Goal: Task Accomplishment & Management: Manage account settings

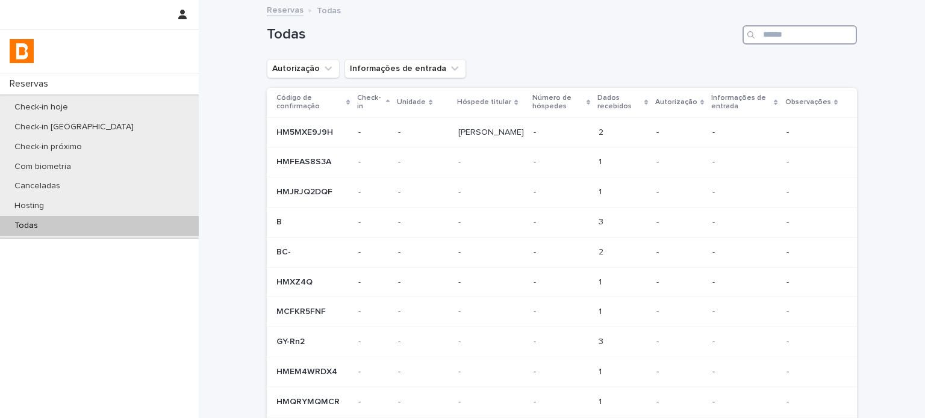
click at [777, 35] on input "Search" at bounding box center [799, 34] width 114 height 19
paste input "**********"
type input "**********"
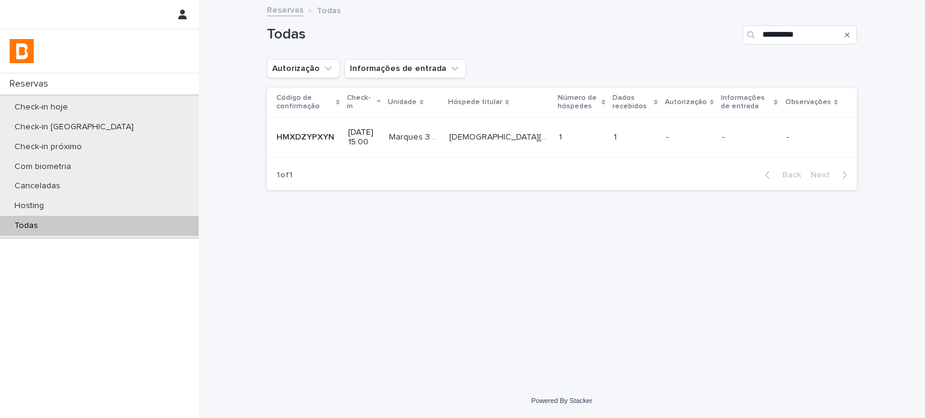
click at [685, 131] on div "-" at bounding box center [689, 136] width 46 height 13
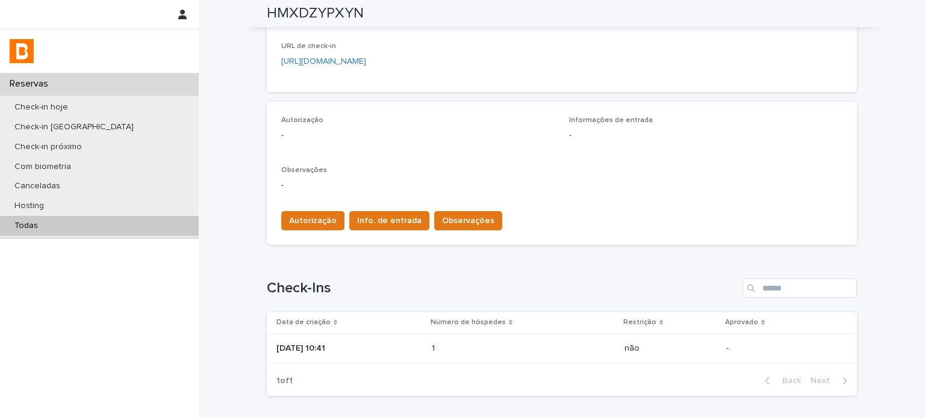
scroll to position [294, 0]
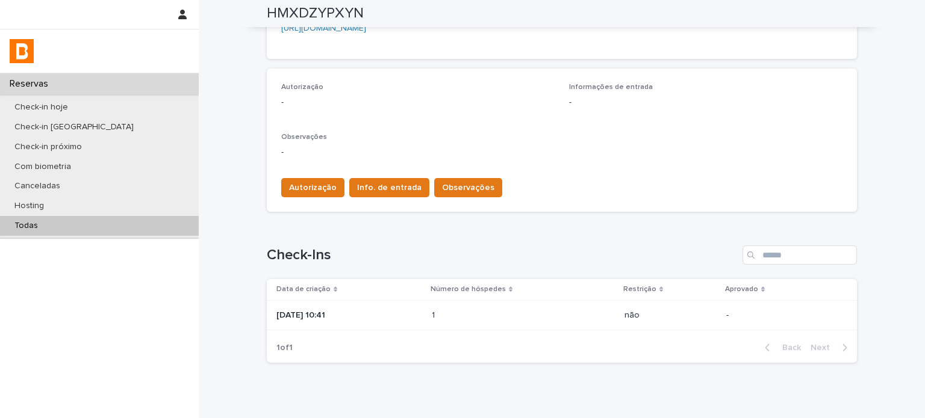
click at [487, 314] on p at bounding box center [484, 316] width 105 height 10
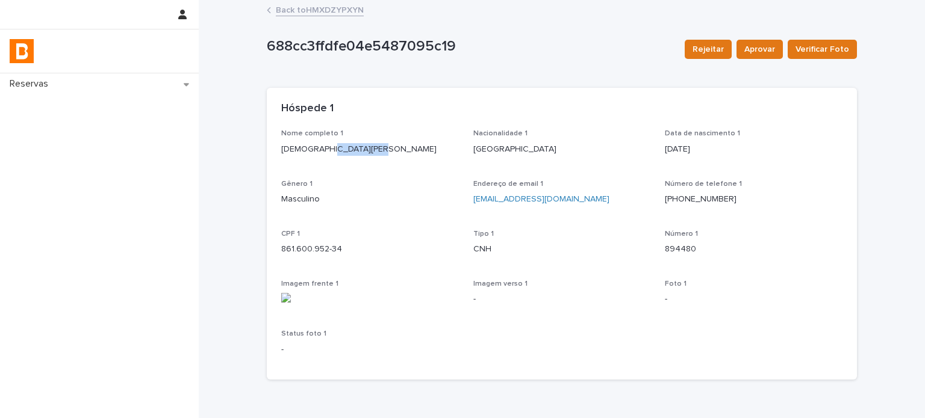
drag, startPoint x: 361, startPoint y: 152, endPoint x: 325, endPoint y: 152, distance: 36.7
click at [325, 152] on p "[DEMOGRAPHIC_DATA][PERSON_NAME]" at bounding box center [370, 149] width 178 height 13
click at [331, 152] on p "[DEMOGRAPHIC_DATA][PERSON_NAME]" at bounding box center [370, 149] width 178 height 13
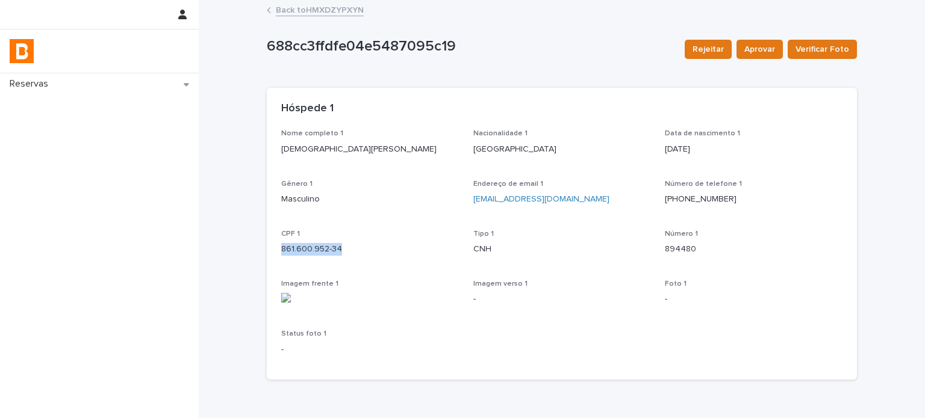
drag, startPoint x: 354, startPoint y: 240, endPoint x: 340, endPoint y: 258, distance: 23.1
click at [340, 261] on div "CPF 1 861.600.952-34" at bounding box center [370, 248] width 178 height 36
copy div "861.600.952-34"
click at [335, 13] on link "Back to HMXDZYPXYN" at bounding box center [320, 9] width 88 height 14
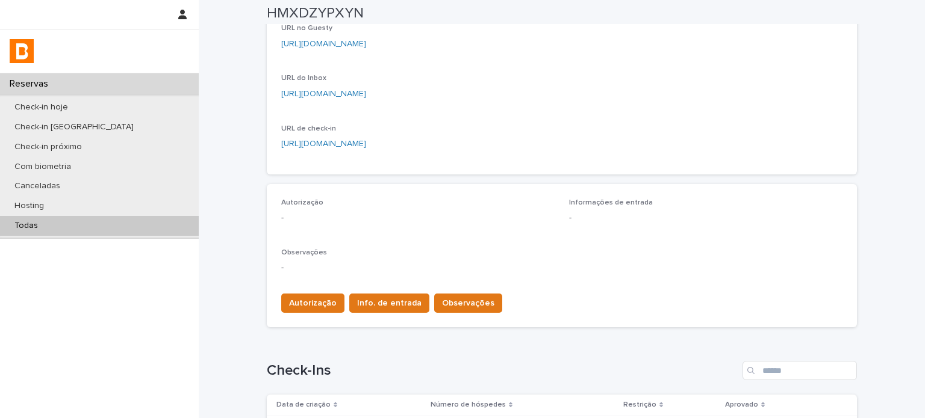
scroll to position [178, 0]
click at [316, 303] on span "Autorização" at bounding box center [313, 303] width 48 height 12
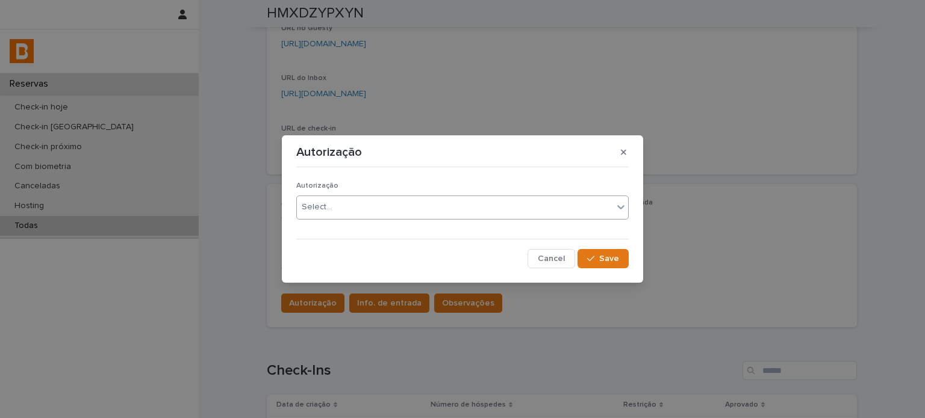
click at [355, 214] on div "Select..." at bounding box center [455, 207] width 316 height 20
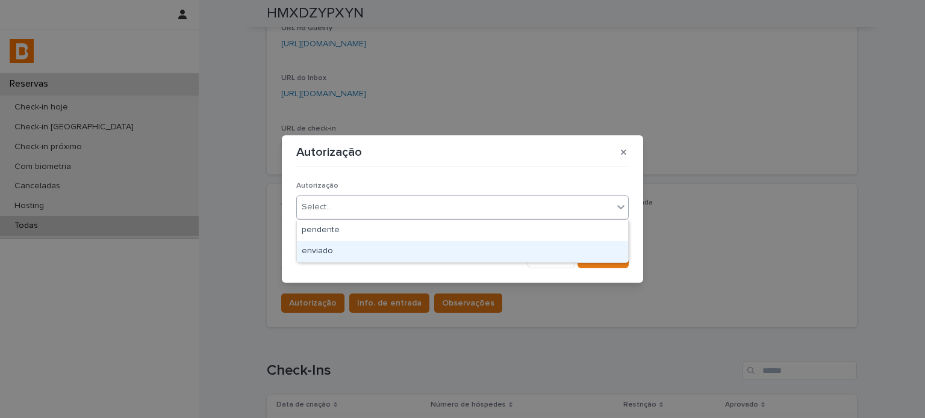
click at [365, 248] on div "enviado" at bounding box center [462, 251] width 331 height 21
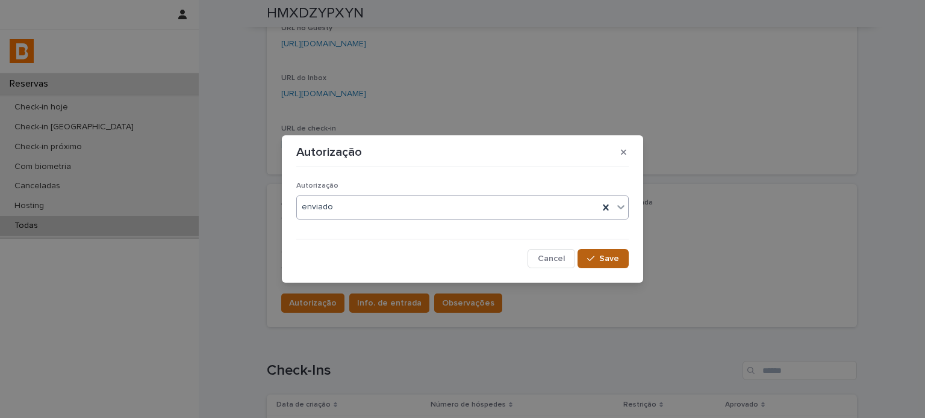
click at [597, 255] on div "button" at bounding box center [593, 259] width 12 height 8
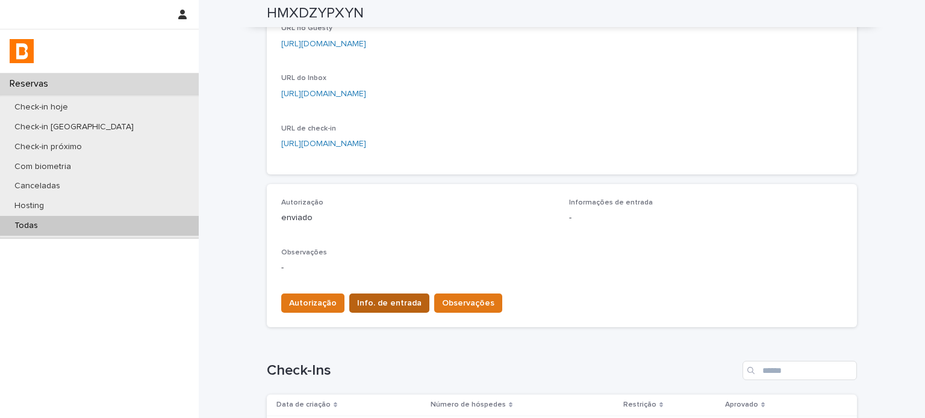
click at [395, 307] on span "Info. de entrada" at bounding box center [389, 303] width 64 height 12
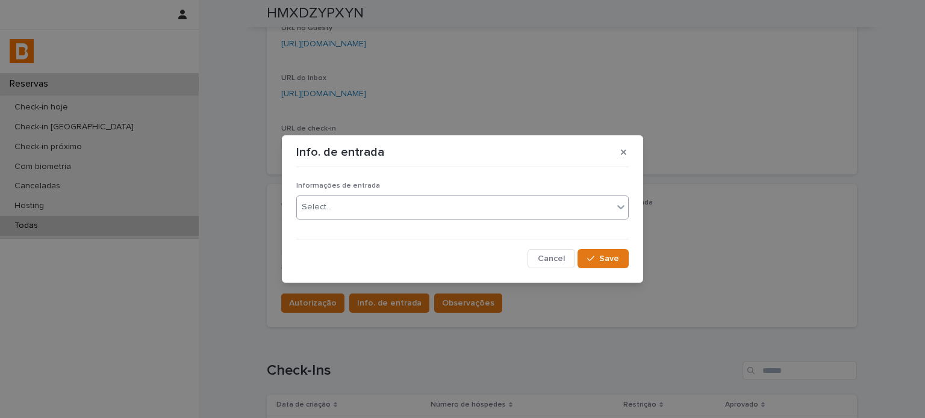
click at [438, 204] on div "Select..." at bounding box center [455, 207] width 316 height 20
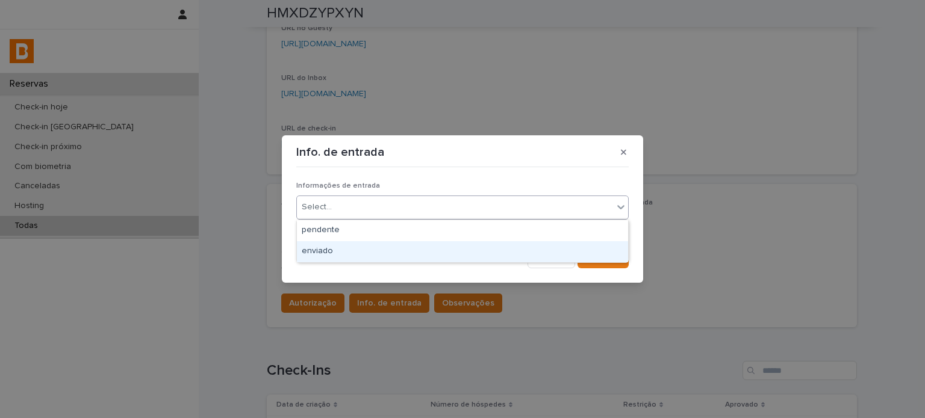
click at [410, 252] on div "enviado" at bounding box center [462, 251] width 331 height 21
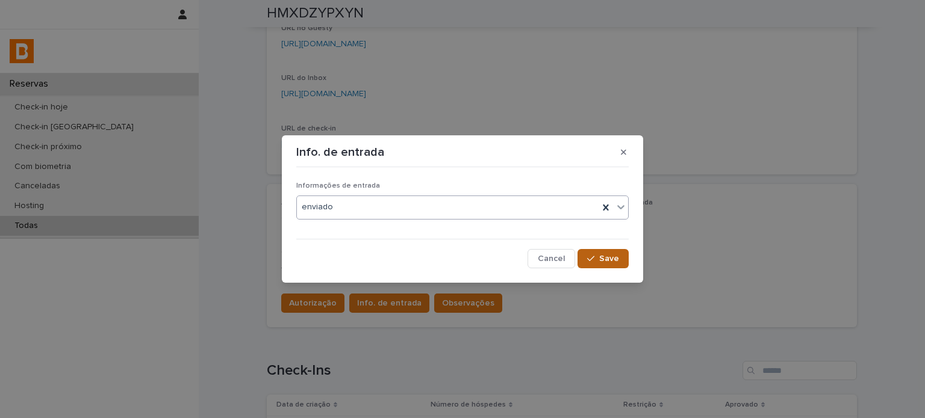
click at [600, 257] on span "Save" at bounding box center [609, 259] width 20 height 8
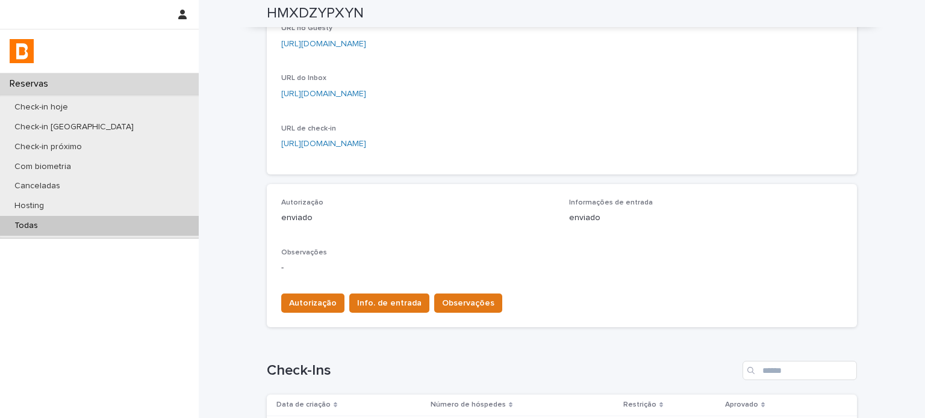
click at [446, 299] on span "Observações" at bounding box center [468, 303] width 52 height 12
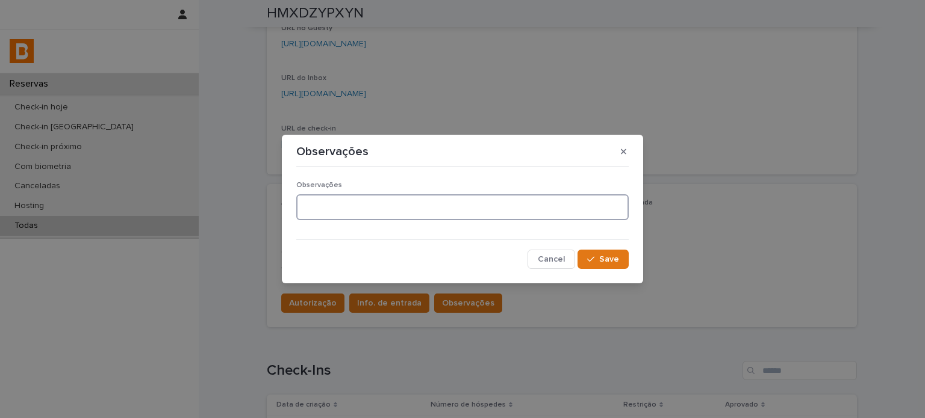
click at [467, 205] on textarea at bounding box center [462, 207] width 332 height 26
type textarea "**********"
click at [619, 259] on button "Save" at bounding box center [602, 259] width 51 height 19
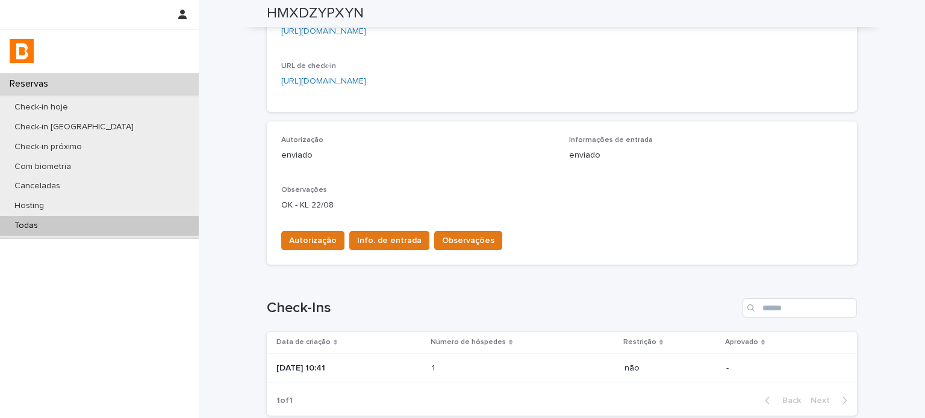
scroll to position [220, 0]
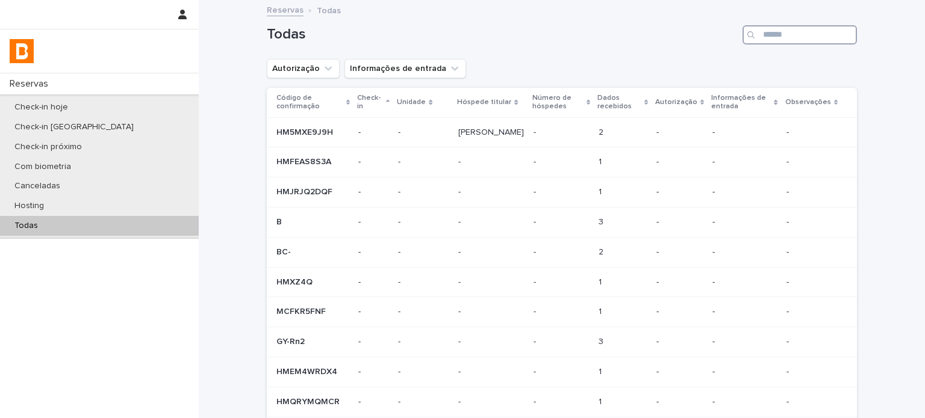
click at [797, 38] on input "Search" at bounding box center [799, 34] width 114 height 19
paste input "**********"
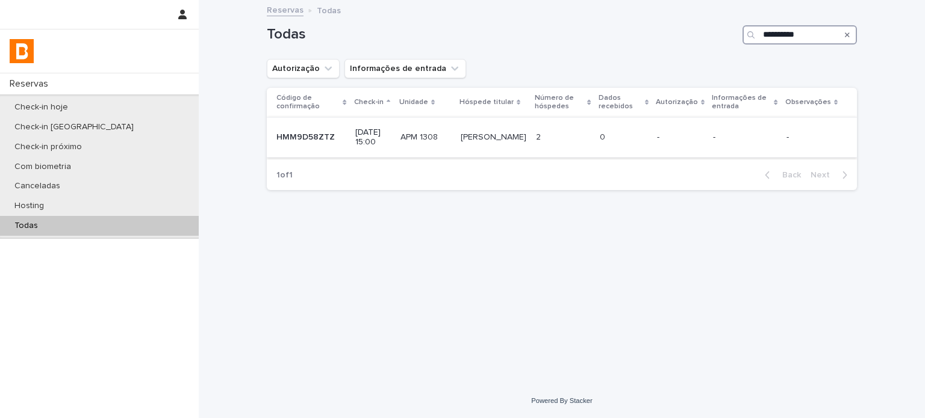
type input "**********"
click at [564, 136] on p at bounding box center [563, 137] width 54 height 10
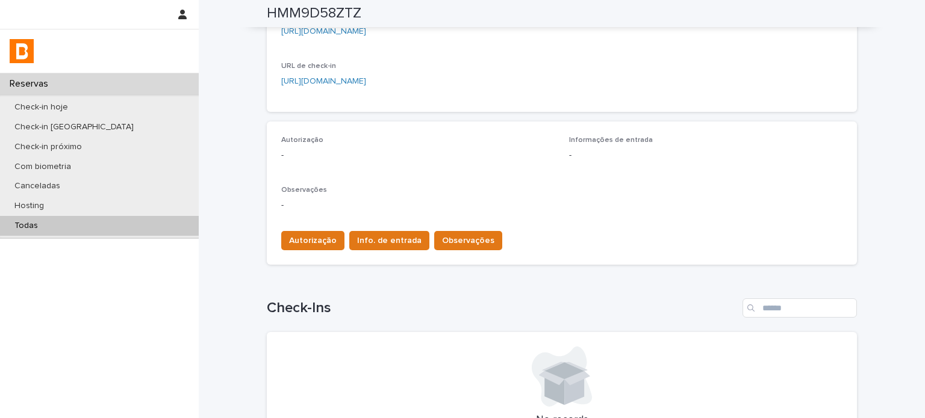
scroll to position [301, 0]
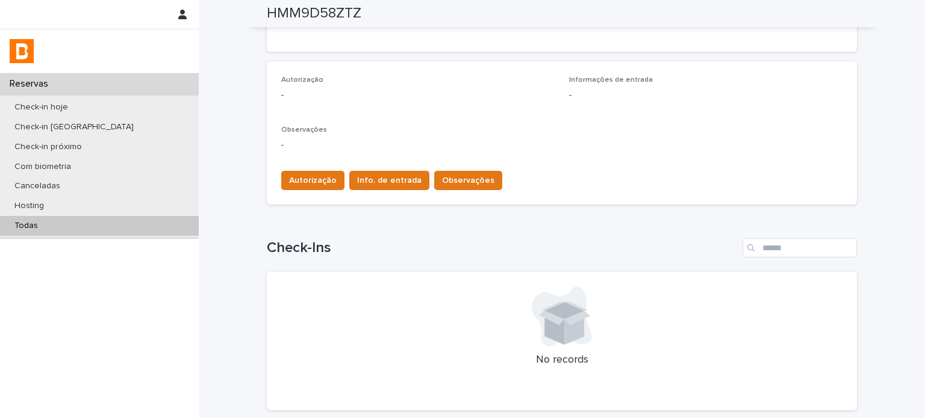
click at [305, 240] on h1 "Check-Ins" at bounding box center [502, 248] width 471 height 17
click at [309, 183] on span "Autorização" at bounding box center [313, 181] width 48 height 12
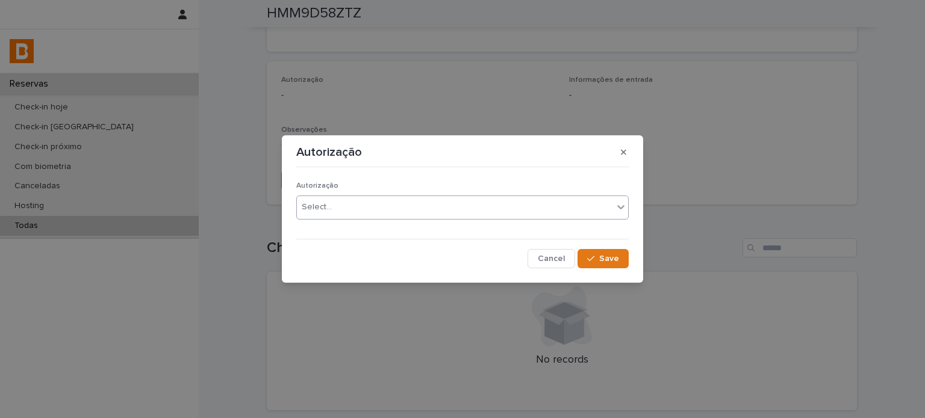
click at [336, 216] on div "Select..." at bounding box center [455, 207] width 316 height 20
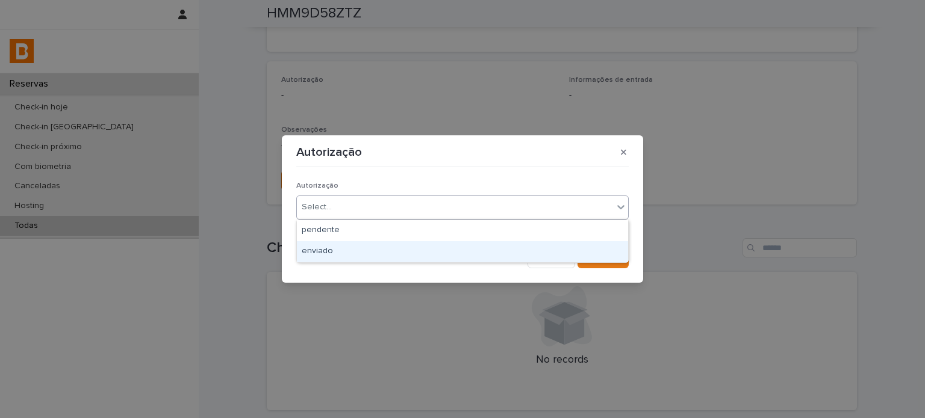
click at [333, 257] on div "enviado" at bounding box center [462, 251] width 331 height 21
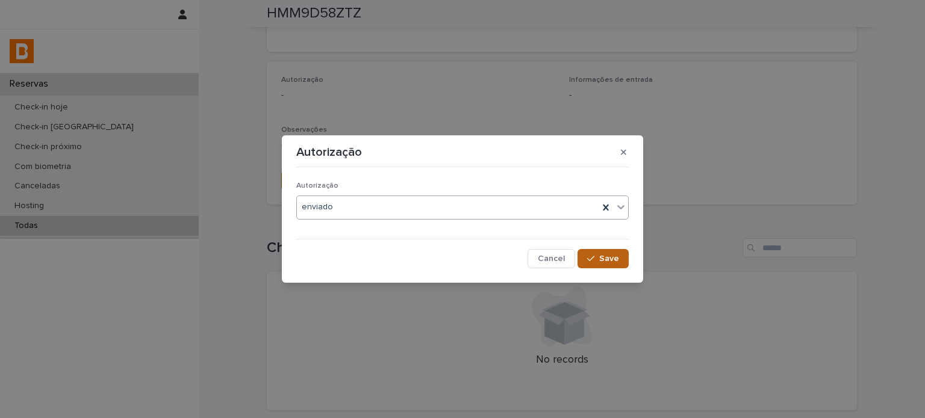
click at [592, 258] on icon "button" at bounding box center [590, 258] width 7 height 5
click at [385, 181] on div "Autorização enviado Cancel Loading... Save" at bounding box center [462, 220] width 332 height 96
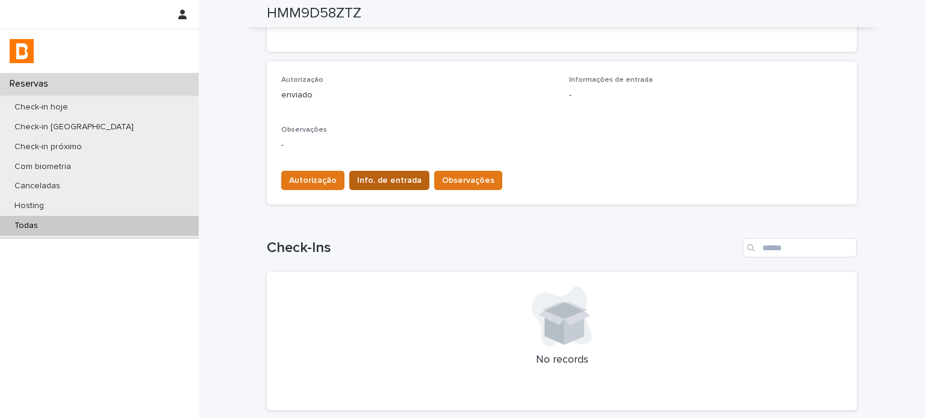
click at [385, 182] on span "Info. de entrada" at bounding box center [389, 181] width 64 height 12
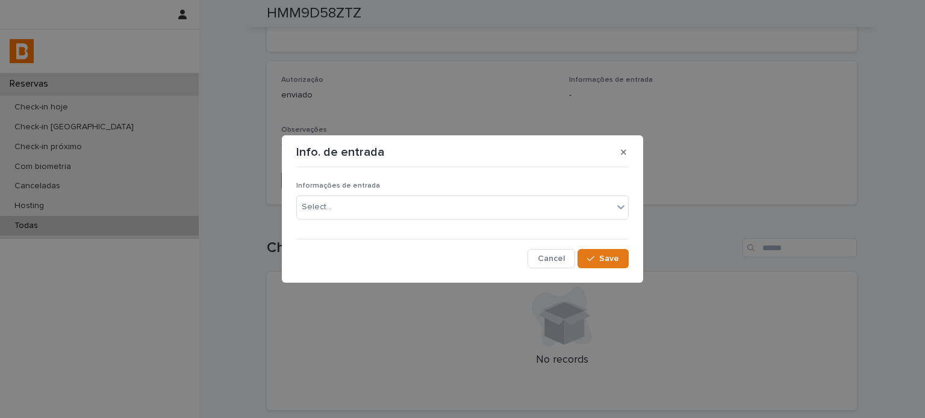
click at [392, 193] on div "Informações de entrada Select..." at bounding box center [462, 205] width 332 height 47
click at [393, 202] on div "Select..." at bounding box center [455, 207] width 316 height 20
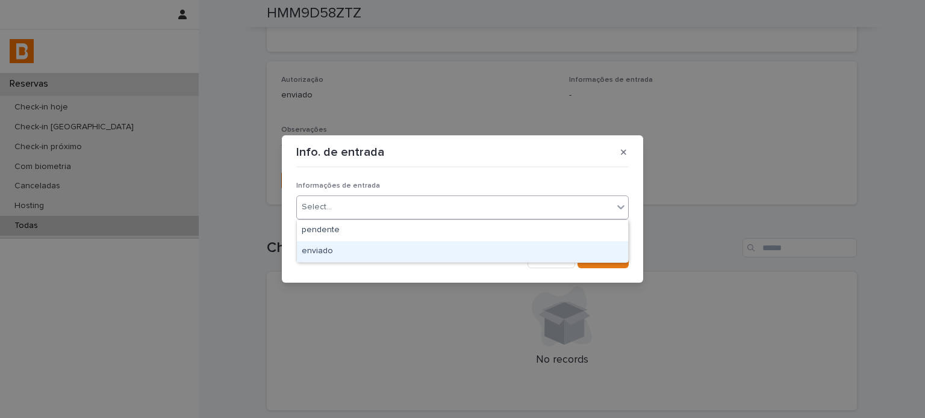
click at [388, 247] on div "enviado" at bounding box center [462, 251] width 331 height 21
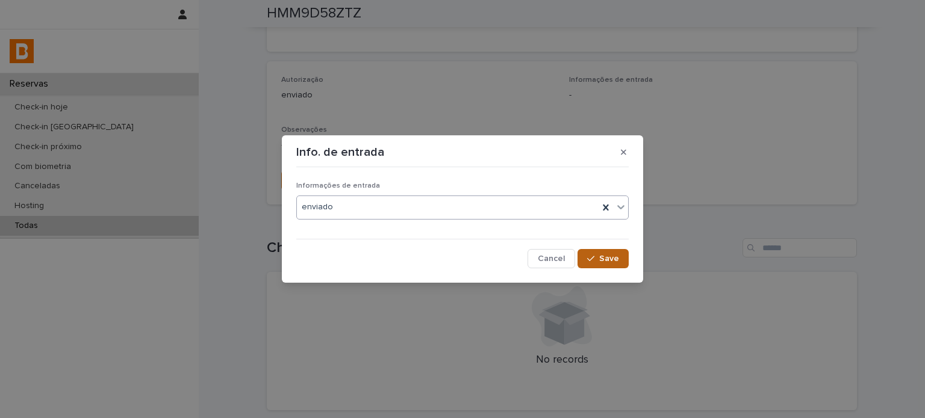
click at [588, 254] on button "Save" at bounding box center [602, 258] width 51 height 19
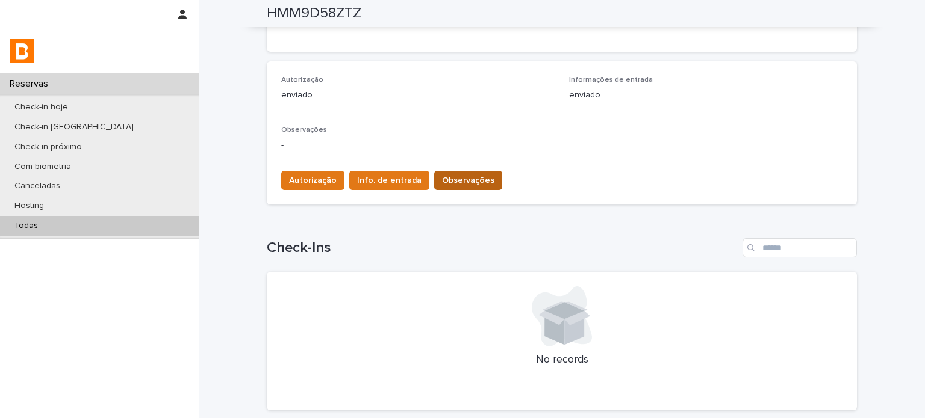
click at [458, 178] on span "Observações" at bounding box center [468, 181] width 52 height 12
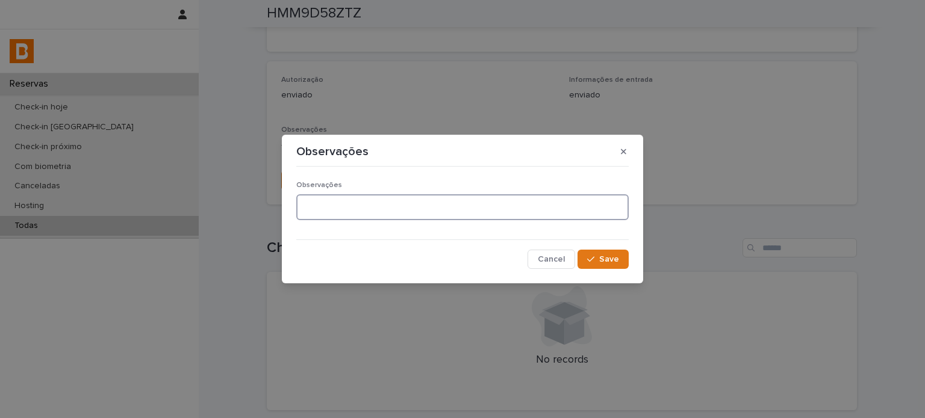
click at [459, 207] on textarea at bounding box center [462, 207] width 332 height 26
type textarea "**********"
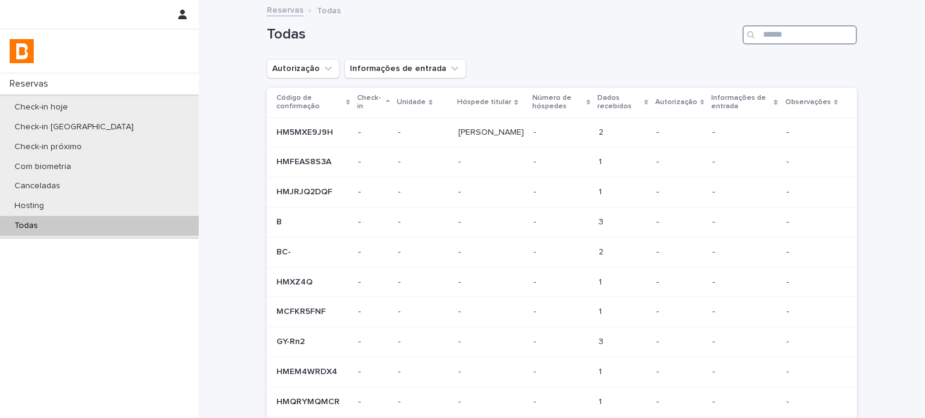
click at [799, 43] on input "Search" at bounding box center [799, 34] width 114 height 19
paste input "**********"
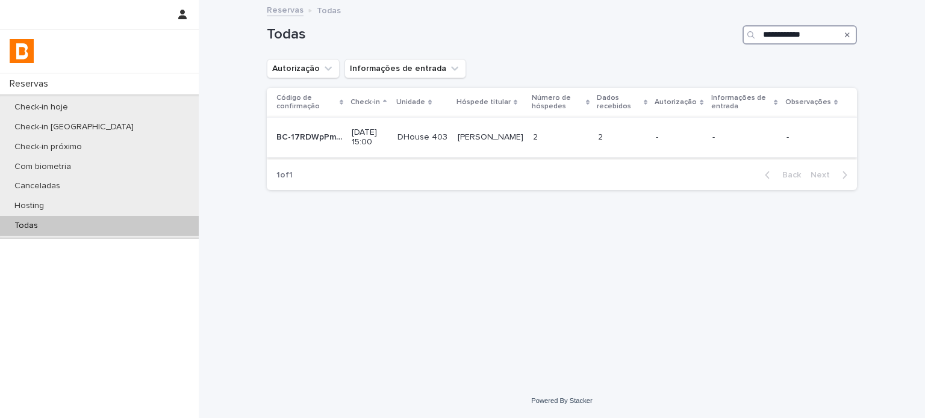
type input "**********"
click at [588, 140] on p at bounding box center [560, 137] width 55 height 10
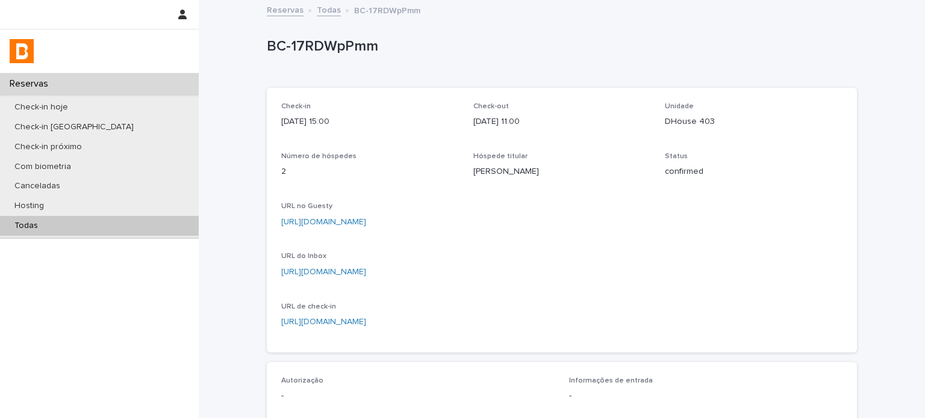
click at [691, 119] on p "DHouse 403" at bounding box center [754, 122] width 178 height 13
copy p "DHouse 403"
click at [698, 186] on div "Status confirmed" at bounding box center [754, 170] width 178 height 36
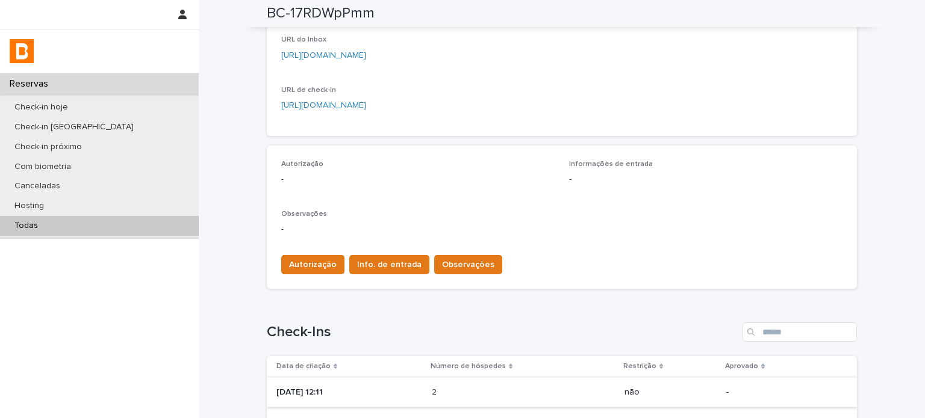
scroll to position [321, 0]
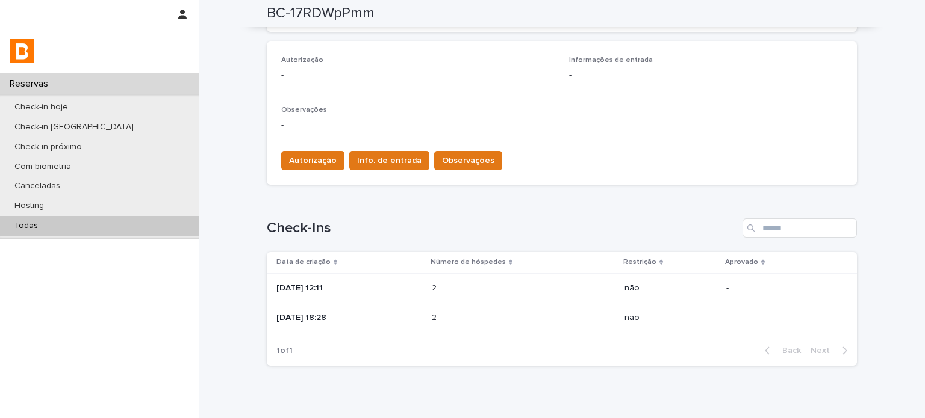
click at [407, 292] on p "2025-08-22 12:11" at bounding box center [349, 289] width 146 height 10
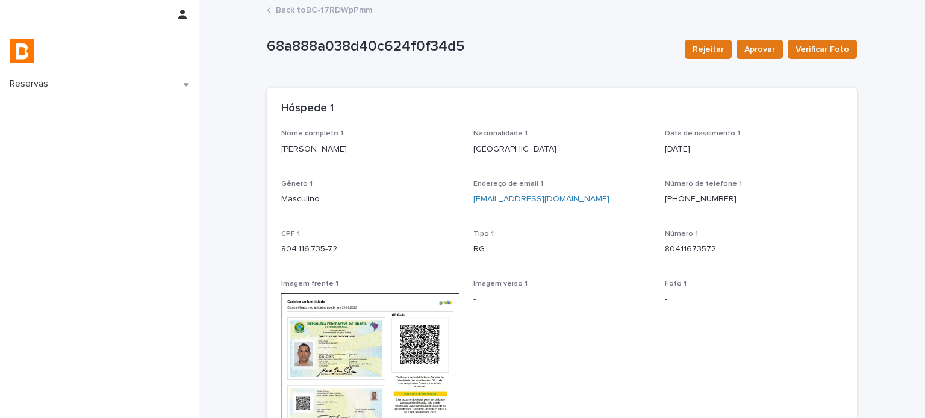
click at [318, 149] on p "Marcos Serra Silveira" at bounding box center [370, 149] width 178 height 13
copy p "Marcos Serra Silveira"
click at [311, 252] on p "804.116.735-72" at bounding box center [370, 249] width 178 height 13
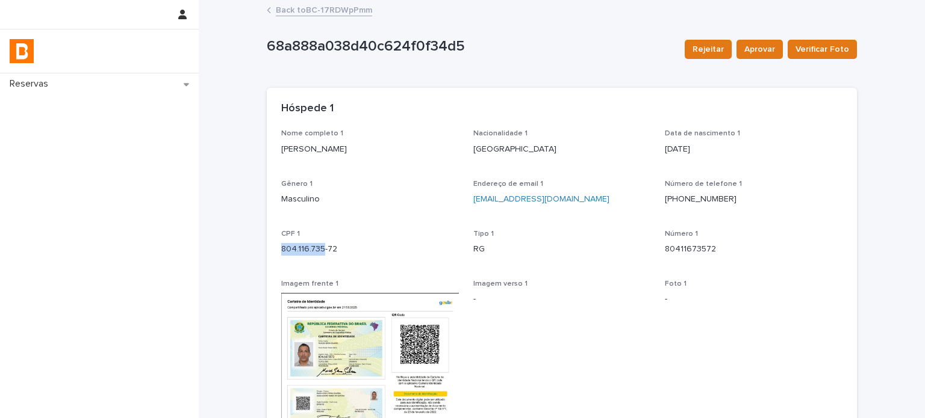
click at [311, 252] on p "804.116.735-72" at bounding box center [370, 249] width 178 height 13
copy p "804.116.735-72"
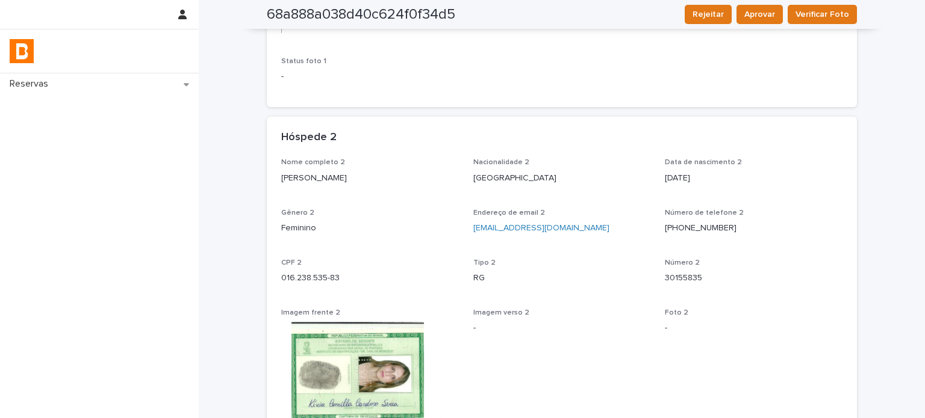
scroll to position [542, 0]
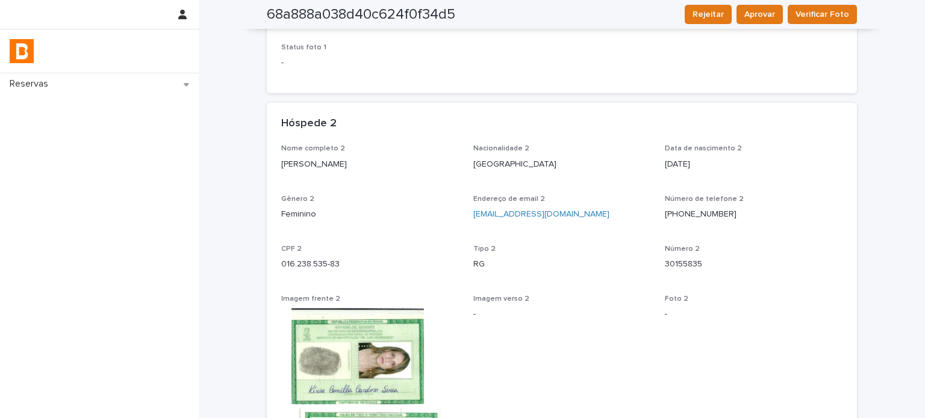
click at [343, 167] on p "Kivia Camilla Cardoso Serra" at bounding box center [370, 164] width 178 height 13
copy p "Kivia Camilla Cardoso Serra"
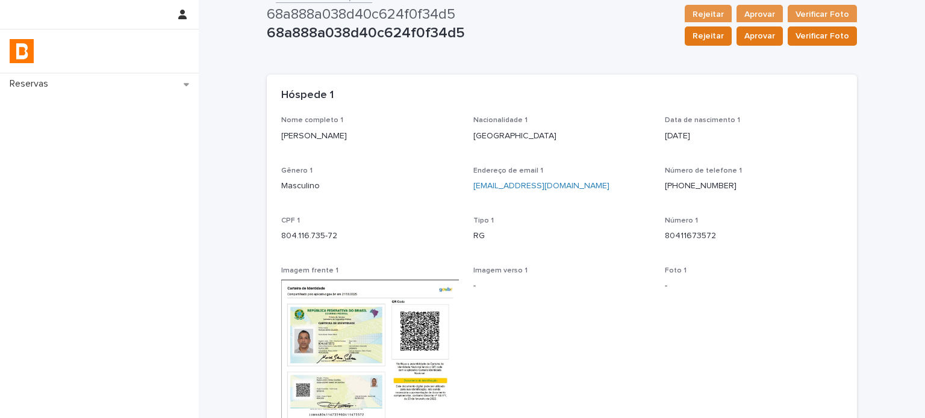
scroll to position [0, 0]
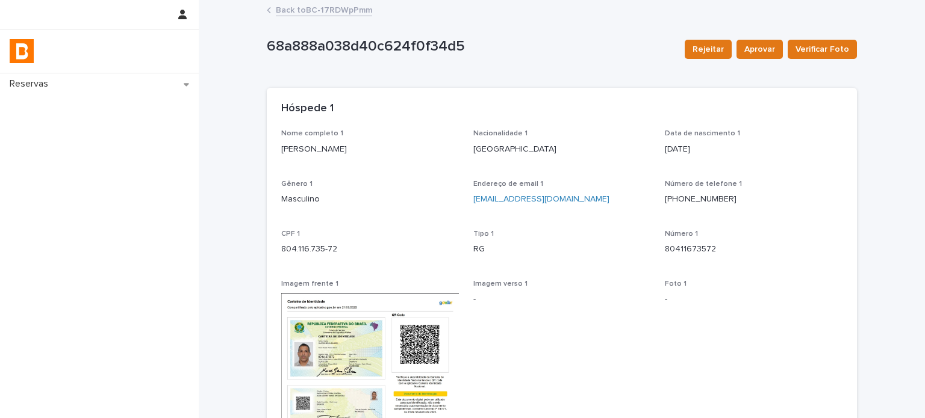
click at [311, 5] on link "Back to BC-17RDWpPmm" at bounding box center [324, 9] width 96 height 14
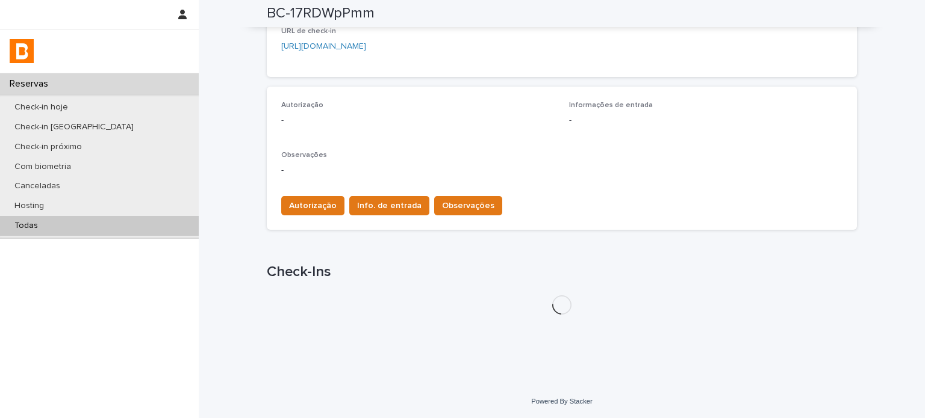
scroll to position [323, 0]
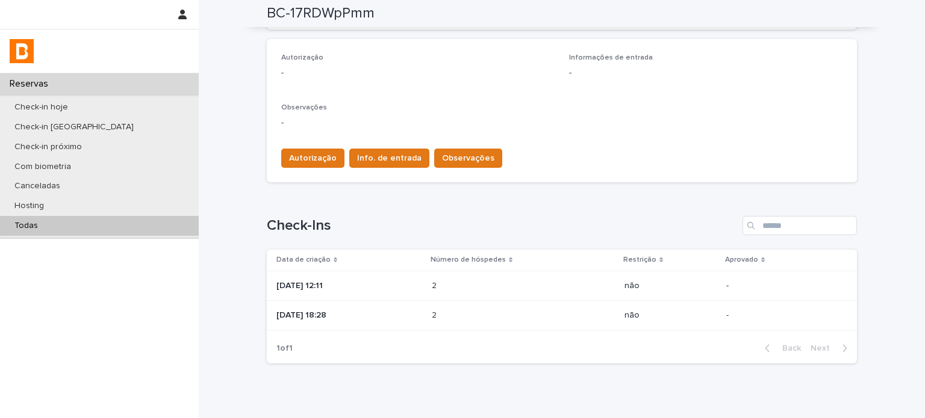
click at [358, 312] on p "2025-08-21 18:28" at bounding box center [349, 316] width 146 height 10
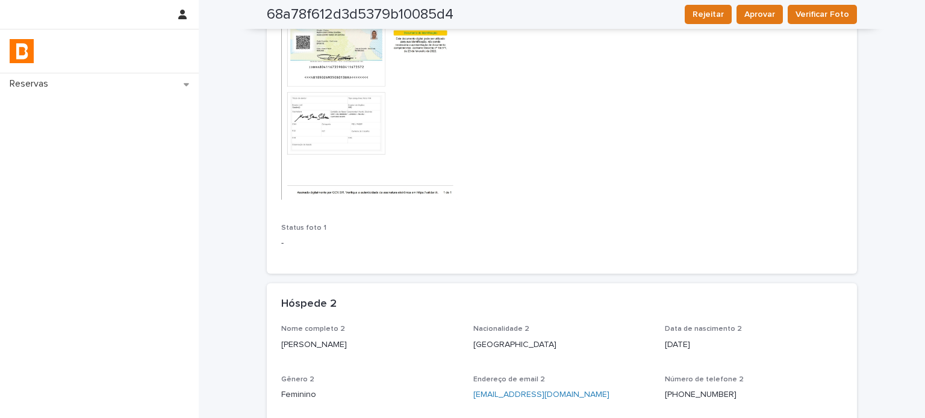
scroll to position [489, 0]
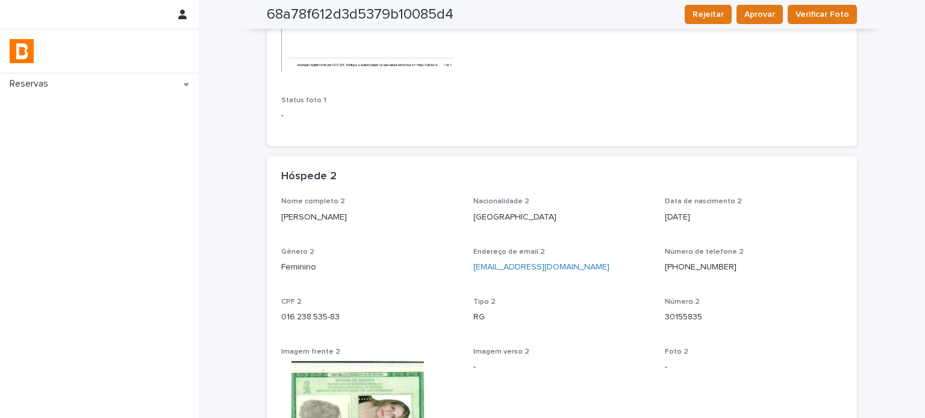
click at [340, 216] on p "Kivia Camilla Cardoso Serra" at bounding box center [370, 217] width 178 height 13
copy p "Kivia Camilla Cardoso Serra"
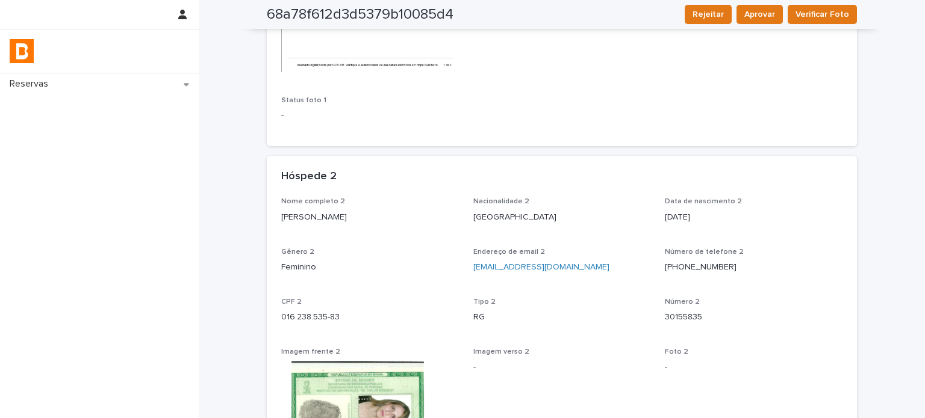
click at [319, 323] on p "016.238.535-83" at bounding box center [370, 317] width 178 height 13
copy p "016.238.535-83"
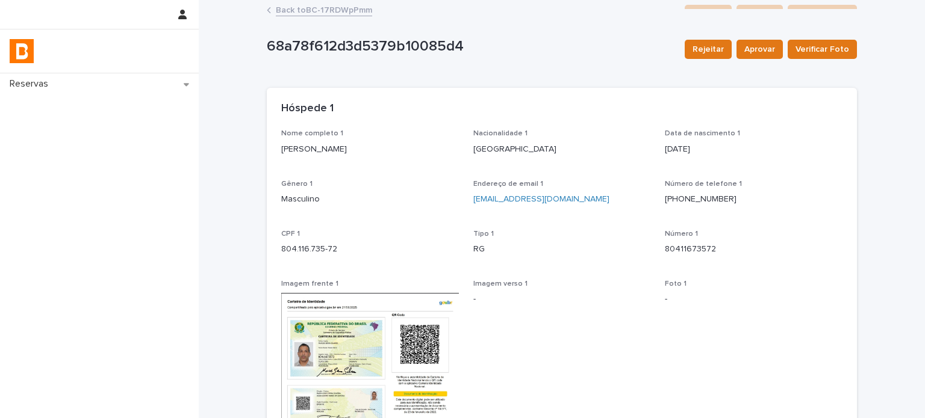
scroll to position [0, 0]
click at [342, 11] on link "Back to BC-17RDWpPmm" at bounding box center [324, 9] width 96 height 14
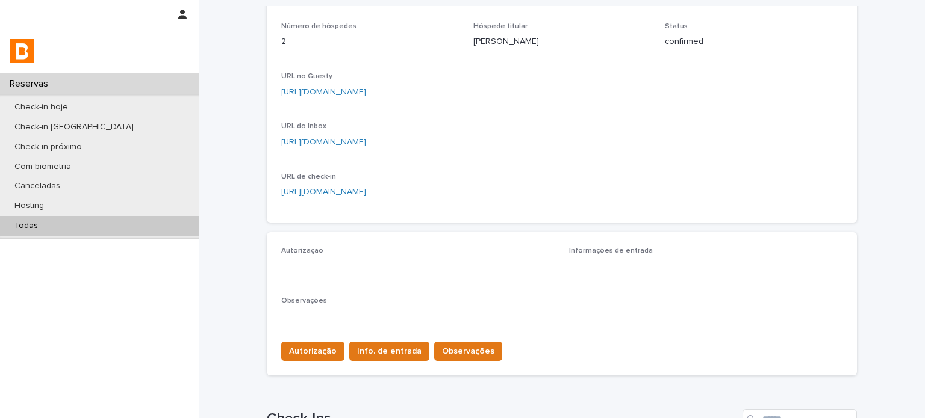
scroll to position [200, 0]
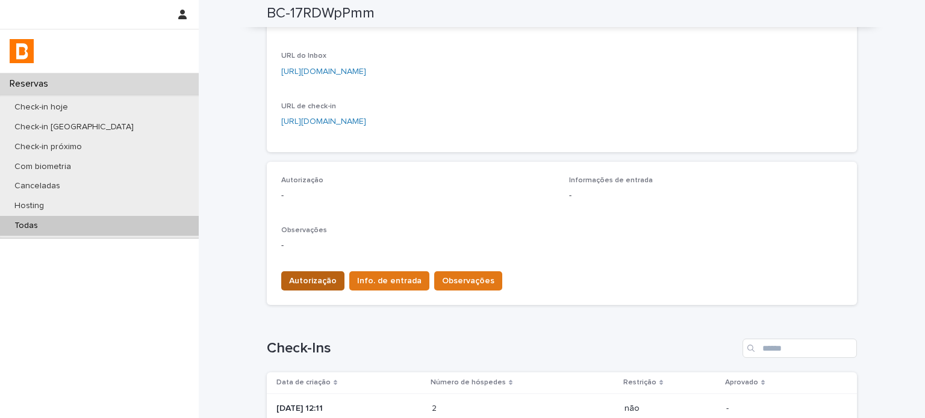
click at [328, 279] on span "Autorização" at bounding box center [313, 281] width 48 height 12
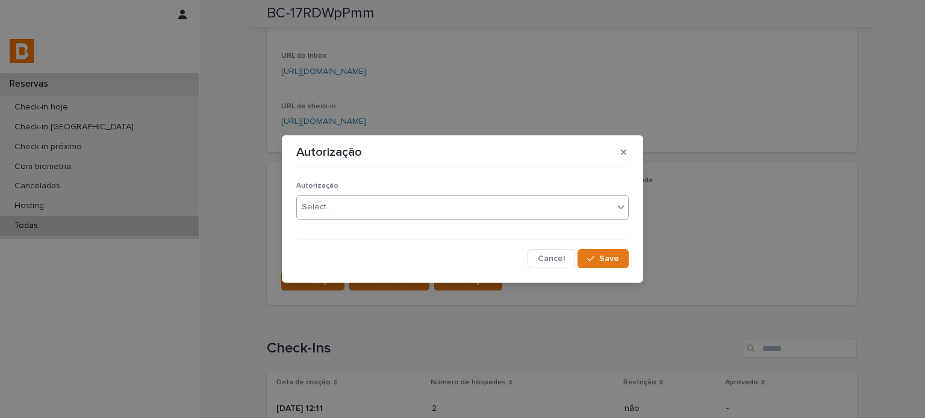
click at [368, 210] on div "Select..." at bounding box center [455, 207] width 316 height 20
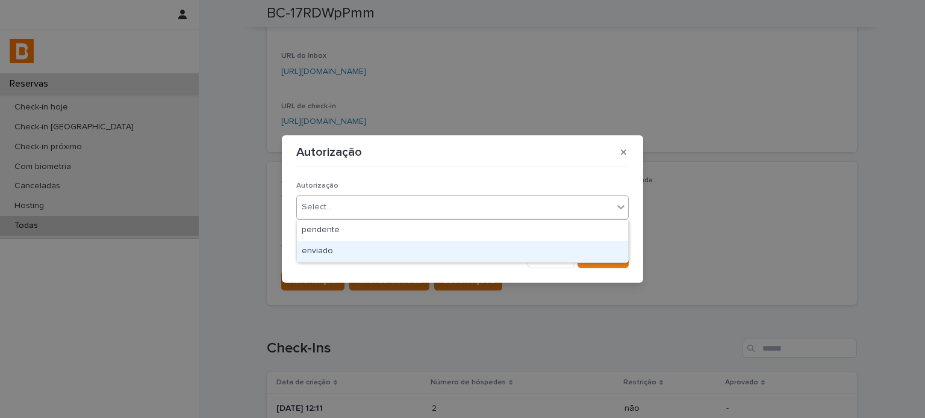
click at [356, 247] on div "enviado" at bounding box center [462, 251] width 331 height 21
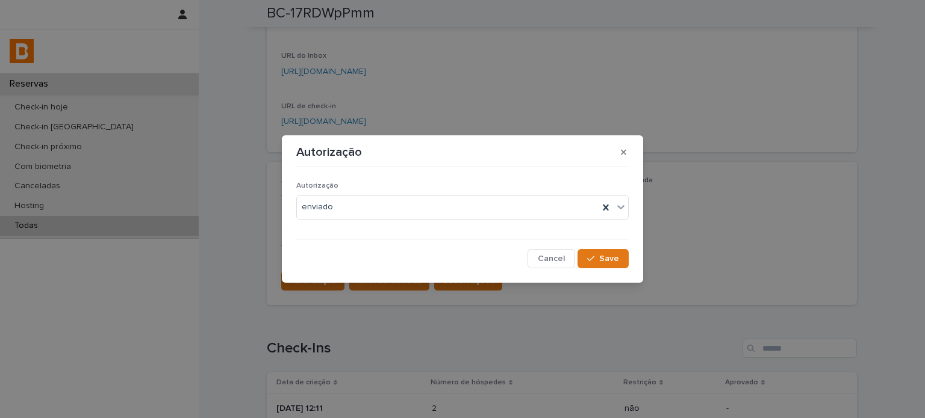
drag, startPoint x: 591, startPoint y: 254, endPoint x: 577, endPoint y: 262, distance: 16.7
click at [591, 255] on icon "button" at bounding box center [590, 259] width 7 height 8
click at [368, 279] on section "Autorização Autorização enviado Cancel Loading... Save" at bounding box center [462, 208] width 361 height 147
click at [373, 284] on span "Info. de entrada" at bounding box center [389, 281] width 64 height 12
click at [373, 284] on div "Info. de entrada Informações de entrada Select... Cancel Save" at bounding box center [462, 209] width 925 height 418
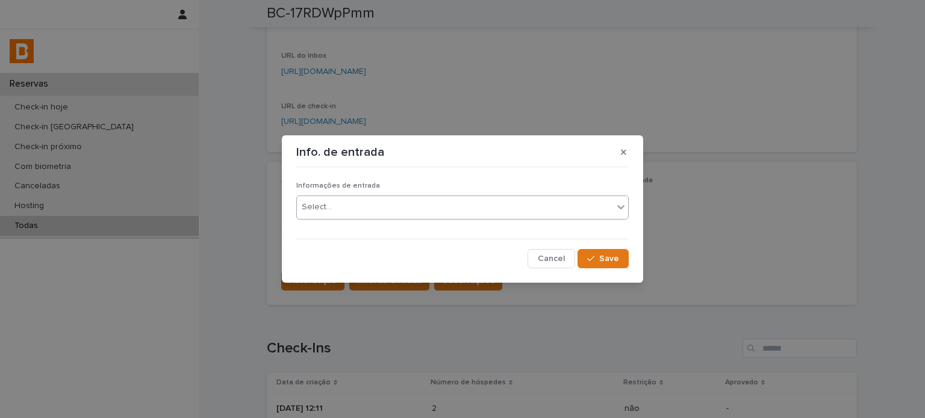
click at [393, 200] on div "Select..." at bounding box center [455, 207] width 316 height 20
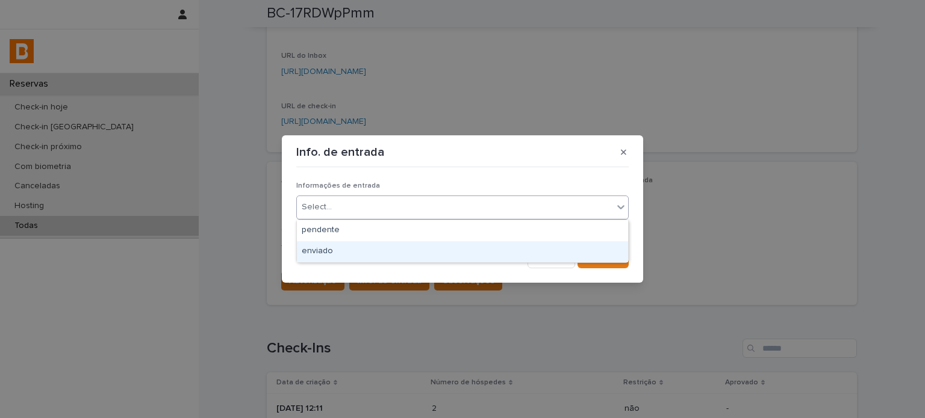
click at [388, 248] on div "enviado" at bounding box center [462, 251] width 331 height 21
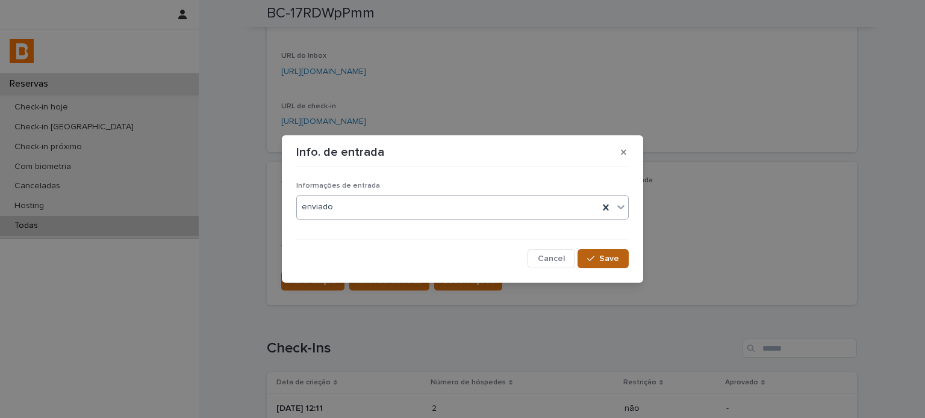
click at [600, 253] on button "Save" at bounding box center [602, 258] width 51 height 19
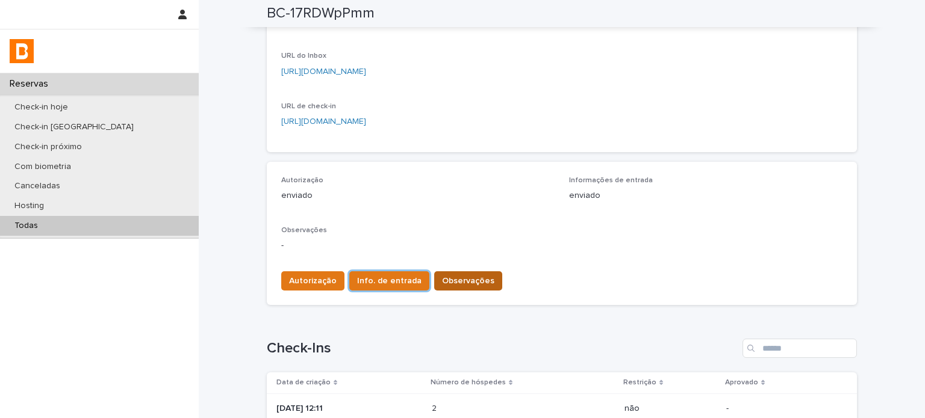
click at [467, 282] on span "Observações" at bounding box center [468, 281] width 52 height 12
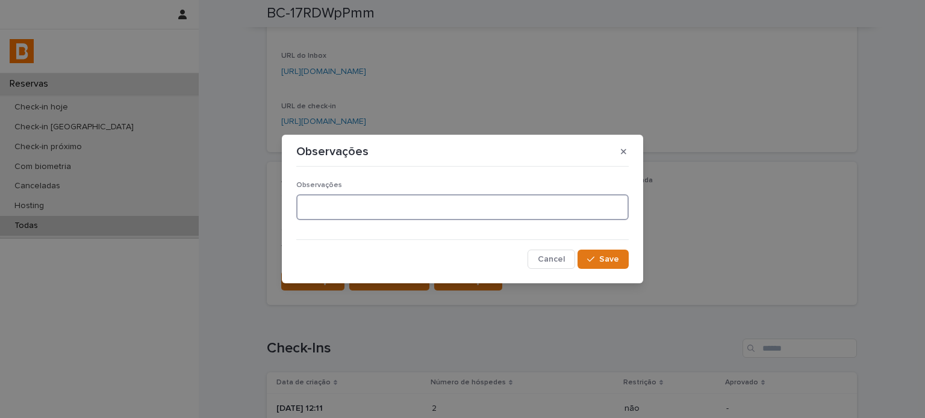
click at [408, 209] on textarea at bounding box center [462, 207] width 332 height 26
type textarea "**********"
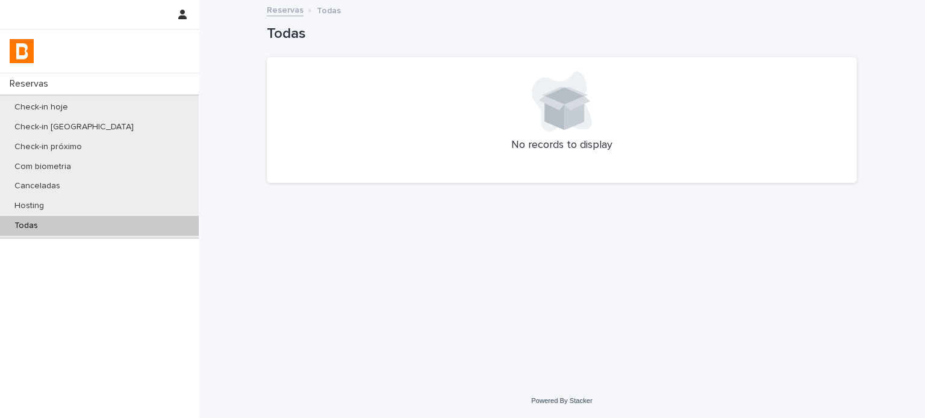
click at [116, 232] on div "Todas" at bounding box center [99, 226] width 199 height 20
click at [60, 110] on p "Check-in hoje" at bounding box center [41, 107] width 73 height 10
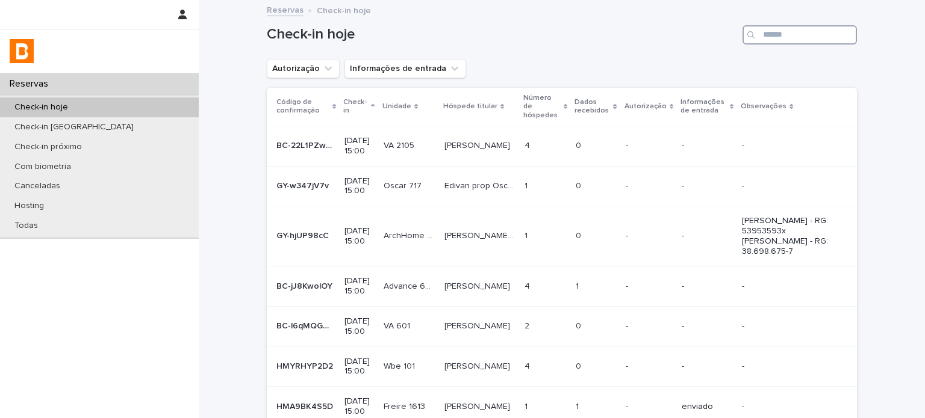
click at [785, 35] on input "Search" at bounding box center [799, 34] width 114 height 19
paste input "**********"
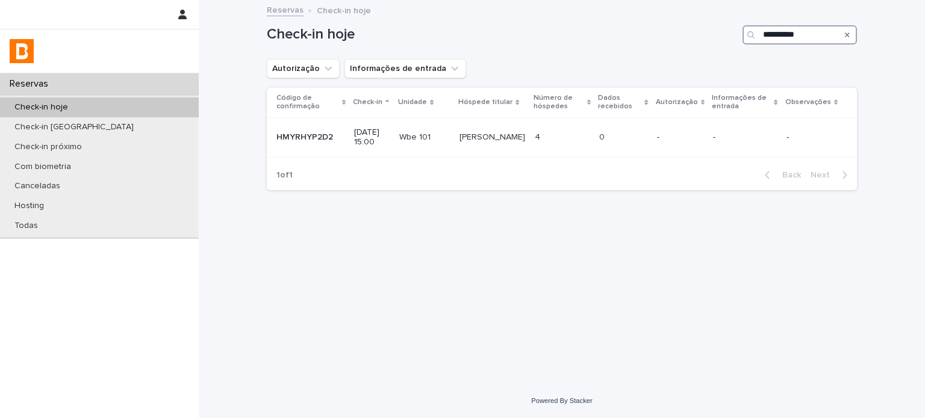
type input "**********"
click at [778, 33] on input "**********" at bounding box center [799, 34] width 114 height 19
click at [728, 134] on p "-" at bounding box center [745, 137] width 64 height 10
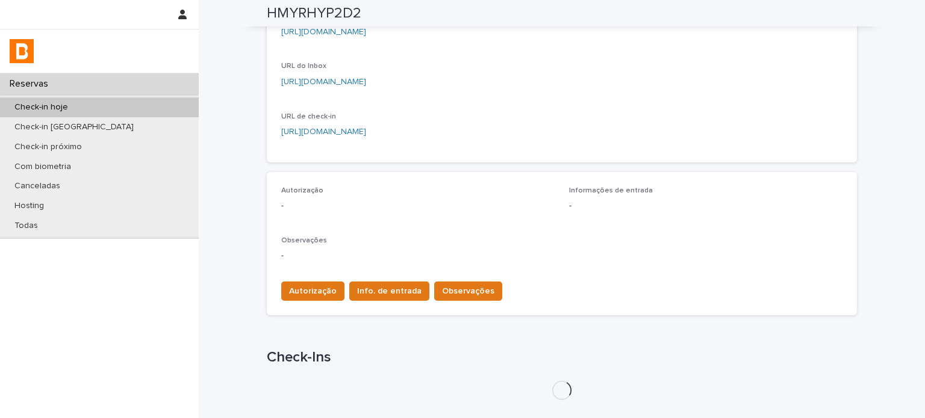
scroll to position [261, 0]
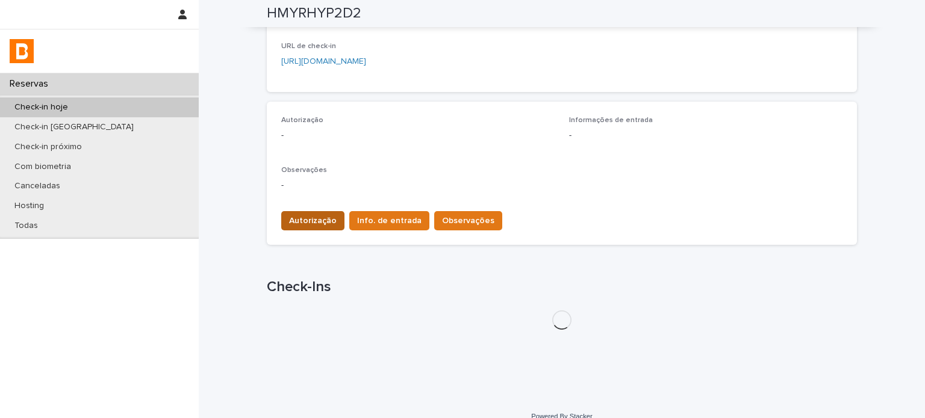
click at [308, 219] on span "Autorização" at bounding box center [313, 221] width 48 height 12
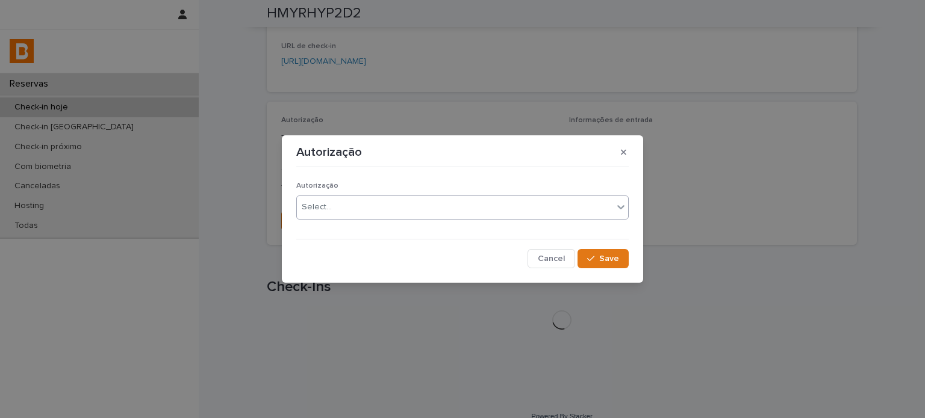
click at [349, 208] on div "Select..." at bounding box center [455, 207] width 316 height 20
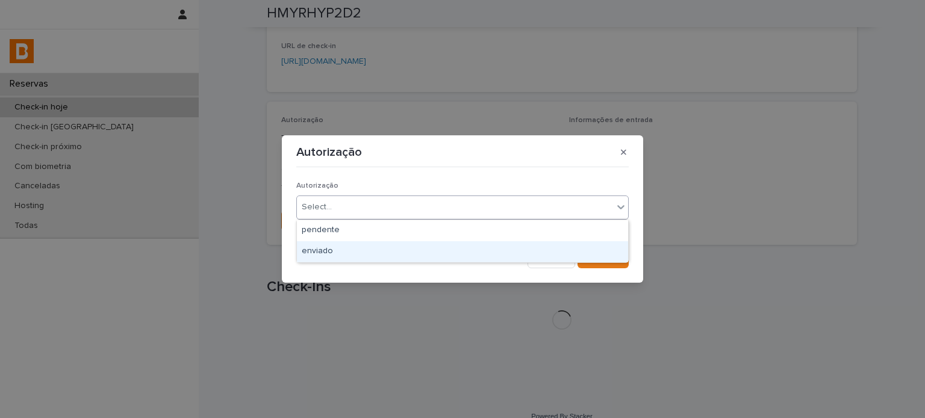
click at [338, 250] on div "enviado" at bounding box center [462, 251] width 331 height 21
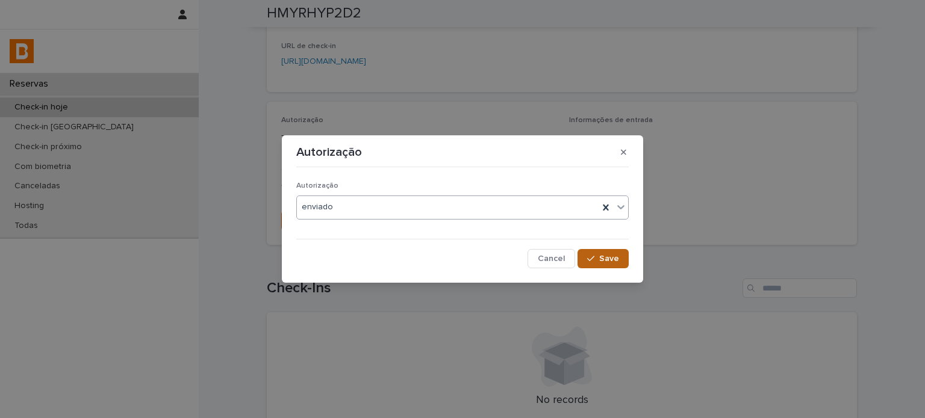
click at [590, 259] on icon "button" at bounding box center [590, 259] width 7 height 8
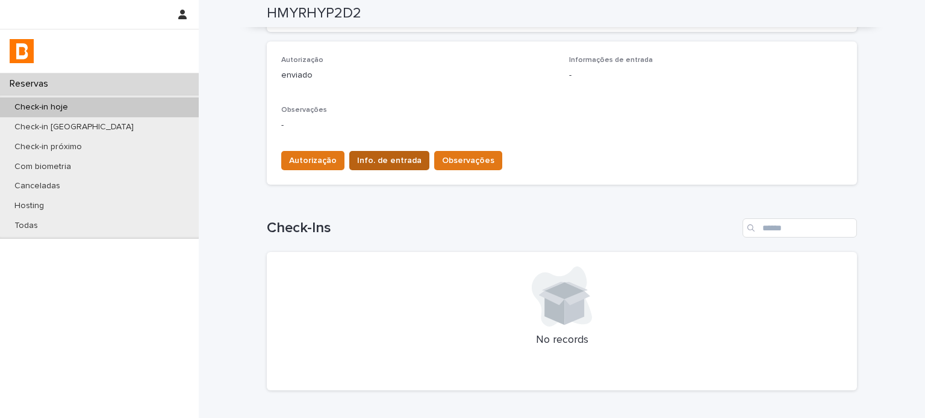
click at [394, 161] on span "Info. de entrada" at bounding box center [389, 161] width 64 height 12
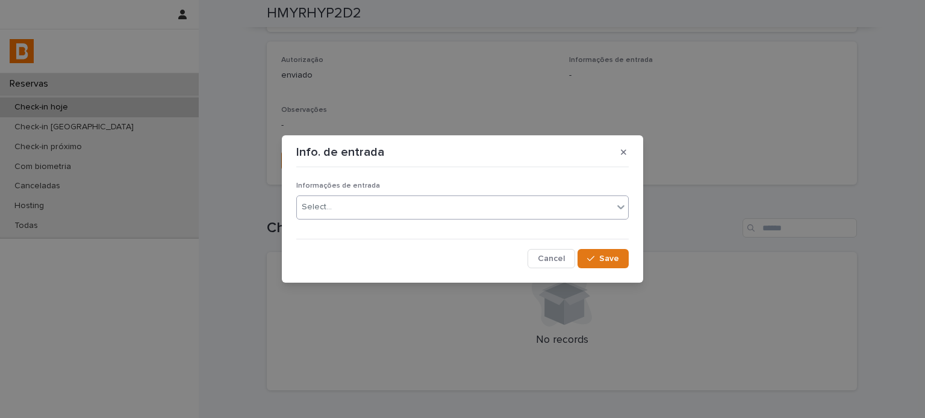
click at [379, 202] on div "Select..." at bounding box center [455, 207] width 316 height 20
click at [609, 255] on span "Save" at bounding box center [609, 259] width 20 height 8
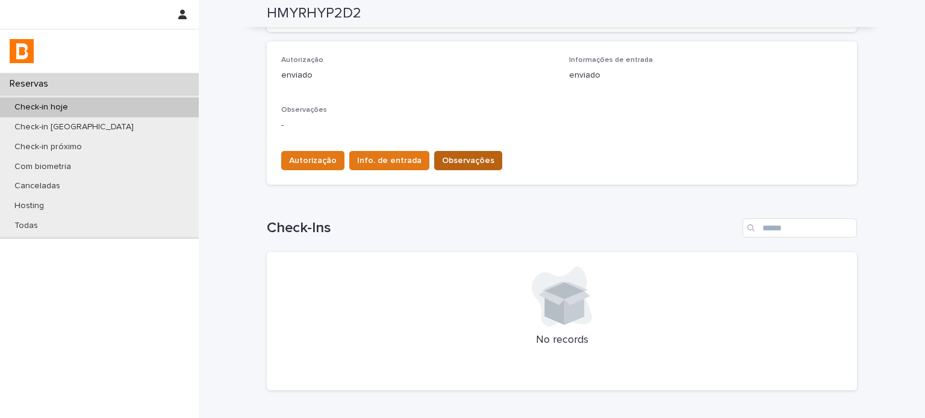
click at [481, 158] on button "Observações" at bounding box center [468, 160] width 68 height 19
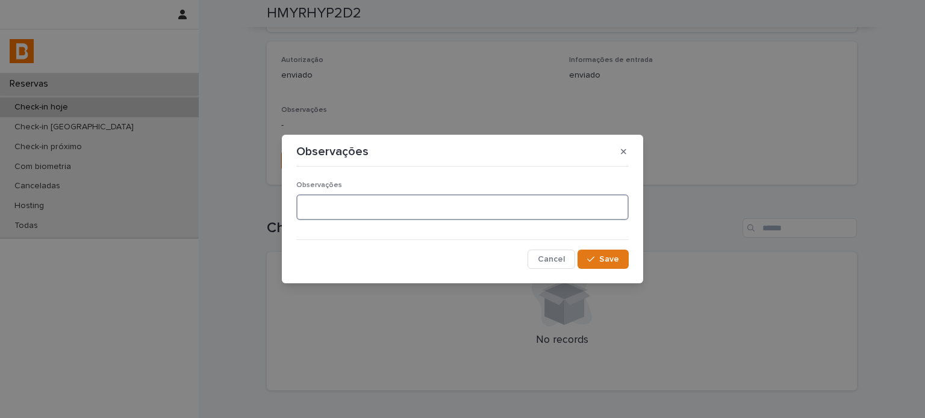
click at [380, 200] on textarea at bounding box center [462, 207] width 332 height 26
type textarea "**********"
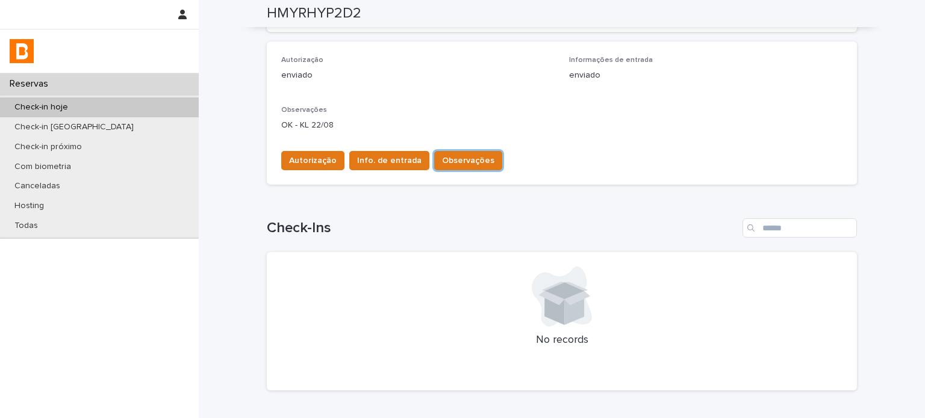
click at [117, 112] on div "Check-in hoje" at bounding box center [99, 108] width 199 height 20
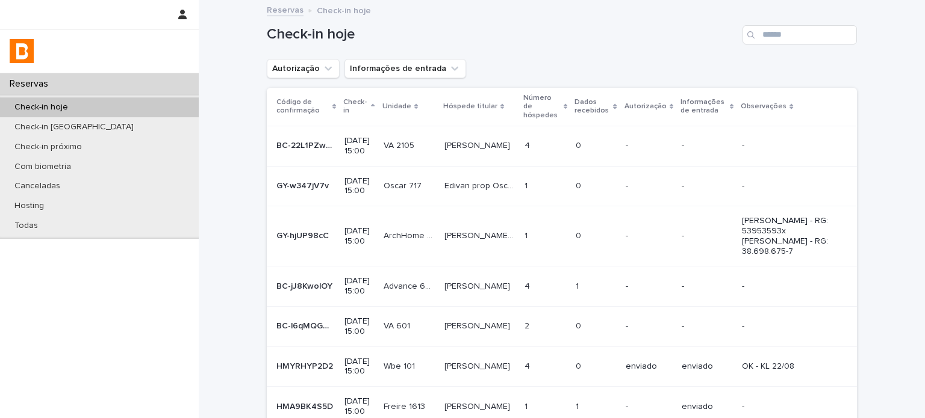
click at [325, 67] on icon "Autorização" at bounding box center [328, 68] width 7 height 4
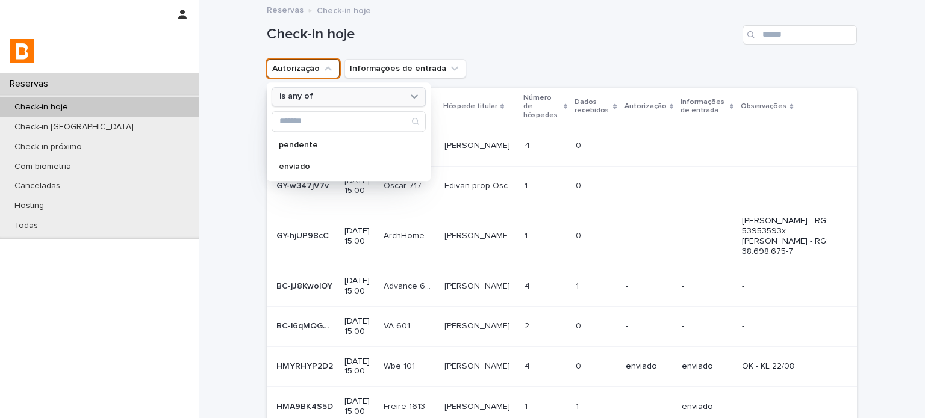
click at [339, 95] on div "is any of" at bounding box center [341, 97] width 133 height 13
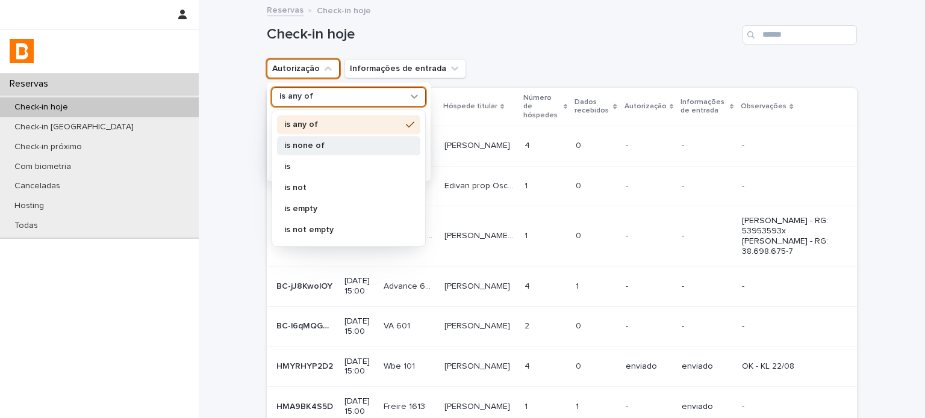
click at [324, 151] on div "is none of" at bounding box center [348, 145] width 143 height 19
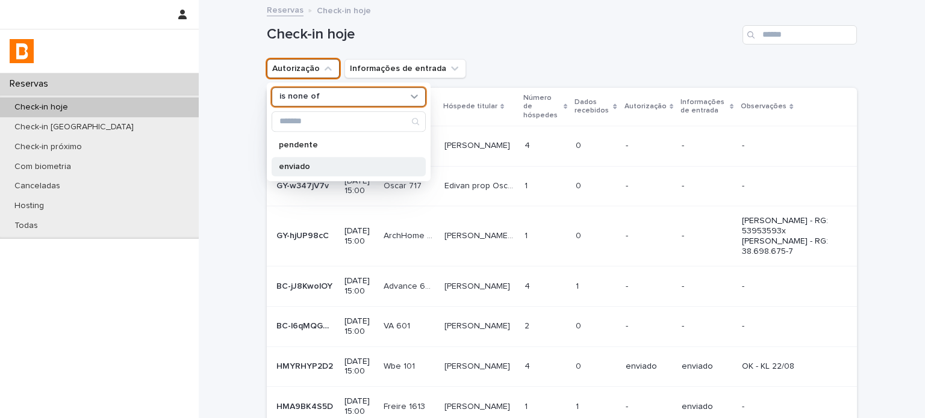
click at [323, 171] on div "enviado" at bounding box center [349, 166] width 154 height 19
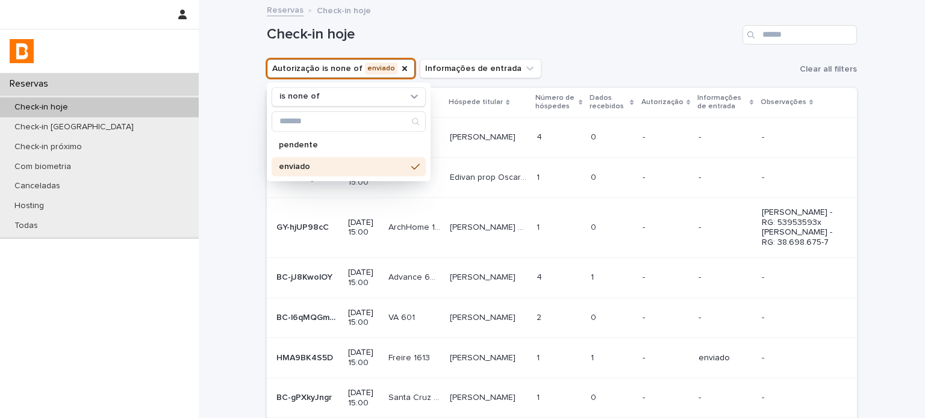
drag, startPoint x: 688, startPoint y: 30, endPoint x: 656, endPoint y: 33, distance: 32.1
click at [668, 33] on h1 "Check-in hoje" at bounding box center [502, 34] width 471 height 17
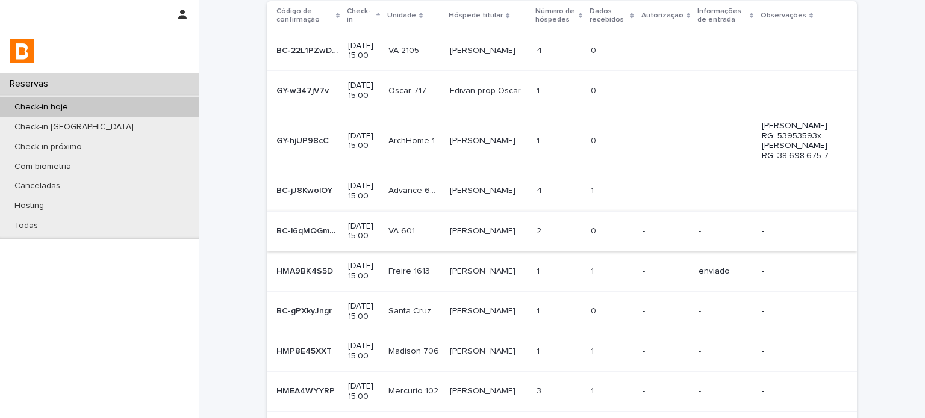
scroll to position [140, 0]
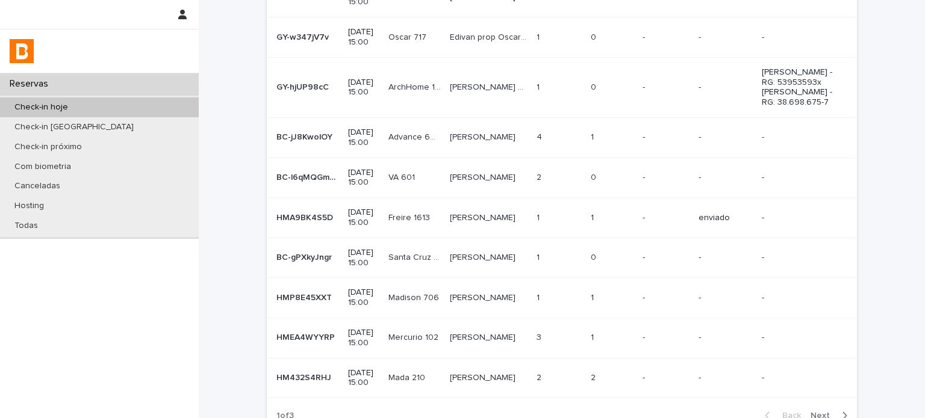
click at [677, 148] on div "-" at bounding box center [665, 138] width 46 height 20
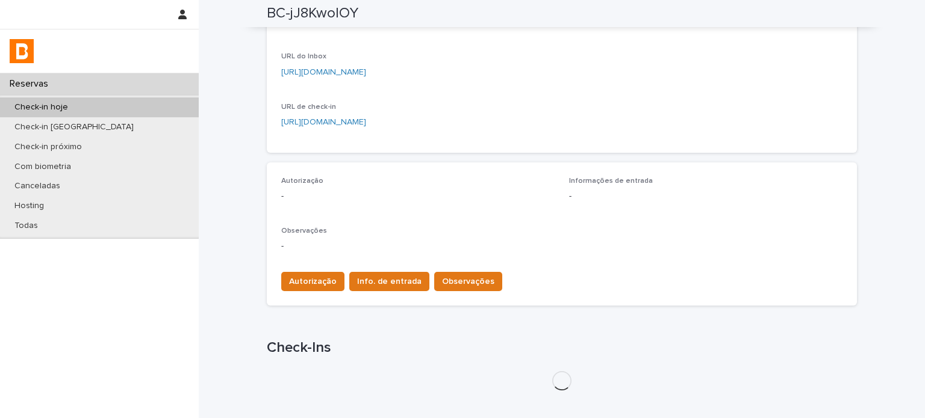
scroll to position [241, 0]
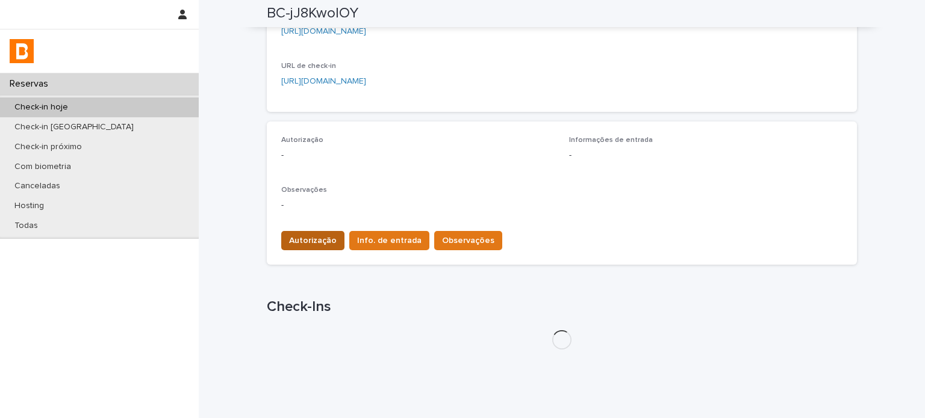
click at [302, 247] on button "Autorização" at bounding box center [312, 240] width 63 height 19
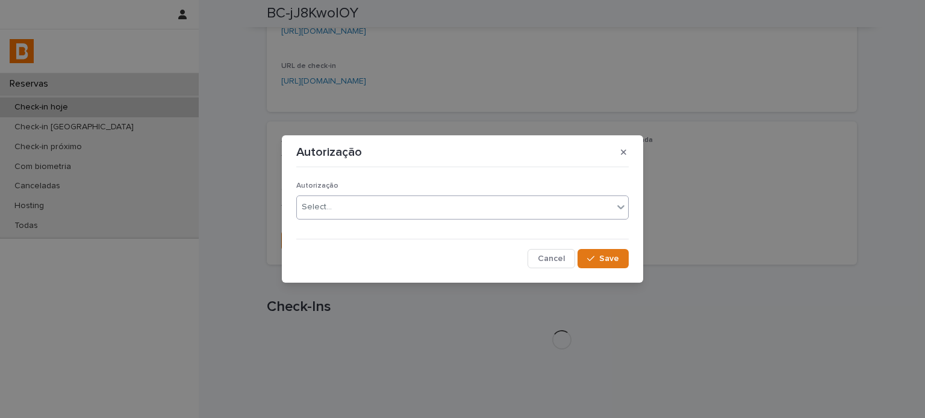
click at [346, 207] on div "Select..." at bounding box center [455, 207] width 316 height 20
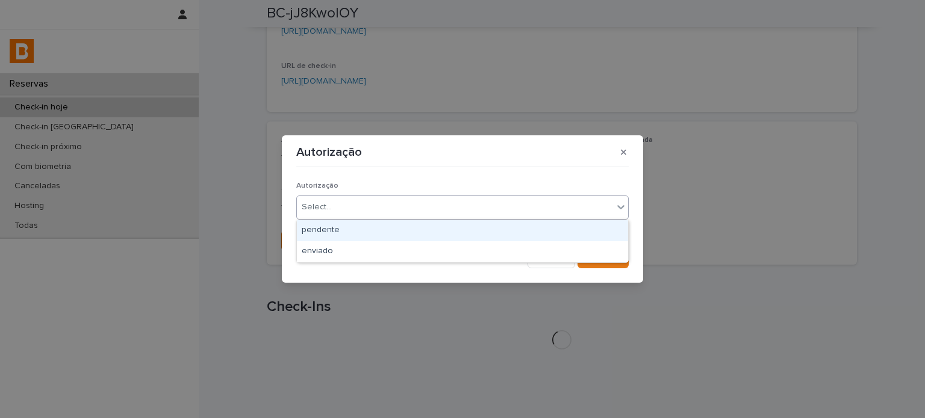
scroll to position [273, 0]
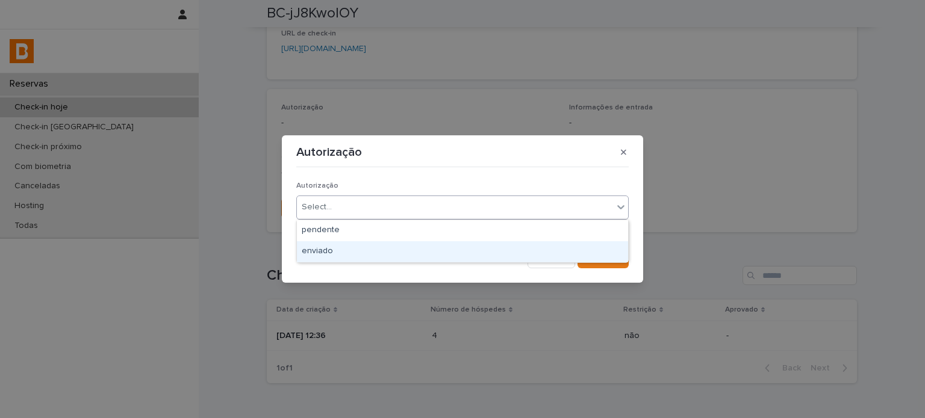
click at [337, 252] on div "enviado" at bounding box center [462, 251] width 331 height 21
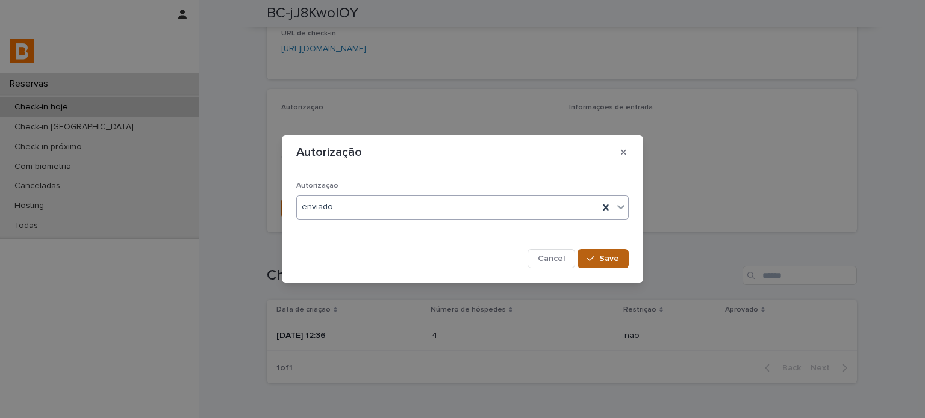
click at [610, 258] on span "Save" at bounding box center [609, 259] width 20 height 8
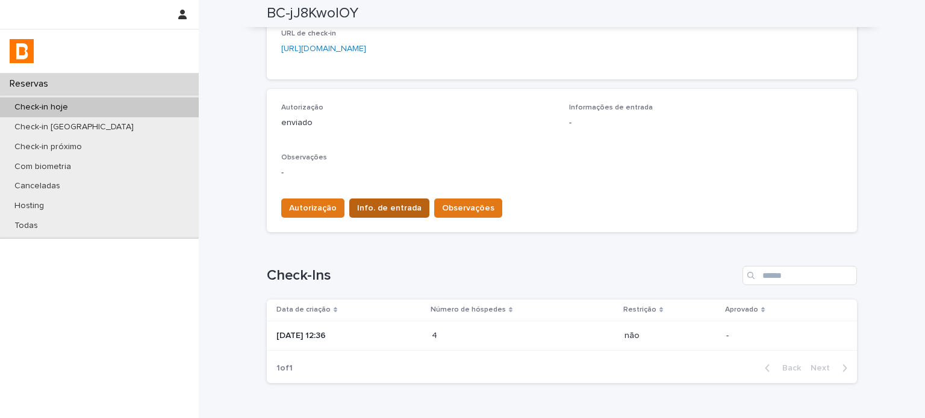
click at [380, 207] on span "Info. de entrada" at bounding box center [389, 208] width 64 height 12
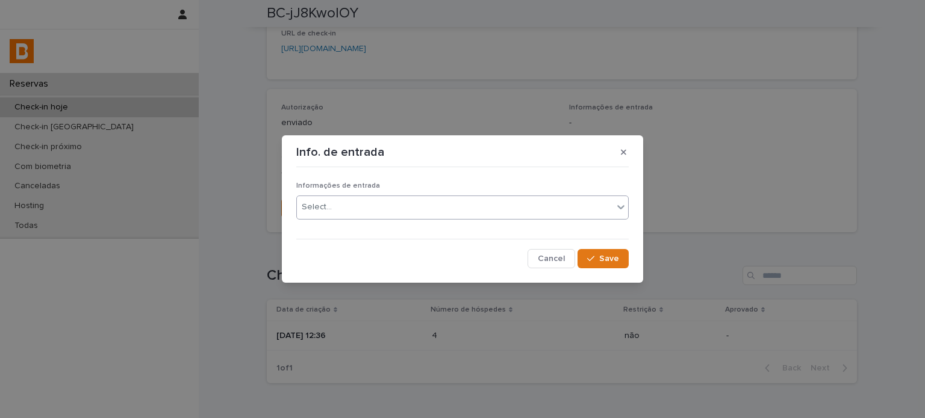
click at [380, 207] on div "Select..." at bounding box center [455, 207] width 316 height 20
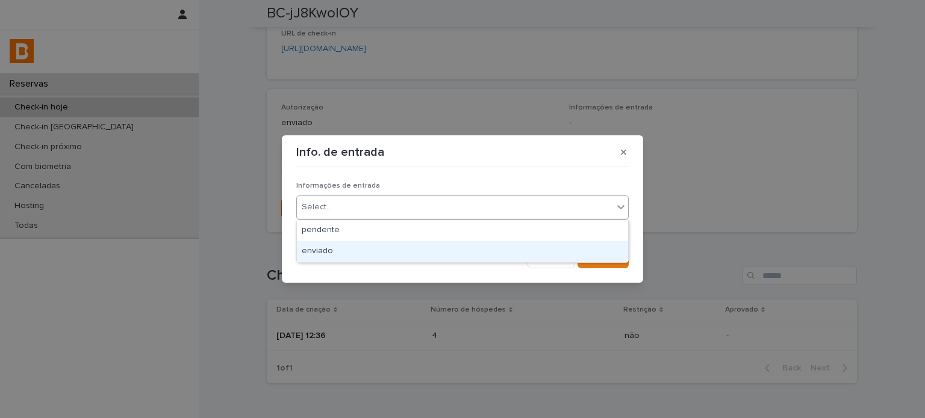
click at [381, 249] on div "enviado" at bounding box center [462, 251] width 331 height 21
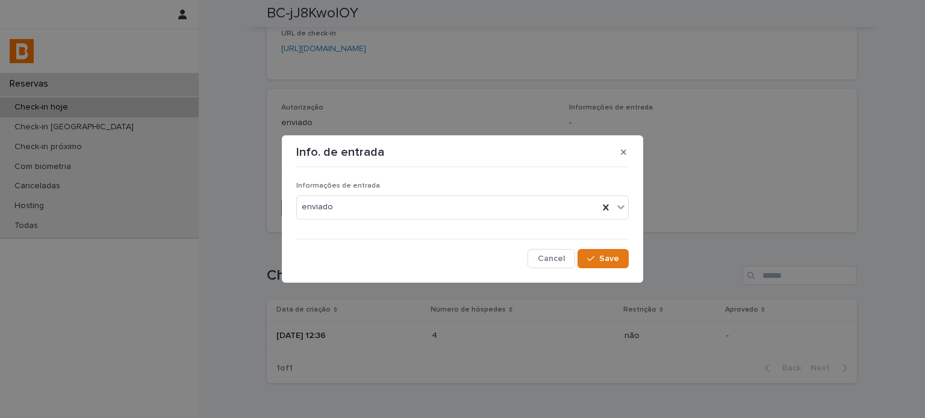
click at [605, 247] on div "Informações de entrada enviado Cancel Save" at bounding box center [462, 220] width 332 height 96
click at [600, 255] on span "Save" at bounding box center [609, 259] width 20 height 8
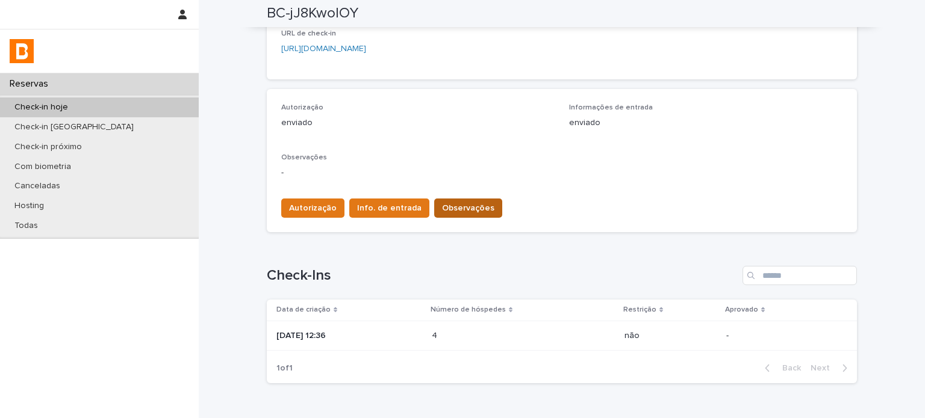
click at [451, 205] on span "Observações" at bounding box center [468, 208] width 52 height 12
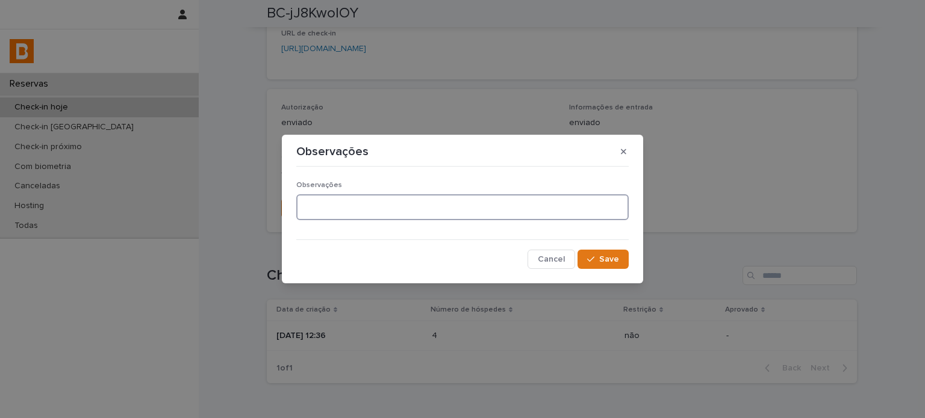
click at [444, 197] on textarea at bounding box center [462, 207] width 332 height 26
type textarea "*******"
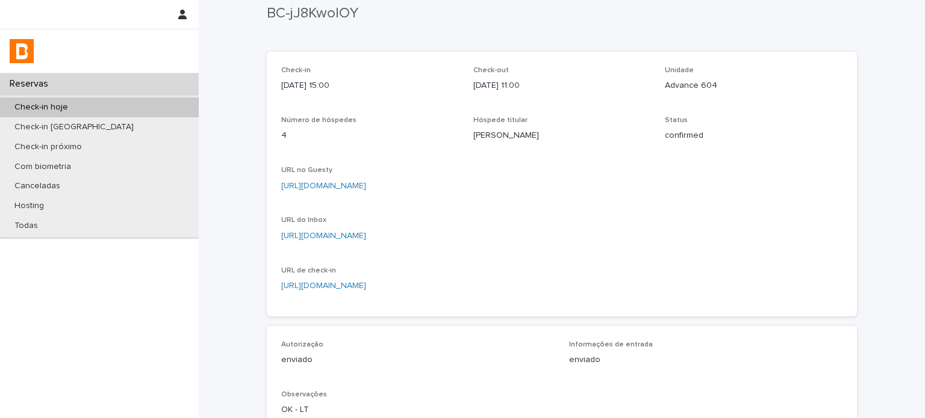
scroll to position [0, 0]
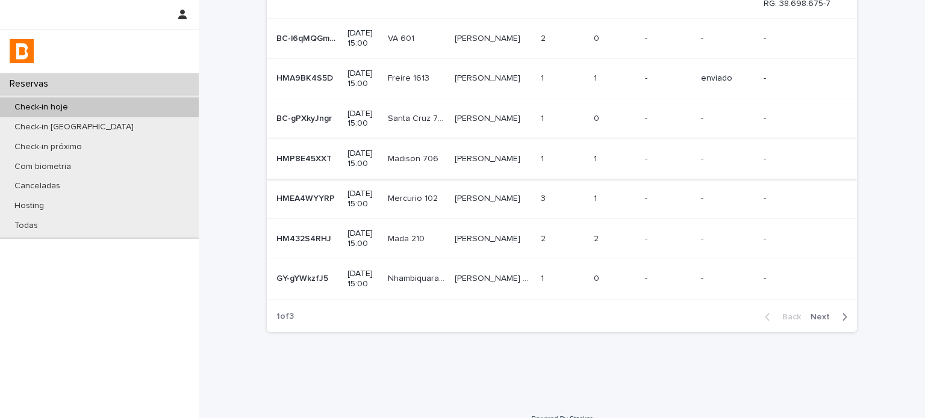
scroll to position [275, 0]
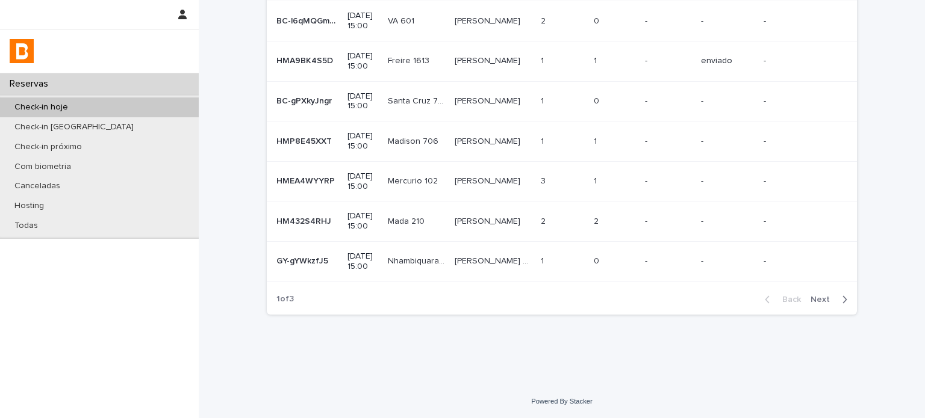
click at [548, 208] on td "2 2" at bounding box center [562, 222] width 53 height 40
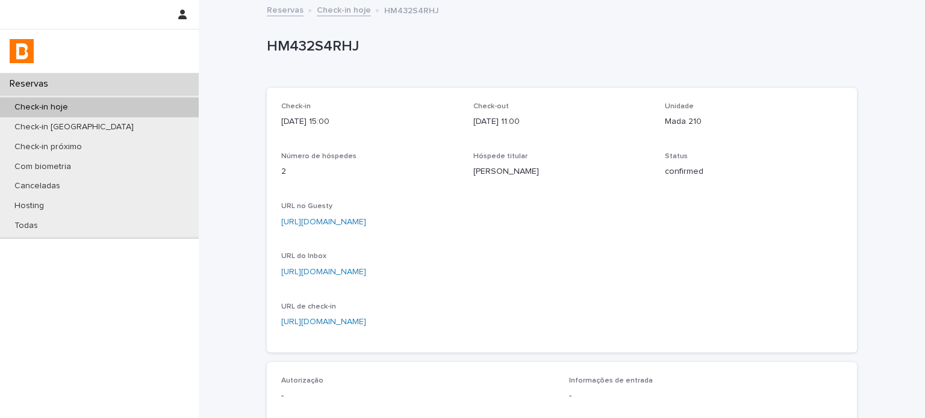
click at [674, 122] on p "Mada 210" at bounding box center [754, 122] width 178 height 13
click at [674, 121] on p "Mada 210" at bounding box center [754, 122] width 178 height 13
copy p "Mada 210"
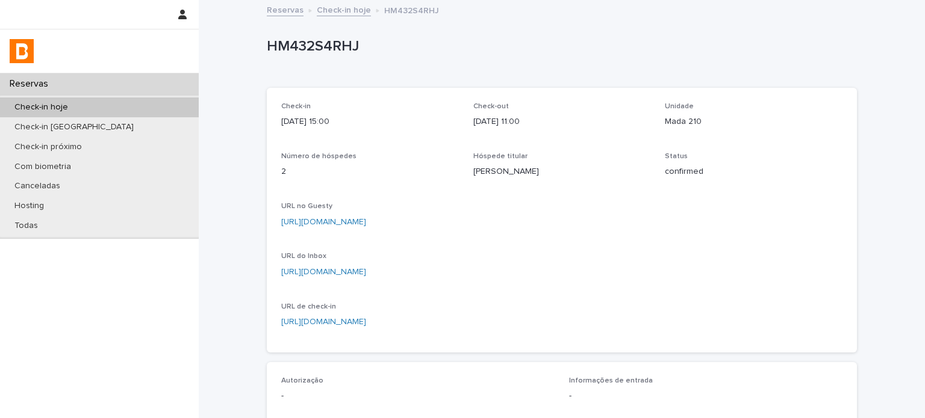
click at [311, 38] on p "HM432S4RHJ" at bounding box center [559, 46] width 585 height 17
copy p "HM432S4RHJ"
click at [650, 244] on div "Check-in 2025-08-22 15:00 Check-out 2025-08-26 11:00 Unidade Mada 210 Número de…" at bounding box center [561, 220] width 561 height 236
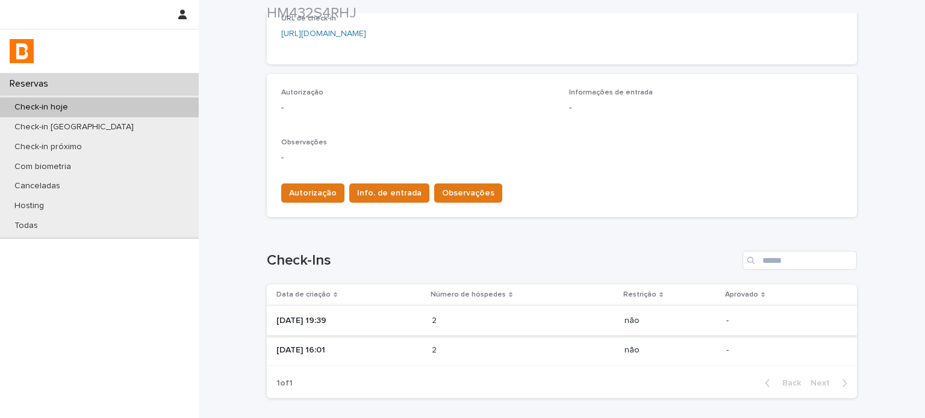
scroll to position [341, 0]
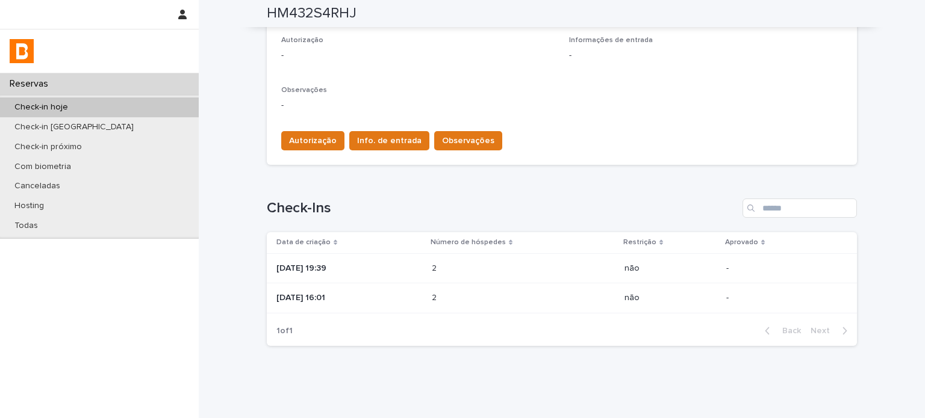
click at [402, 275] on div "2025-08-21 19:39" at bounding box center [349, 269] width 146 height 20
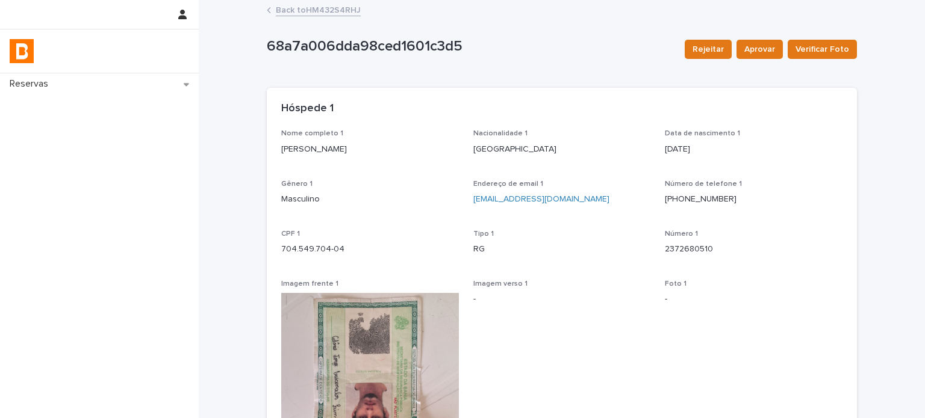
click at [355, 149] on p "Adonis Jorge Vasconcelos Lima" at bounding box center [370, 149] width 178 height 13
copy p "Adonis Jorge Vasconcelos Lima"
drag, startPoint x: 337, startPoint y: 251, endPoint x: 272, endPoint y: 246, distance: 64.6
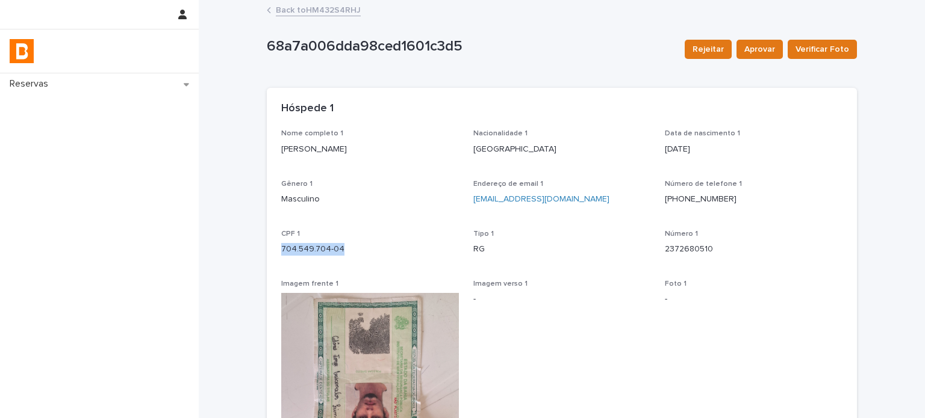
click at [272, 246] on div "Nome completo 1 Adonis Jorge Vasconcelos Lima Nacionalidade 1 Brasil Data de na…" at bounding box center [562, 405] width 590 height 553
copy p "704.549.704-04"
click at [318, 14] on link "Back to HM432S4RHJ" at bounding box center [318, 9] width 85 height 14
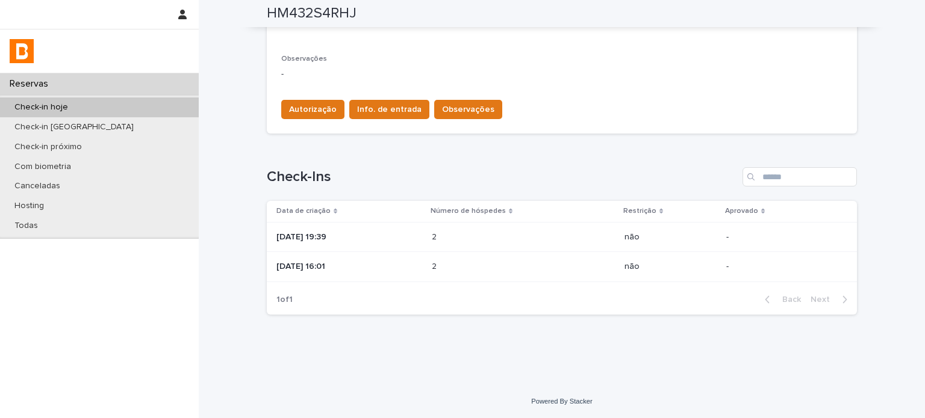
click at [402, 246] on div "2025-08-21 19:39" at bounding box center [349, 238] width 146 height 20
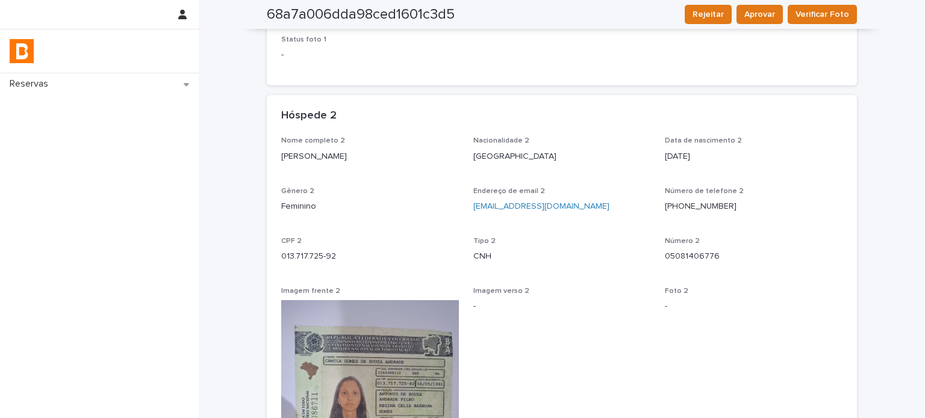
scroll to position [634, 0]
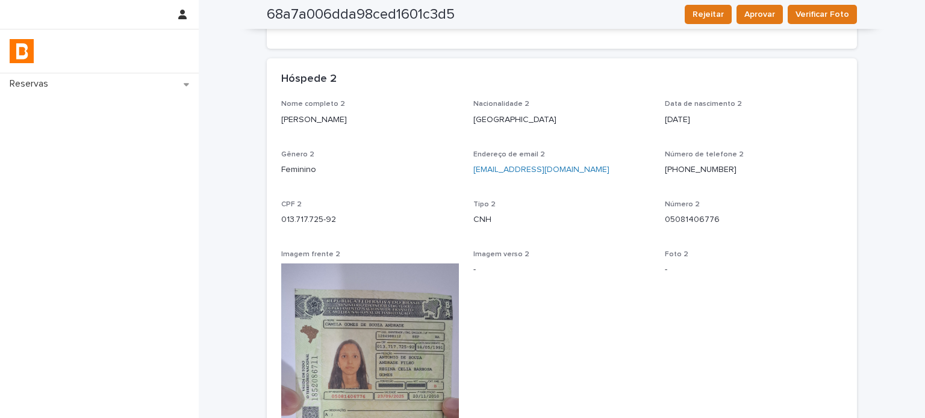
drag, startPoint x: 387, startPoint y: 122, endPoint x: 272, endPoint y: 123, distance: 115.0
click at [272, 123] on div "Nome completo 2 Camila Gomes de Souza Andrade Nacionalidade 2 Brasil Data de na…" at bounding box center [562, 376] width 590 height 553
copy p "Camila Gomes de Souza Andrade"
drag, startPoint x: 328, startPoint y: 219, endPoint x: 277, endPoint y: 217, distance: 51.2
click at [281, 217] on p "013.717.725-92" at bounding box center [370, 220] width 178 height 13
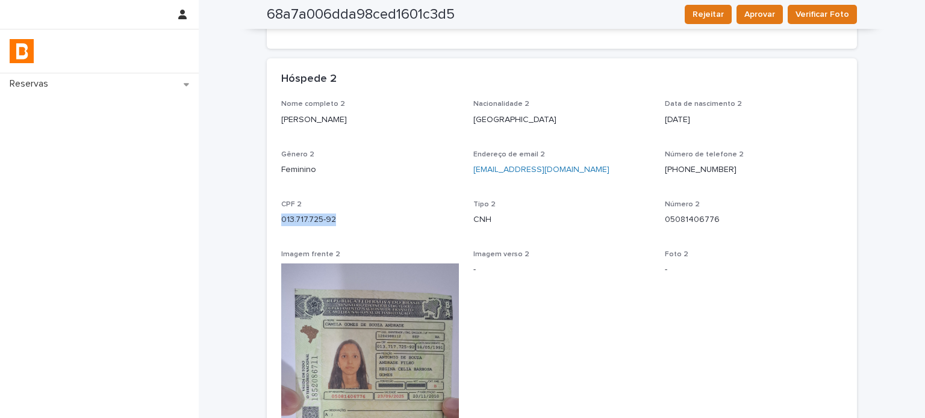
copy p "013.717.725-92"
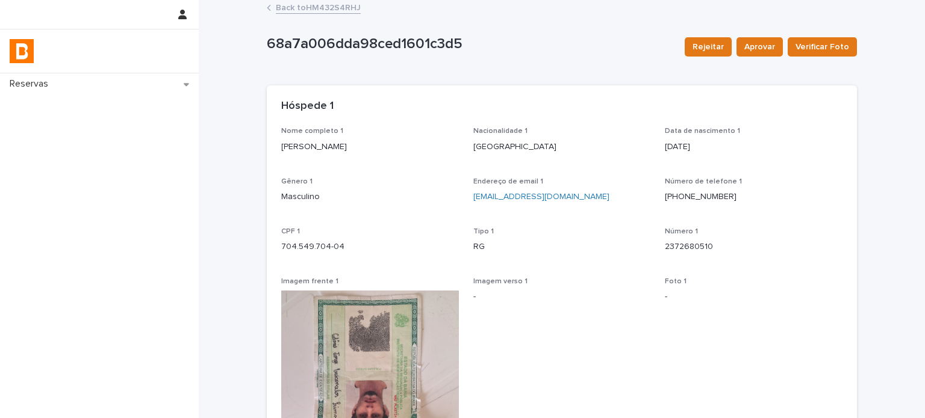
scroll to position [0, 0]
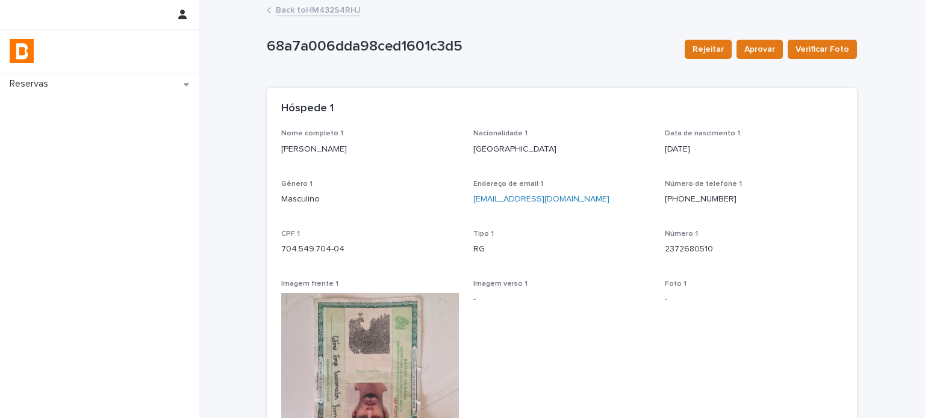
click at [309, 14] on link "Back to HM432S4RHJ" at bounding box center [318, 9] width 85 height 14
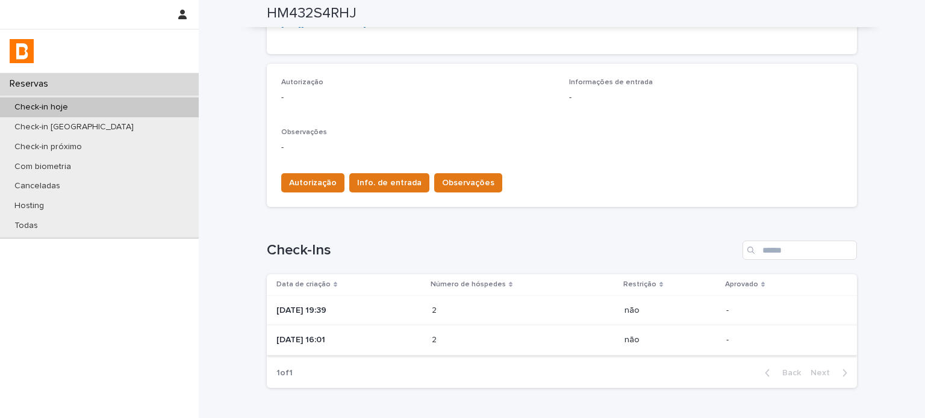
scroll to position [372, 0]
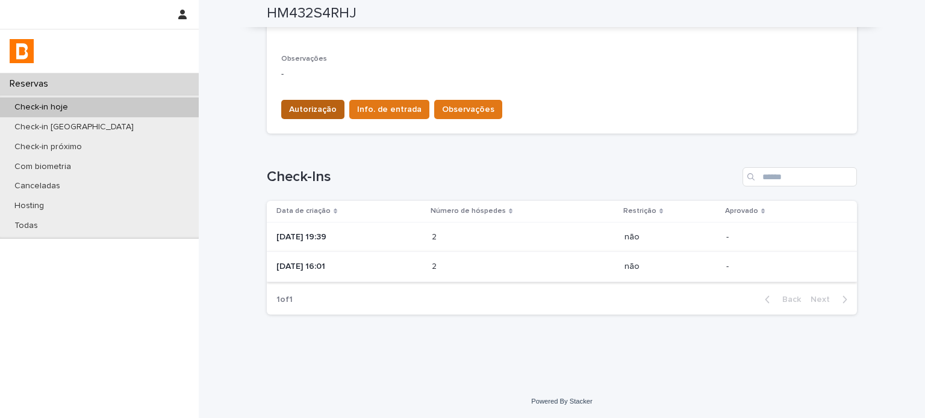
drag, startPoint x: 286, startPoint y: 86, endPoint x: 303, endPoint y: 100, distance: 22.3
click at [287, 86] on div "Observações -" at bounding box center [561, 73] width 561 height 36
click at [306, 101] on button "Autorização" at bounding box center [312, 109] width 63 height 19
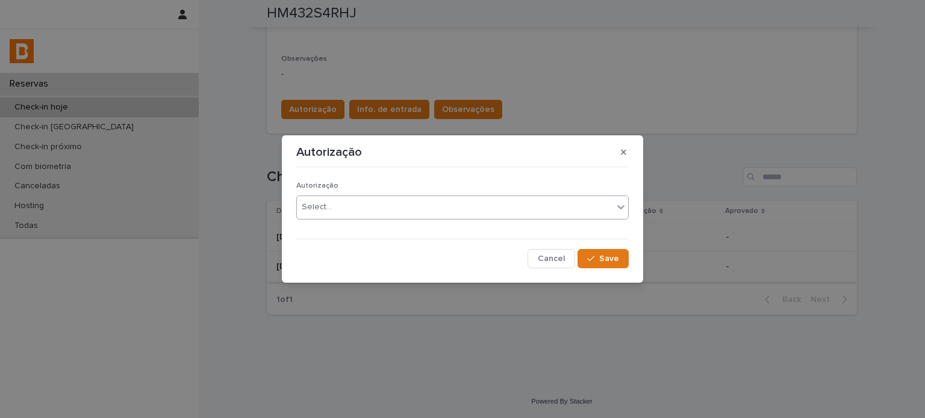
click at [324, 214] on div "Select..." at bounding box center [317, 207] width 30 height 13
click at [594, 260] on icon "button" at bounding box center [590, 259] width 7 height 8
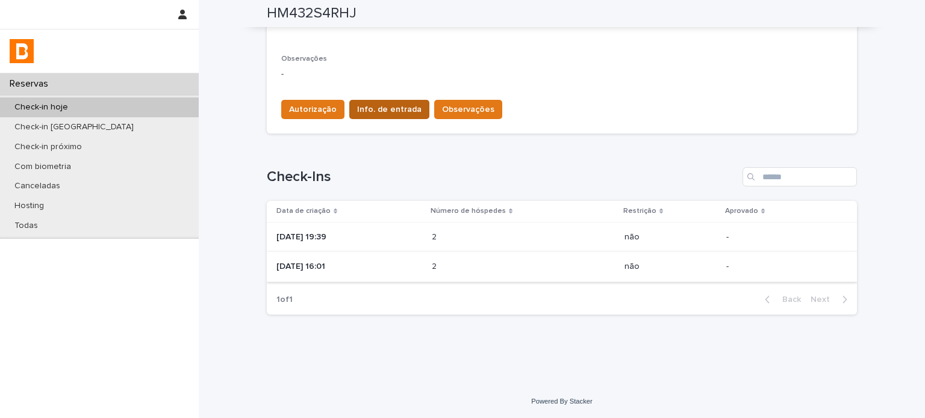
click at [380, 109] on span "Info. de entrada" at bounding box center [389, 110] width 64 height 12
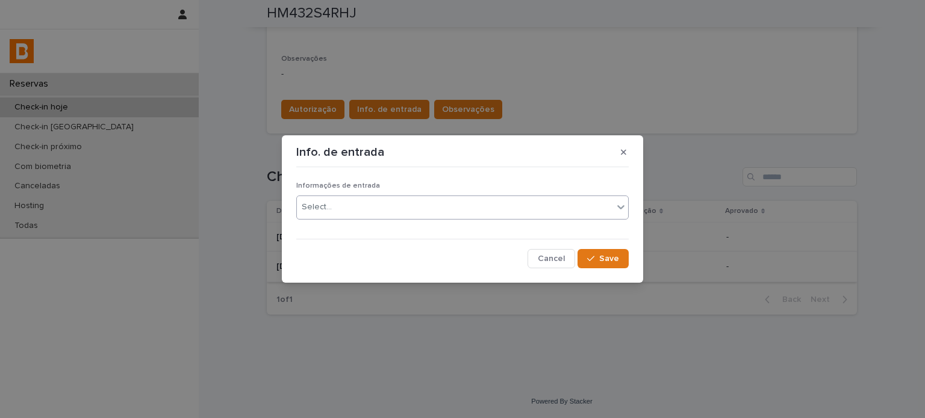
click at [391, 218] on div "Select..." at bounding box center [462, 208] width 332 height 24
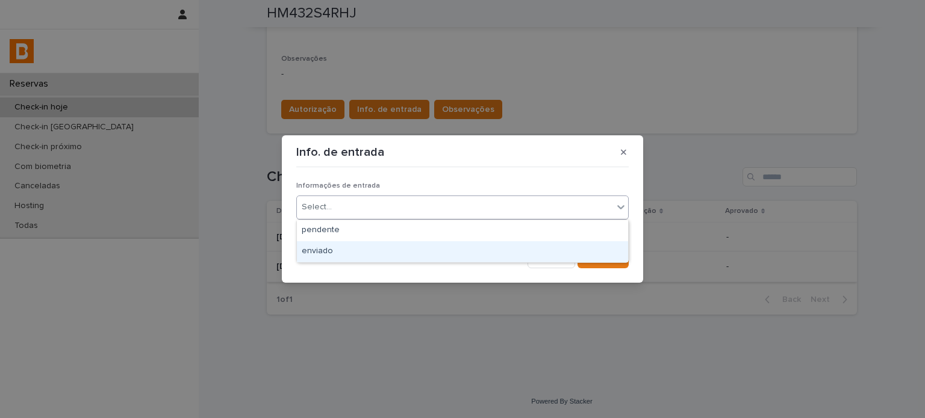
click at [397, 251] on div "enviado" at bounding box center [462, 251] width 331 height 21
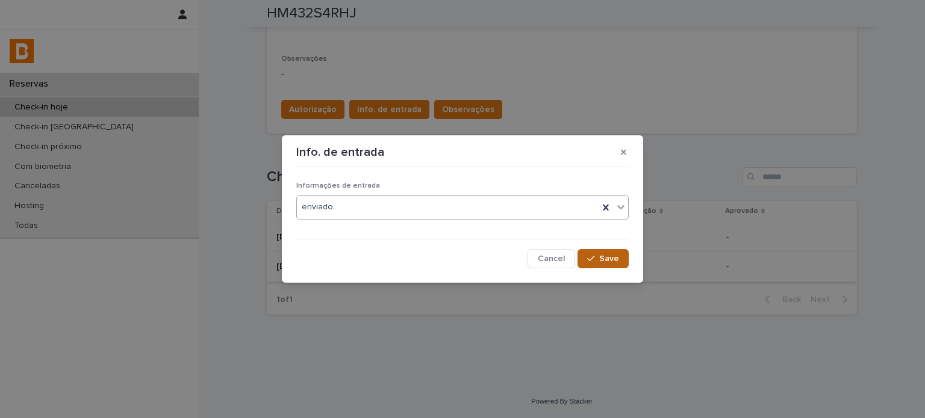
click at [601, 260] on span "Save" at bounding box center [609, 259] width 20 height 8
click at [455, 105] on span "Observações" at bounding box center [468, 110] width 52 height 12
click at [455, 105] on div "Observações Observações Cancel Save" at bounding box center [462, 209] width 925 height 418
click at [461, 213] on textarea at bounding box center [462, 207] width 332 height 26
paste textarea "**********"
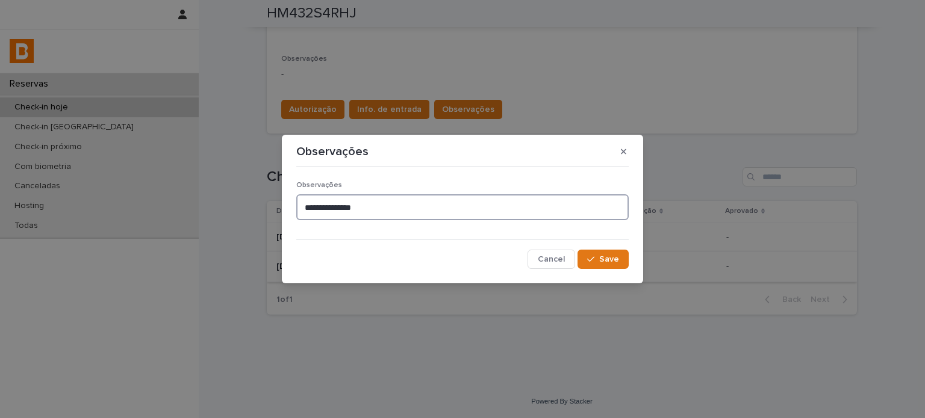
type textarea "**********"
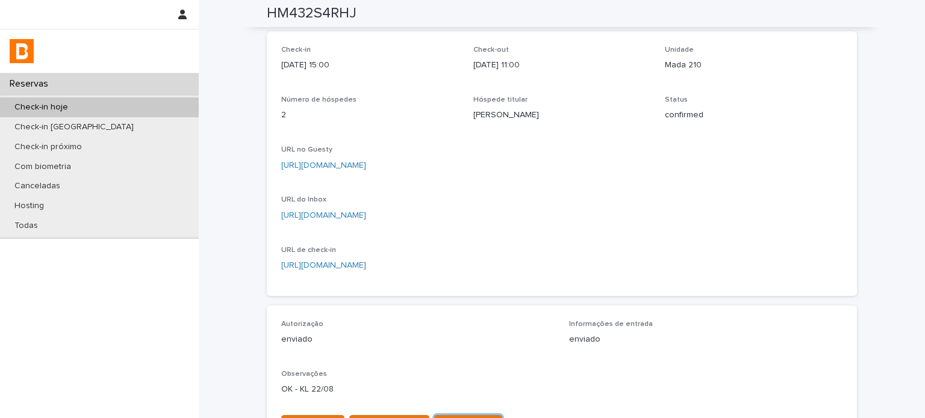
scroll to position [11, 0]
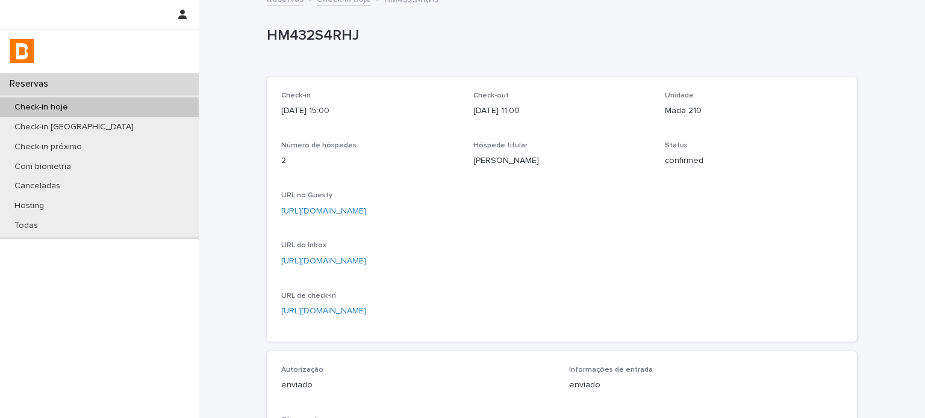
click at [299, 45] on div "HM432S4RHJ" at bounding box center [559, 38] width 585 height 22
click at [300, 45] on div "HM432S4RHJ" at bounding box center [559, 38] width 585 height 22
copy p "HM432S4RHJ"
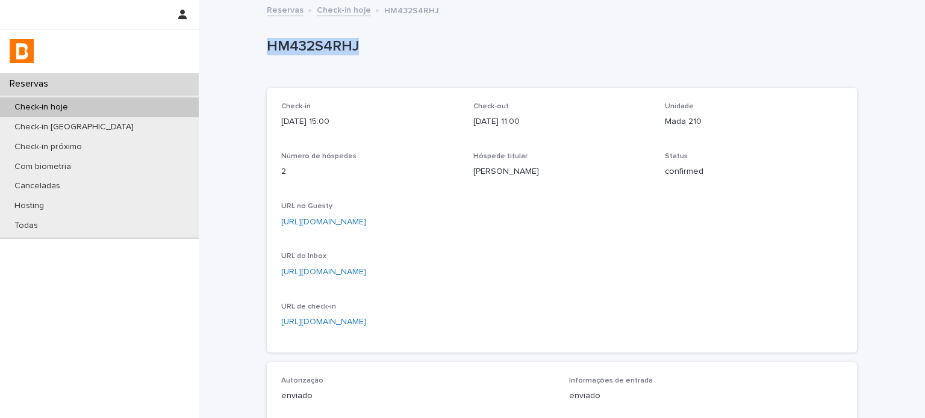
click at [344, 3] on link "Check-in hoje" at bounding box center [344, 9] width 54 height 14
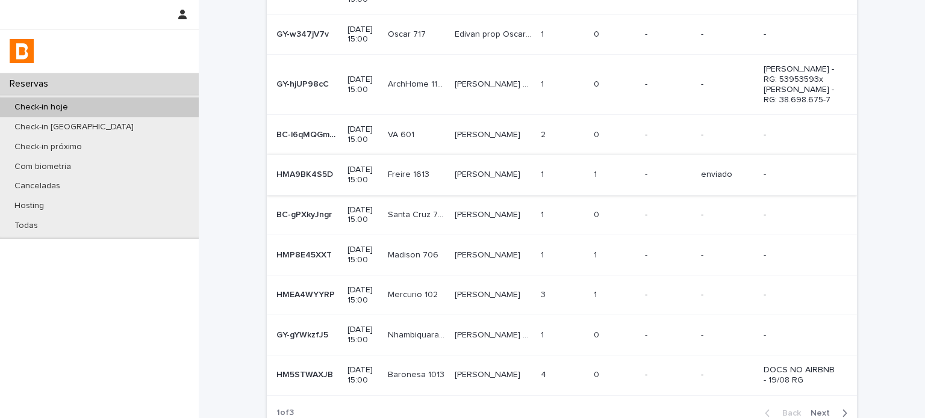
scroll to position [241, 0]
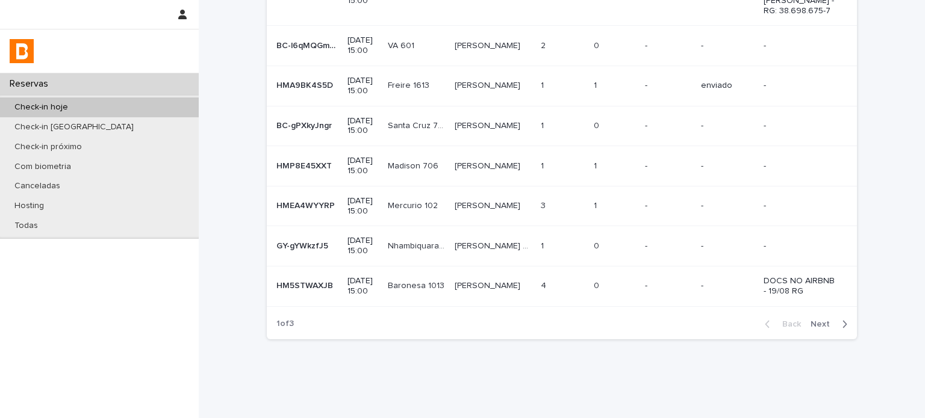
click at [531, 226] on td "Stéfanny Mendes Stéfanny Mendes" at bounding box center [493, 206] width 86 height 40
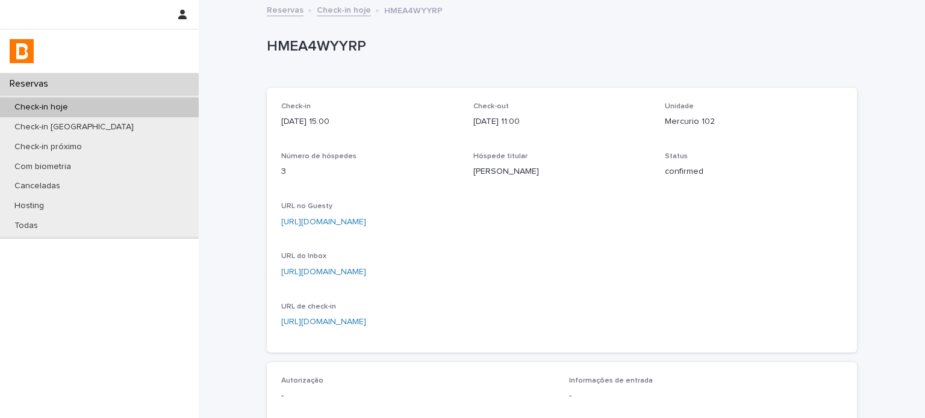
click at [682, 122] on p "Mercurio 102" at bounding box center [754, 122] width 178 height 13
click at [682, 120] on p "Mercurio 102" at bounding box center [754, 122] width 178 height 13
copy p "Mercurio 102"
click at [659, 272] on div "Check-in 2025-08-22 15:00 Check-out 2025-08-25 11:00 Unidade Mercurio 102 Númer…" at bounding box center [561, 220] width 561 height 236
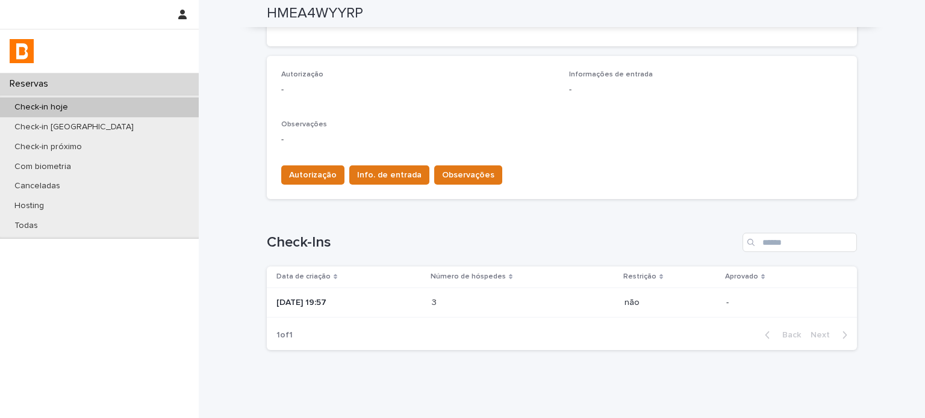
scroll to position [342, 0]
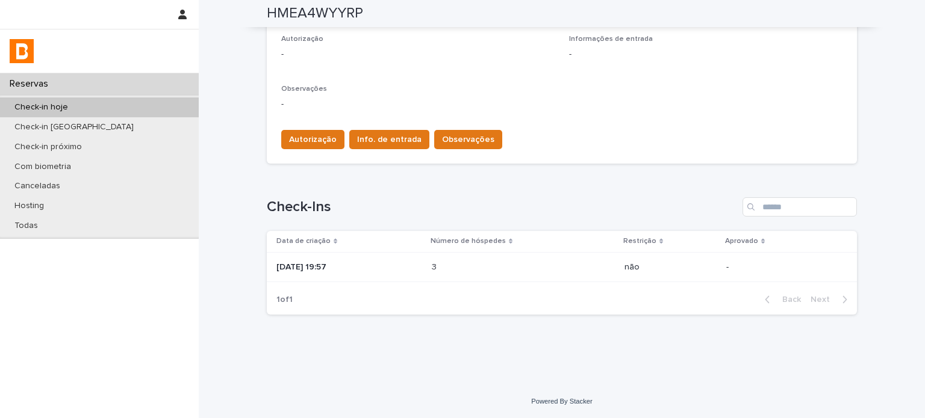
click at [501, 274] on div "3 3" at bounding box center [523, 268] width 183 height 20
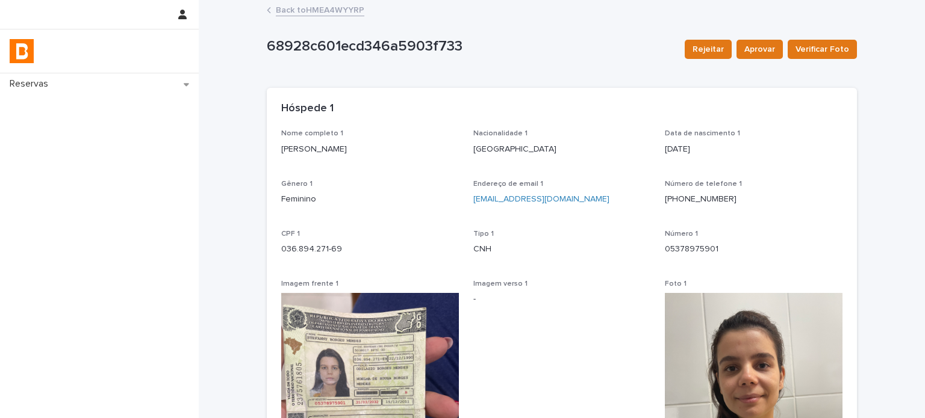
click at [320, 8] on link "Back to HMEA4WYYRP" at bounding box center [320, 9] width 89 height 14
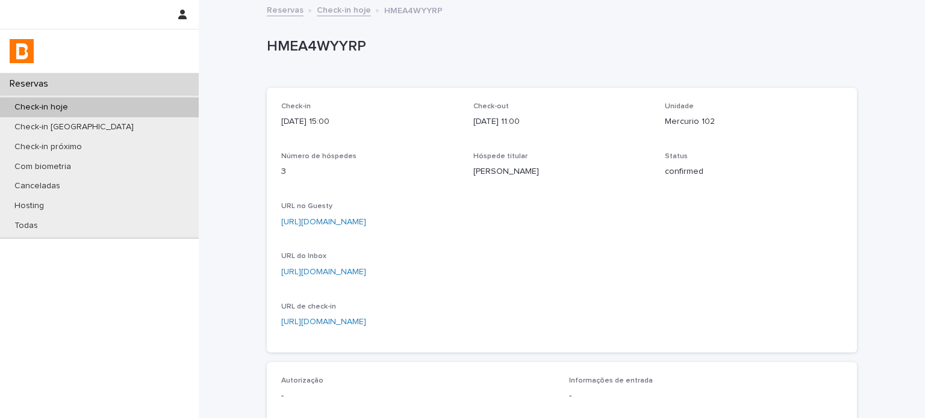
click at [703, 120] on p "Mercurio 102" at bounding box center [754, 122] width 178 height 13
copy p "Mercurio 102"
drag, startPoint x: 766, startPoint y: 196, endPoint x: 716, endPoint y: 212, distance: 52.4
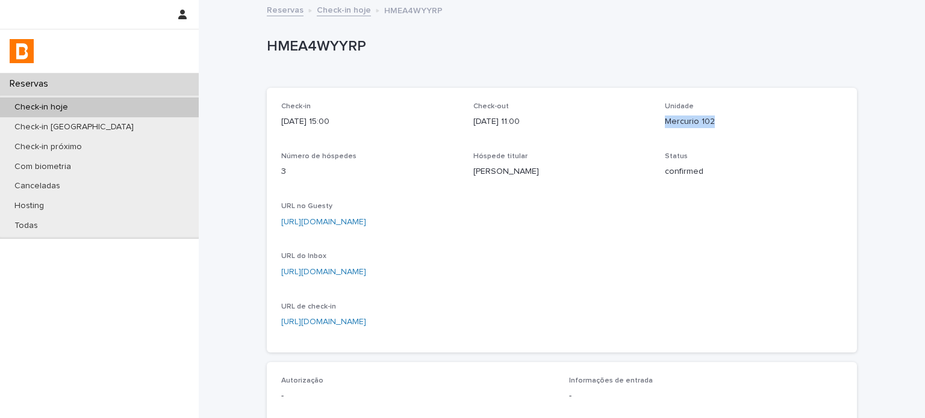
click at [766, 196] on div "Check-in 2025-08-22 15:00 Check-out 2025-08-25 11:00 Unidade Mercurio 102 Númer…" at bounding box center [561, 220] width 561 height 236
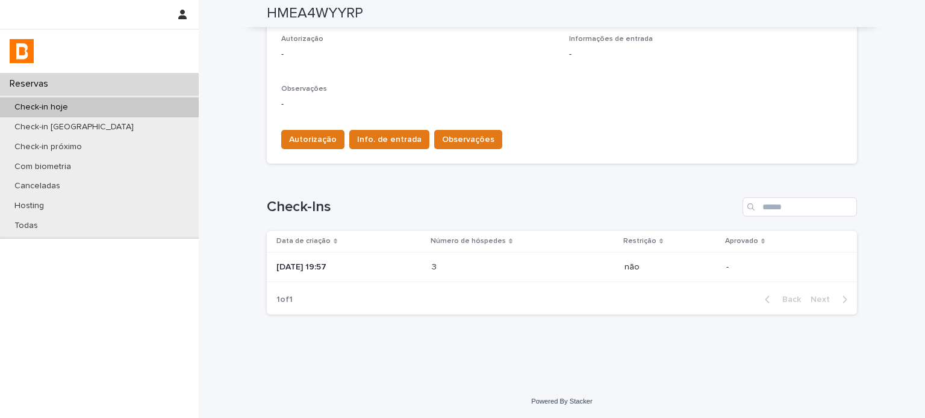
click at [374, 260] on div "2025-08-05 19:57" at bounding box center [349, 266] width 146 height 13
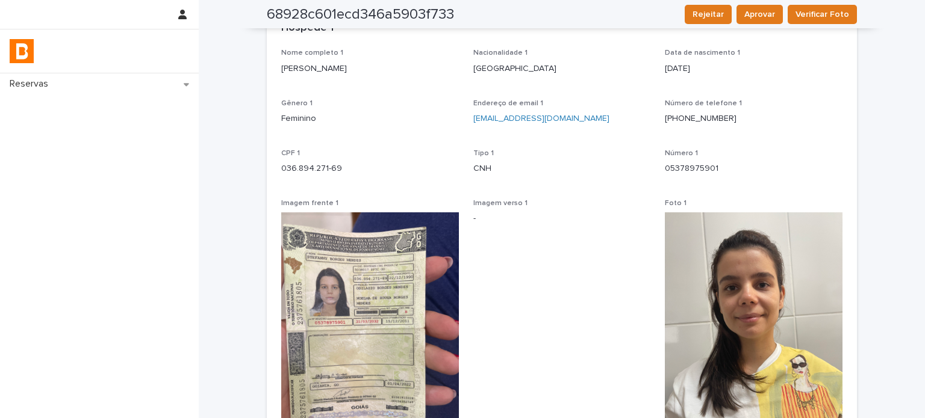
scroll to position [42, 0]
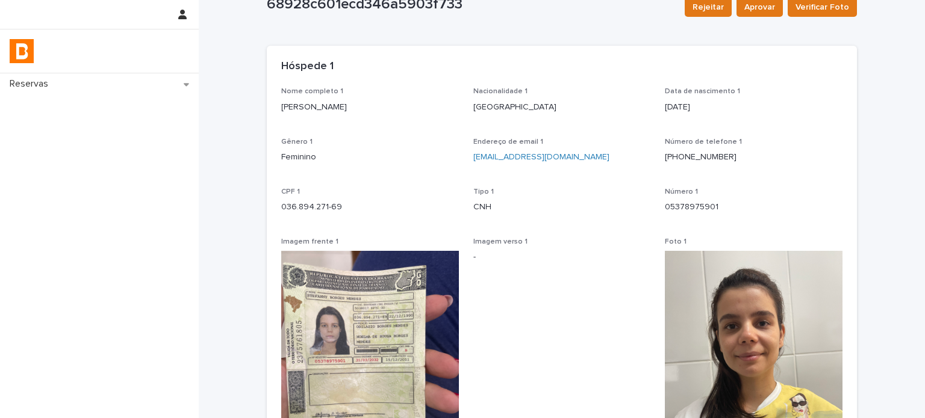
drag, startPoint x: 383, startPoint y: 105, endPoint x: 275, endPoint y: 104, distance: 108.4
click at [275, 104] on div "Nome completo 1 Stefanny Borges Mendes Nacionalidade 1 Brasil Data de nasciment…" at bounding box center [562, 324] width 590 height 474
copy p "Stefanny Borges Mendes"
click at [678, 206] on p "05378975901" at bounding box center [754, 207] width 178 height 13
click at [679, 206] on p "05378975901" at bounding box center [754, 207] width 178 height 13
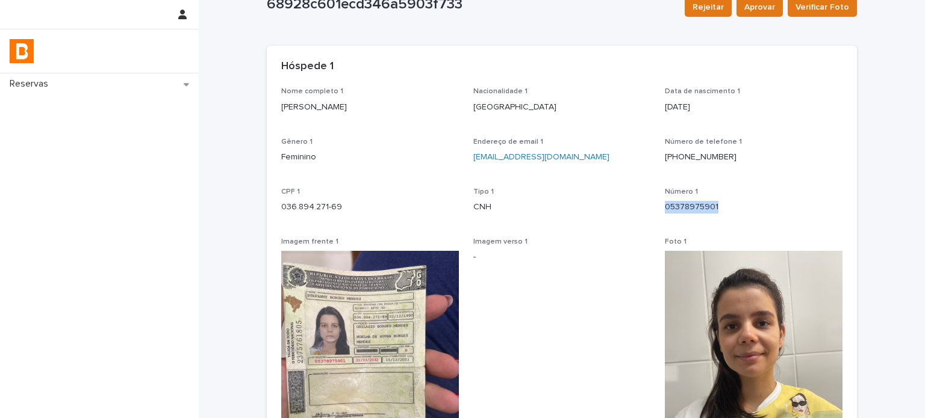
click at [679, 207] on p "05378975901" at bounding box center [754, 207] width 178 height 13
click at [642, 207] on p "CNH" at bounding box center [562, 207] width 178 height 13
click at [326, 213] on p "036.894.271-69" at bounding box center [370, 207] width 178 height 13
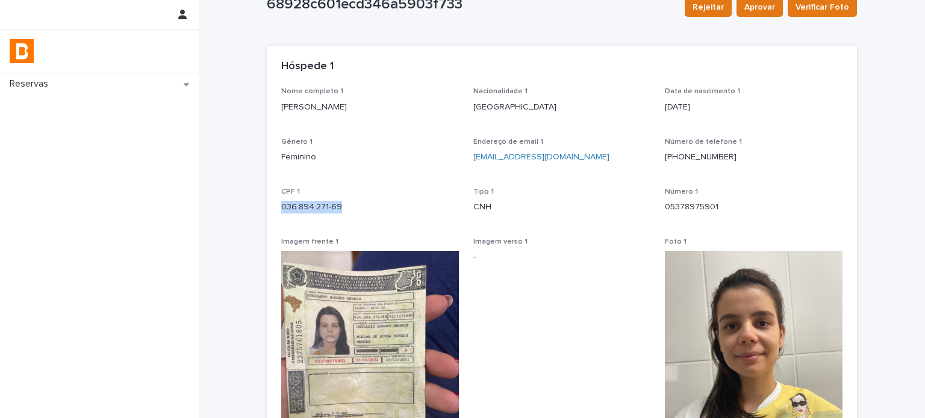
click at [700, 326] on img at bounding box center [754, 369] width 178 height 237
click at [697, 326] on img at bounding box center [754, 369] width 178 height 237
drag, startPoint x: 905, startPoint y: 190, endPoint x: 893, endPoint y: 200, distance: 15.8
click at [812, 173] on div "Nome completo 1 Stefanny Borges Mendes Nacionalidade 1 Brasil Data de nasciment…" at bounding box center [561, 317] width 561 height 460
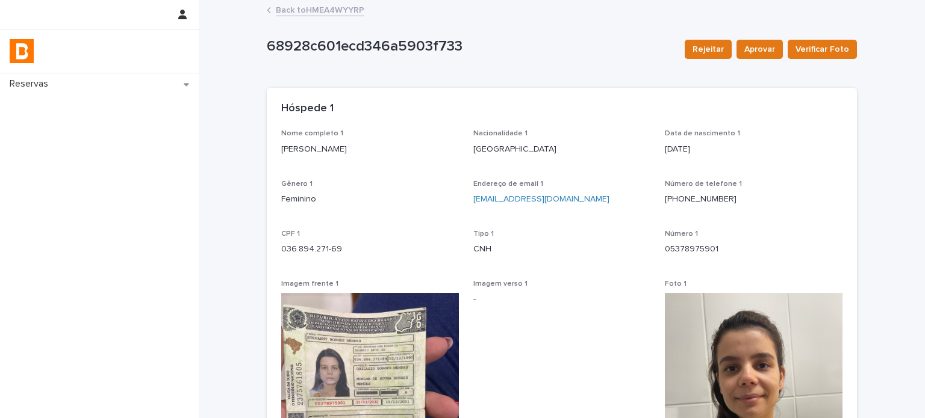
scroll to position [0, 0]
drag, startPoint x: 364, startPoint y: 10, endPoint x: 304, endPoint y: 7, distance: 60.3
click at [304, 7] on div "Back to HMEA4WYYRP" at bounding box center [562, 10] width 602 height 17
drag, startPoint x: 841, startPoint y: 222, endPoint x: 713, endPoint y: 290, distance: 144.6
click at [840, 222] on div "Nome completo 1 Stefanny Borges Mendes Nacionalidade 1 Brasil Data de nasciment…" at bounding box center [562, 366] width 590 height 474
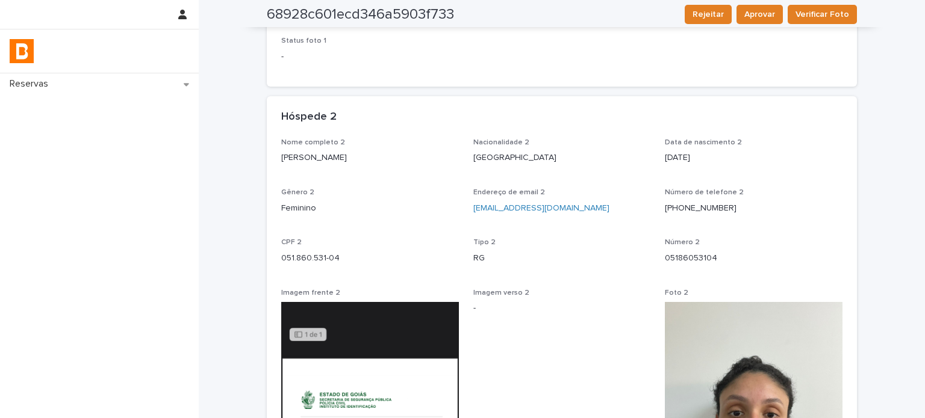
scroll to position [542, 0]
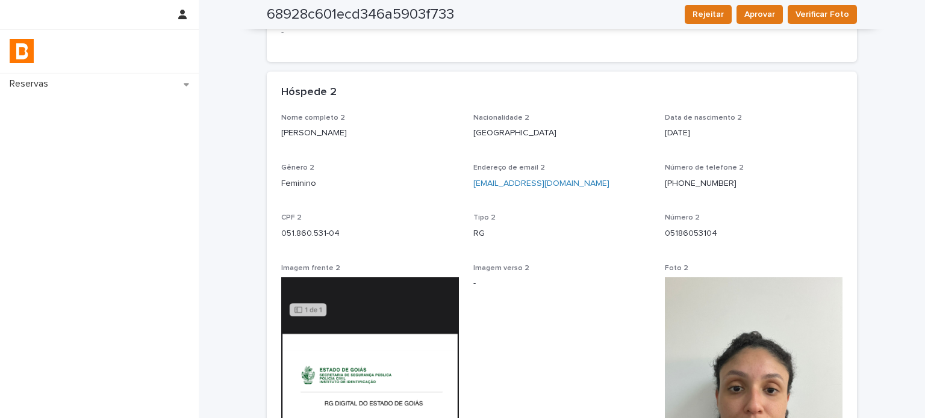
drag, startPoint x: 382, startPoint y: 131, endPoint x: 270, endPoint y: 140, distance: 112.3
click at [270, 140] on div "Nome completo 2 Rebeca Palhares Barbosa Nacionalidade 2 Brasil Data de nascimen…" at bounding box center [562, 425] width 590 height 622
click at [690, 238] on p "05186053104" at bounding box center [754, 234] width 178 height 13
click at [691, 238] on p "05186053104" at bounding box center [754, 234] width 178 height 13
click at [754, 197] on div "Número de telefone 2 (62) 98218-3563" at bounding box center [754, 182] width 178 height 36
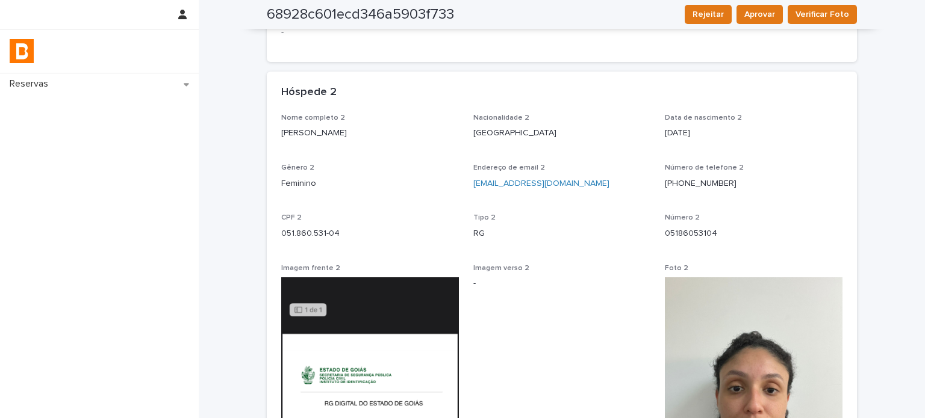
click at [290, 240] on div "CPF 2 051.860.531-04" at bounding box center [370, 232] width 178 height 36
click at [291, 240] on div "CPF 2 051.860.531-04" at bounding box center [370, 232] width 178 height 36
click at [293, 240] on div "CPF 2 051.860.531-04" at bounding box center [370, 232] width 178 height 36
click at [308, 241] on div "CPF 2 051.860.531-04" at bounding box center [370, 232] width 178 height 36
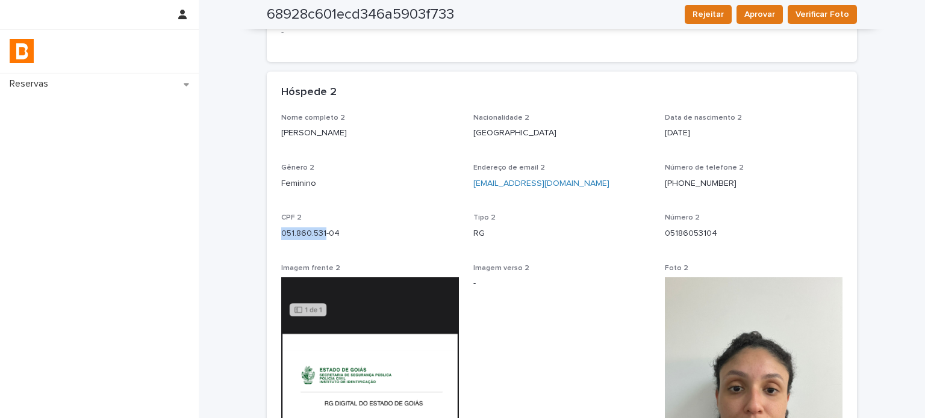
click at [309, 241] on div "CPF 2 051.860.531-04" at bounding box center [370, 232] width 178 height 36
click at [311, 241] on div "CPF 2 051.860.531-04" at bounding box center [370, 232] width 178 height 36
click at [314, 235] on p "051.860.531-04" at bounding box center [370, 234] width 178 height 13
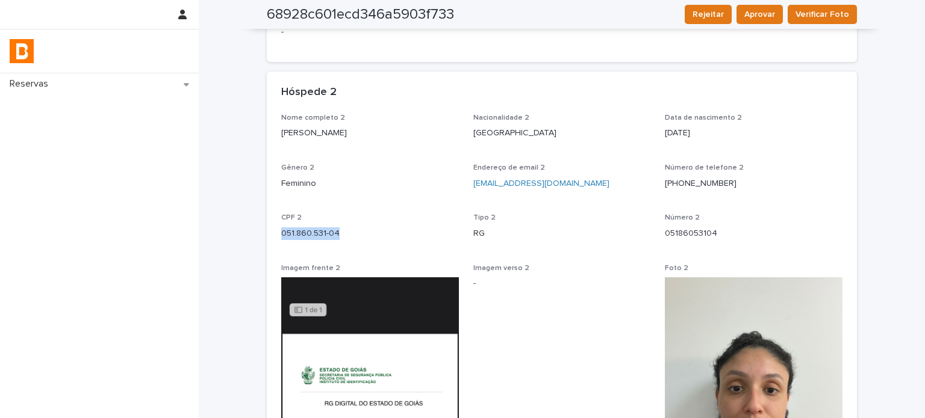
click at [750, 197] on div "Número de telefone 2 (62) 98218-3563" at bounding box center [754, 182] width 178 height 36
click at [821, 389] on img at bounding box center [754, 396] width 178 height 237
click at [803, 373] on img at bounding box center [754, 396] width 178 height 237
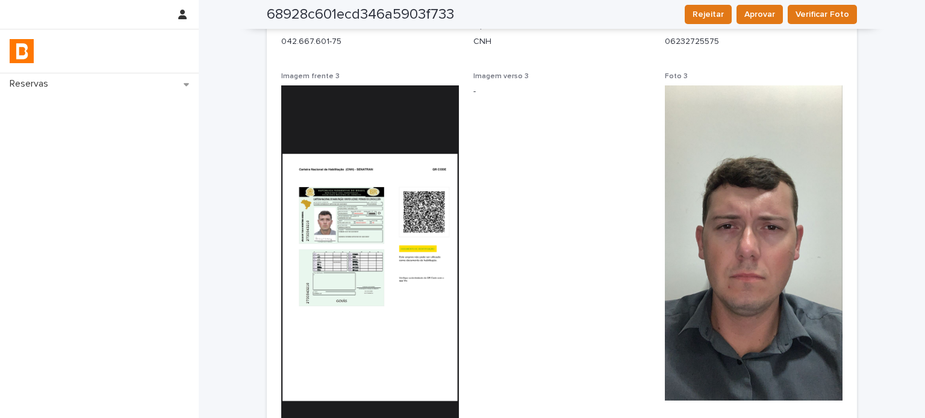
scroll to position [1485, 0]
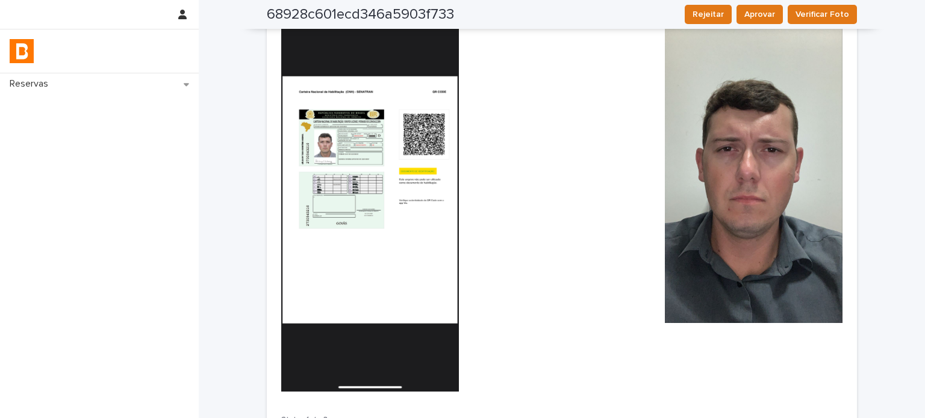
click at [672, 223] on img at bounding box center [754, 165] width 178 height 315
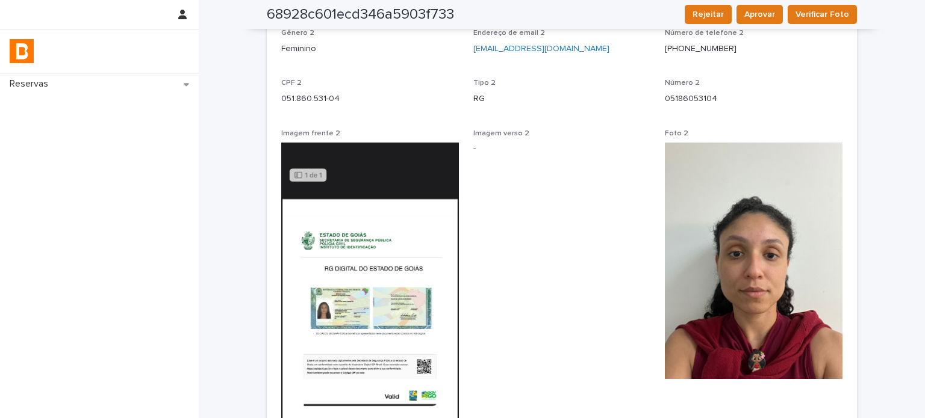
scroll to position [662, 0]
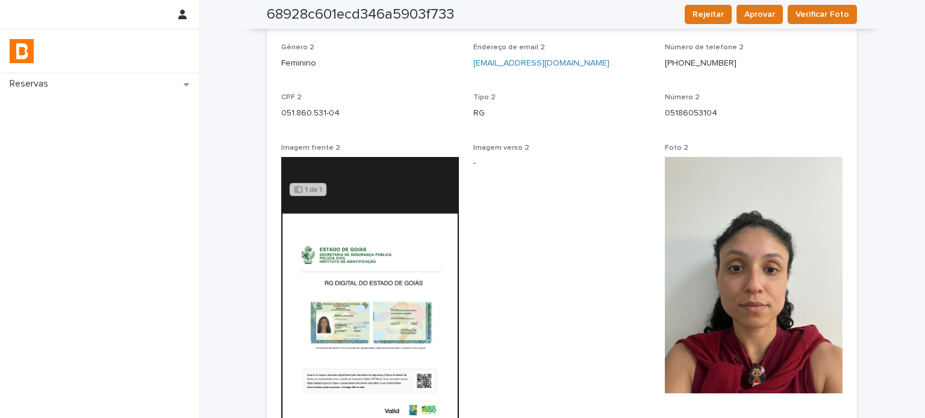
click at [771, 163] on img at bounding box center [754, 275] width 178 height 237
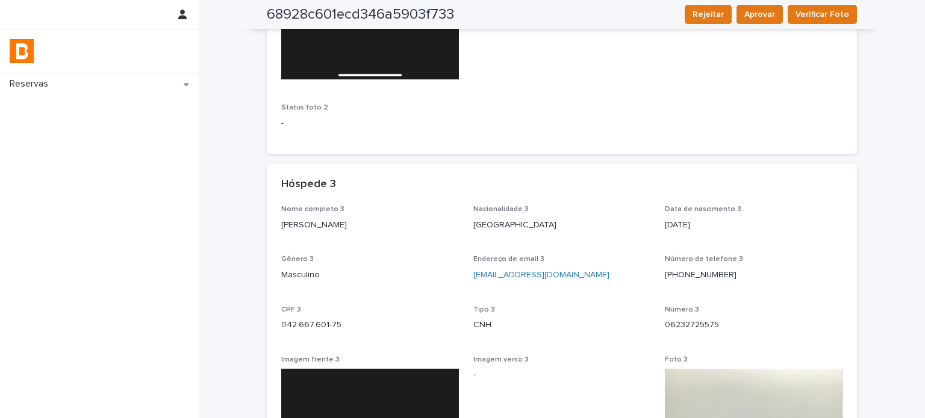
scroll to position [1304, 0]
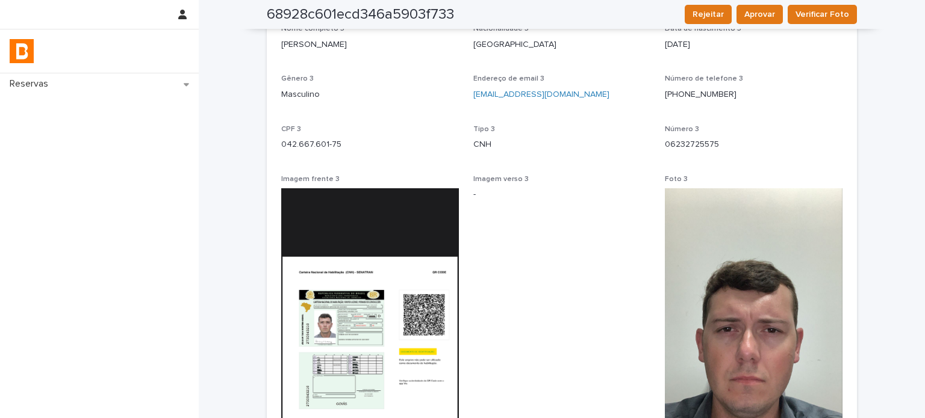
drag, startPoint x: 418, startPoint y: 48, endPoint x: 273, endPoint y: 45, distance: 145.7
click at [273, 45] on div "Nome completo 3 Pedro Henrique Azevedo de Queiroz Nacionalidade 3 Brasil Data d…" at bounding box center [562, 336] width 590 height 622
drag, startPoint x: 731, startPoint y: 132, endPoint x: 716, endPoint y: 139, distance: 16.7
click at [731, 132] on p "Número 3" at bounding box center [754, 129] width 178 height 8
click at [704, 144] on p "06232725575" at bounding box center [754, 144] width 178 height 13
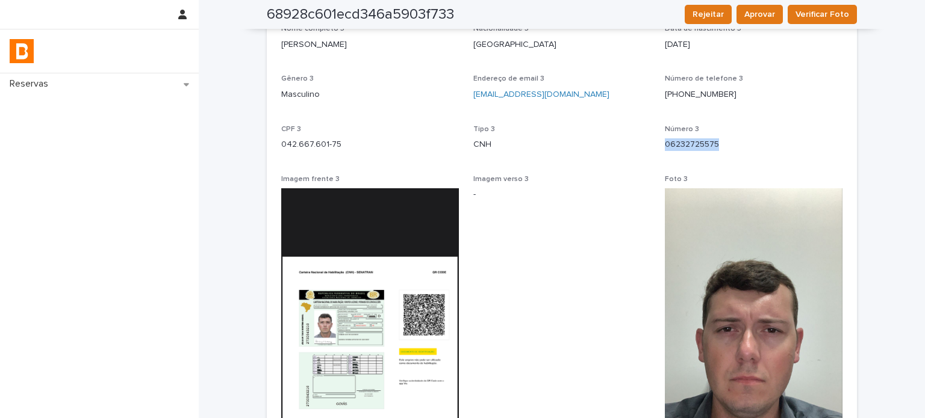
click at [704, 144] on p "06232725575" at bounding box center [754, 144] width 178 height 13
drag, startPoint x: 790, startPoint y: 85, endPoint x: 771, endPoint y: 107, distance: 28.6
click at [790, 86] on div "(62) 98218-3563" at bounding box center [754, 93] width 178 height 15
click at [295, 132] on span "CPF 3" at bounding box center [291, 129] width 20 height 7
click at [297, 144] on p "042.667.601-75" at bounding box center [370, 144] width 178 height 13
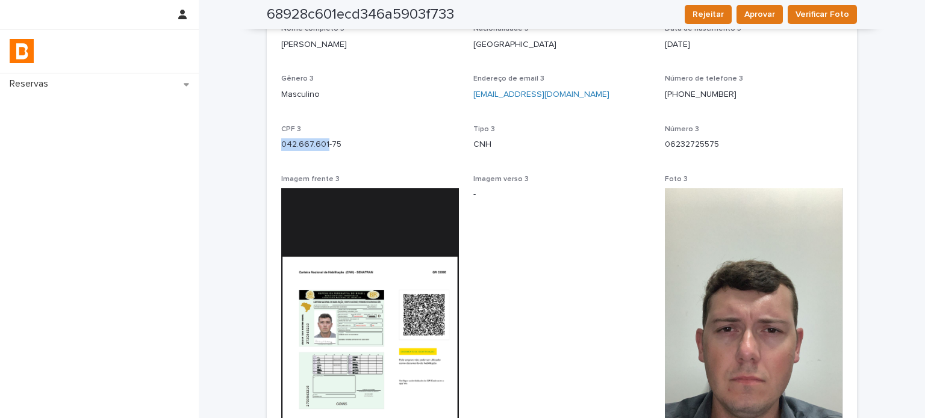
click at [297, 144] on p "042.667.601-75" at bounding box center [370, 144] width 178 height 13
click at [299, 146] on p "042.667.601-75" at bounding box center [370, 144] width 178 height 13
click at [313, 145] on p "042.667.601-75" at bounding box center [370, 144] width 178 height 13
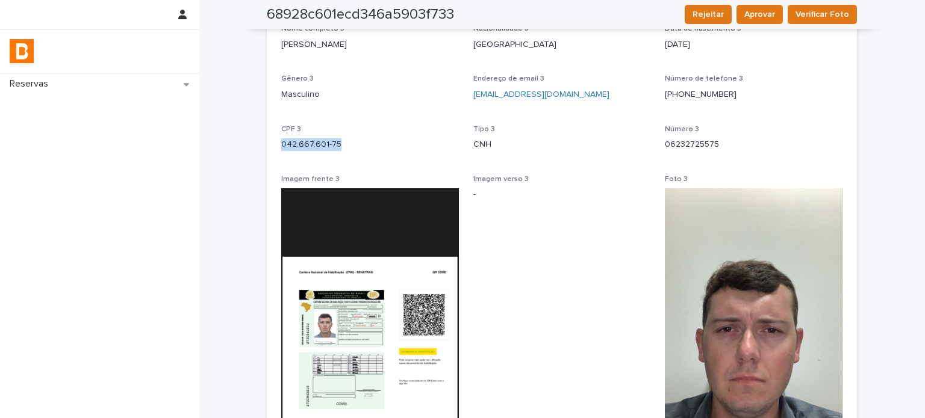
click at [802, 103] on div "Número de telefone 3 (62) 98218-3563" at bounding box center [754, 93] width 178 height 36
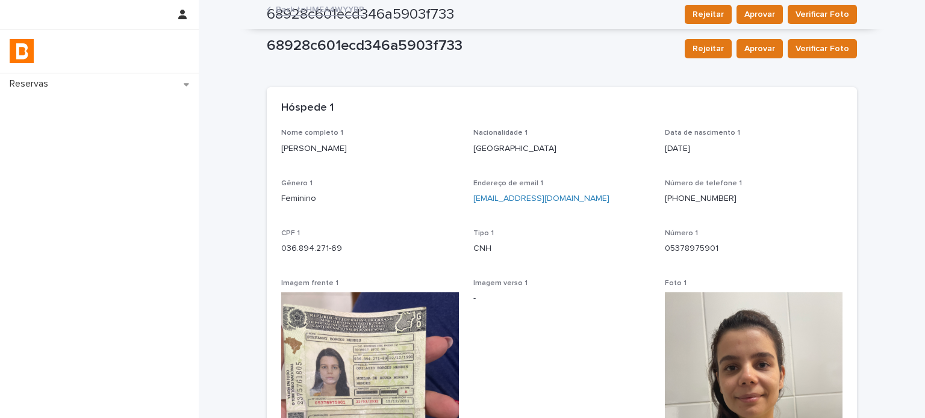
scroll to position [0, 0]
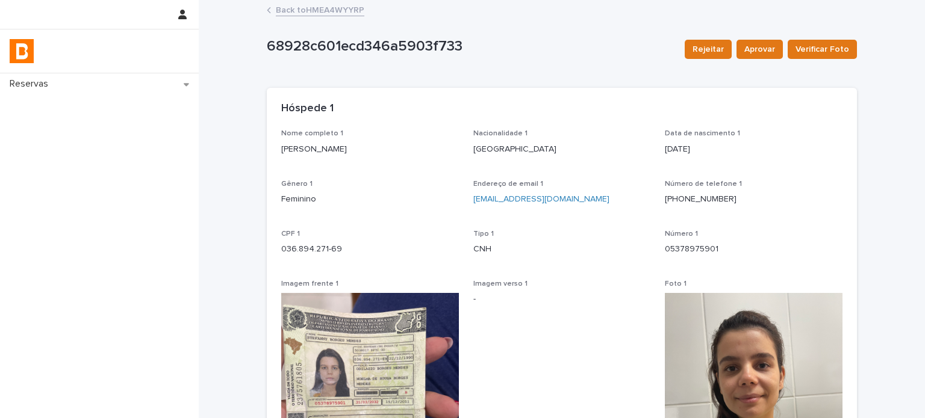
click at [332, 9] on link "Back to HMEA4WYYRP" at bounding box center [320, 9] width 89 height 14
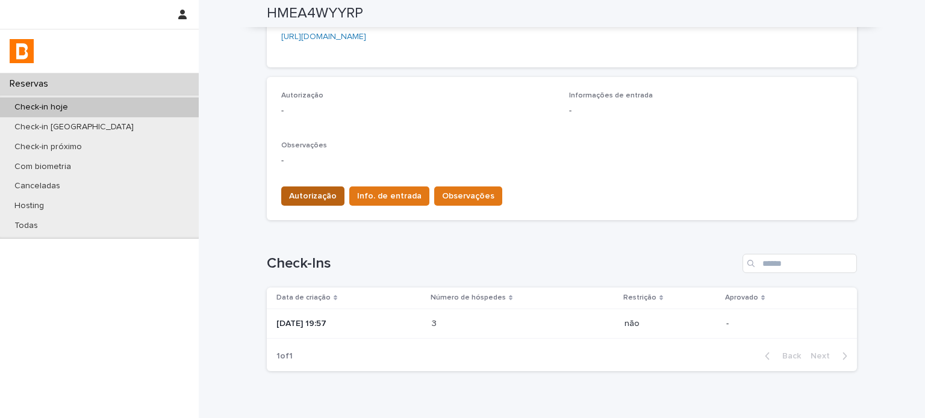
scroll to position [341, 0]
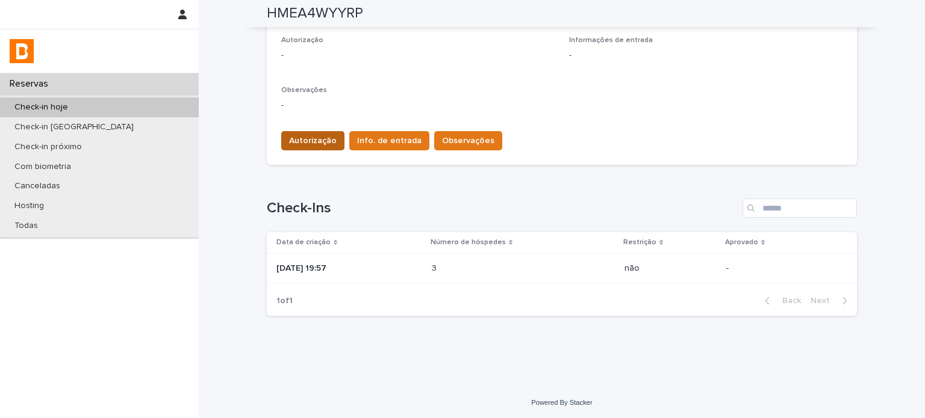
click at [317, 147] on button "Autorização" at bounding box center [312, 140] width 63 height 19
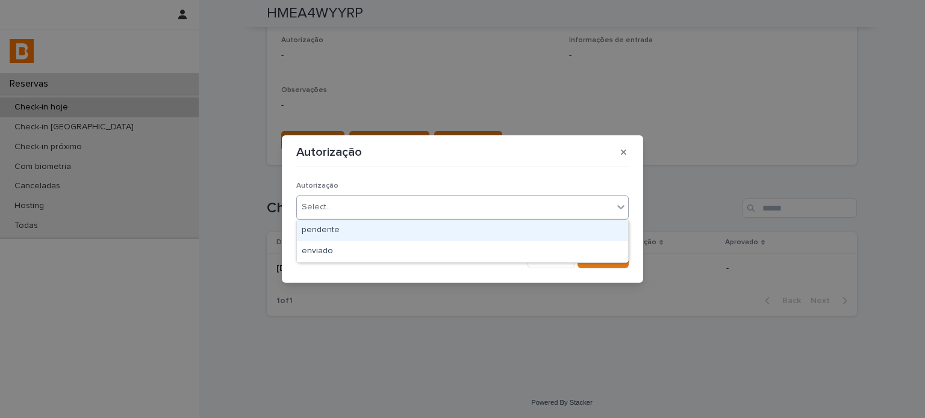
drag, startPoint x: 340, startPoint y: 214, endPoint x: 344, endPoint y: 238, distance: 24.4
click at [342, 216] on div "Select..." at bounding box center [455, 207] width 316 height 20
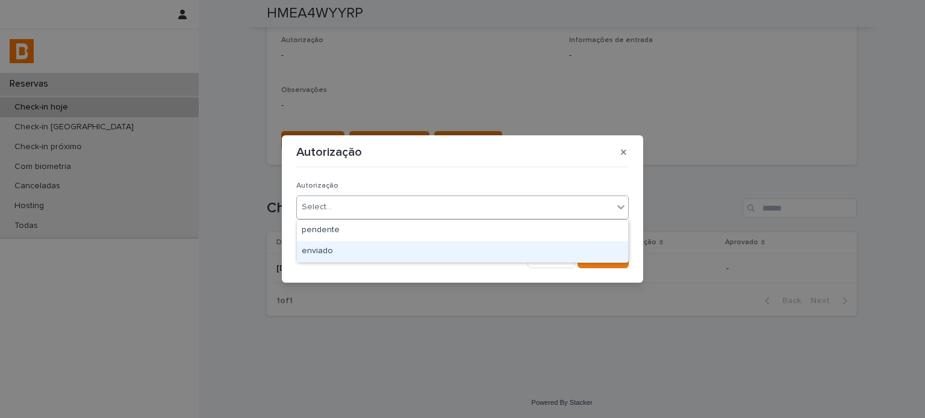
click at [343, 259] on div "enviado" at bounding box center [462, 251] width 331 height 21
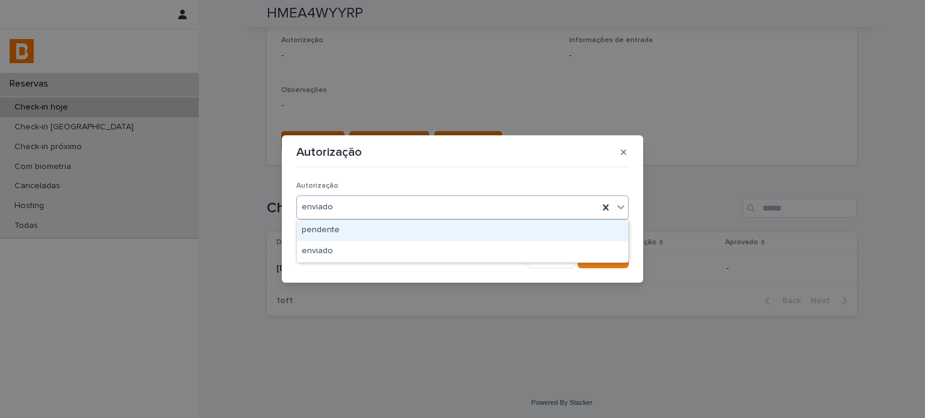
click at [358, 209] on div "enviado" at bounding box center [448, 207] width 302 height 20
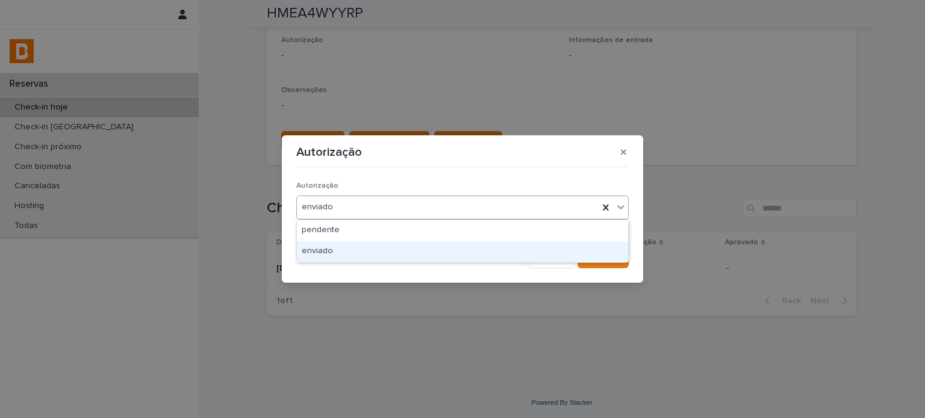
click at [378, 255] on div "enviado" at bounding box center [462, 251] width 331 height 21
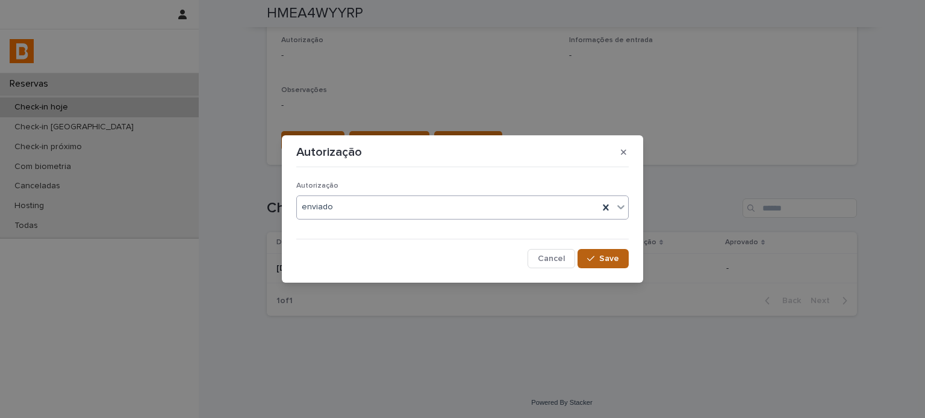
click at [596, 257] on div "button" at bounding box center [593, 259] width 12 height 8
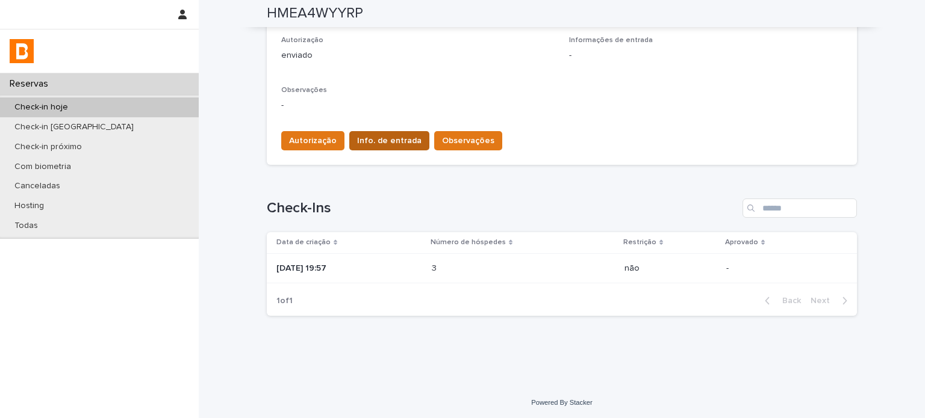
click at [380, 145] on span "Info. de entrada" at bounding box center [389, 141] width 64 height 12
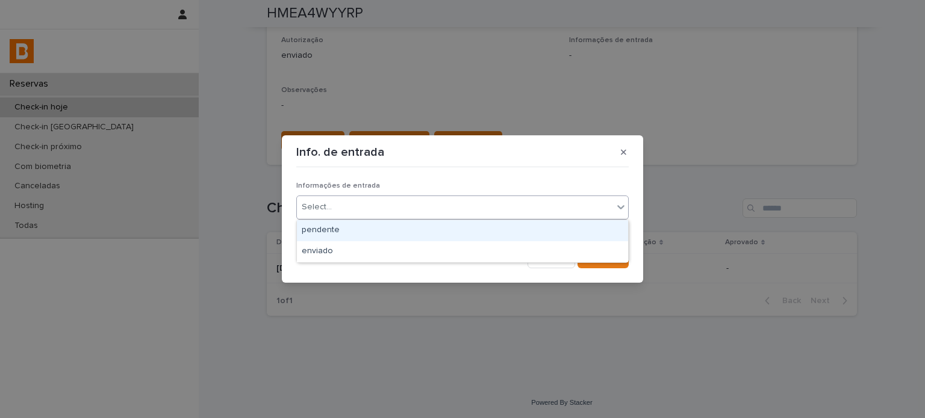
drag, startPoint x: 384, startPoint y: 210, endPoint x: 385, endPoint y: 221, distance: 11.6
click at [385, 210] on div "Select..." at bounding box center [455, 207] width 316 height 20
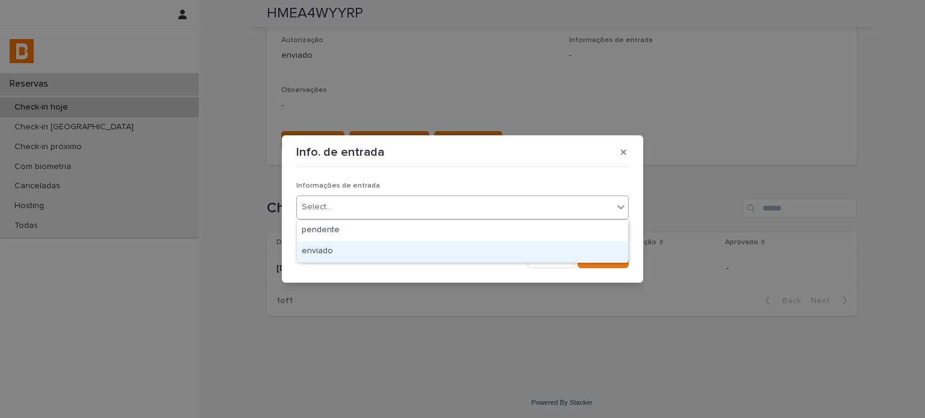
click at [390, 244] on div "enviado" at bounding box center [462, 251] width 331 height 21
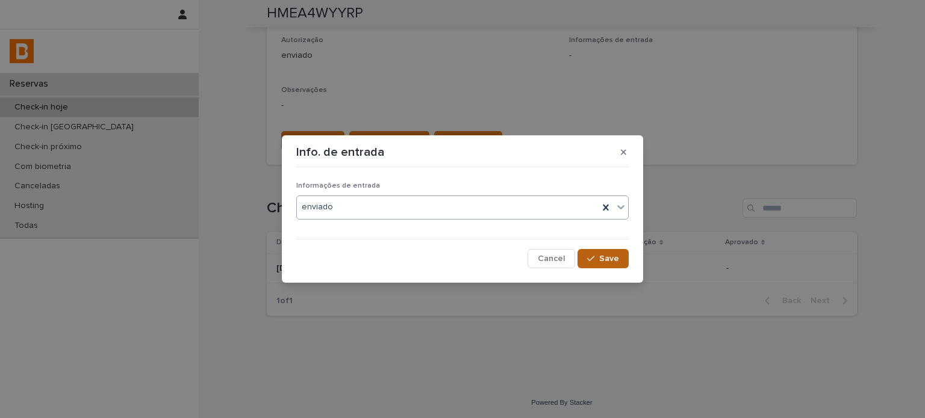
click at [619, 257] on button "Save" at bounding box center [602, 258] width 51 height 19
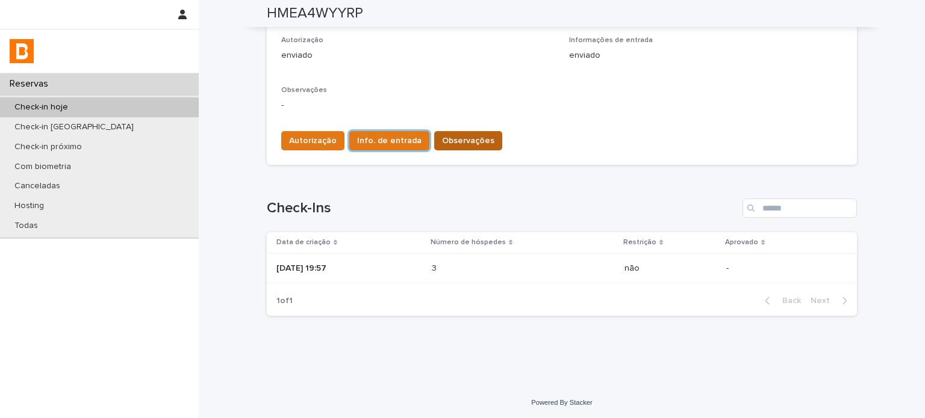
click at [440, 146] on button "Observações" at bounding box center [468, 140] width 68 height 19
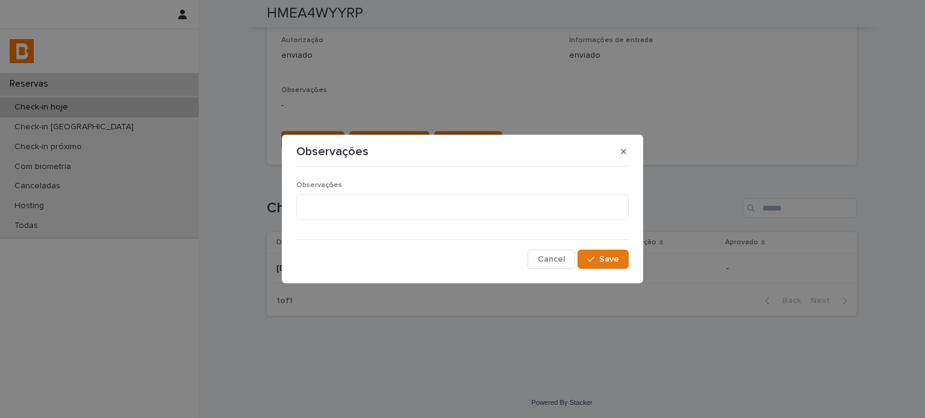
click at [403, 190] on div "Observações" at bounding box center [462, 205] width 332 height 49
click at [406, 209] on textarea at bounding box center [462, 207] width 332 height 26
type textarea "**********"
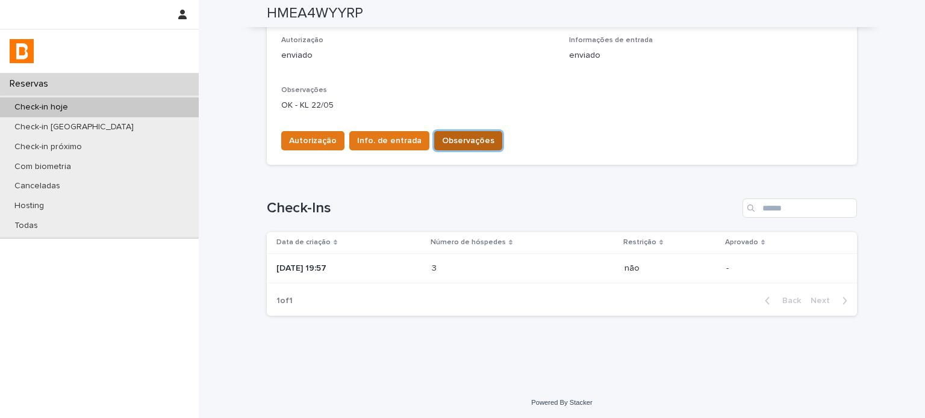
click at [442, 141] on span "Observações" at bounding box center [468, 141] width 52 height 12
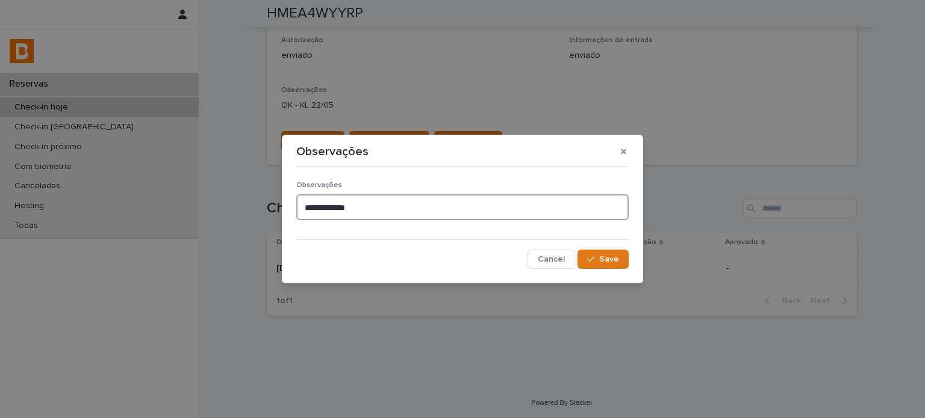
click at [409, 214] on textarea "**********" at bounding box center [462, 207] width 332 height 26
type textarea "**********"
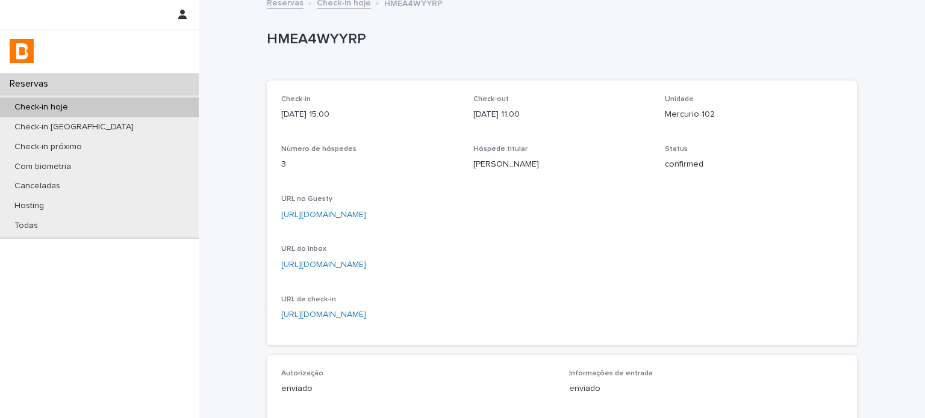
scroll to position [0, 0]
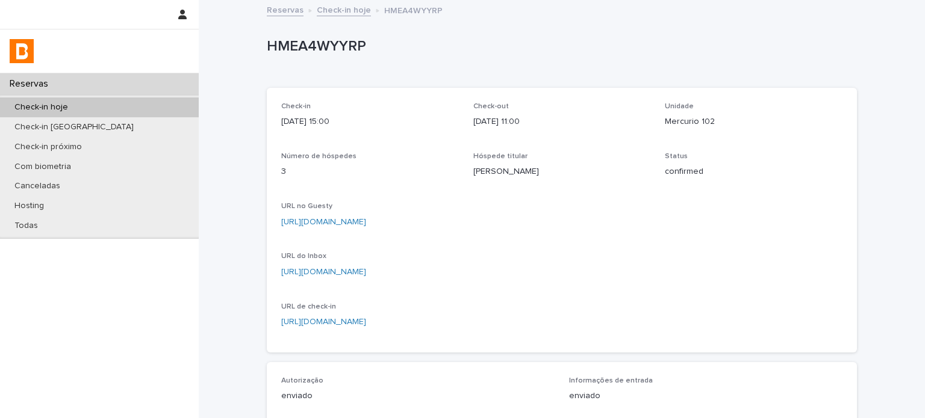
click at [309, 47] on p "HMEA4WYYRP" at bounding box center [559, 46] width 585 height 17
click at [332, 13] on link "Check-in hoje" at bounding box center [344, 9] width 54 height 14
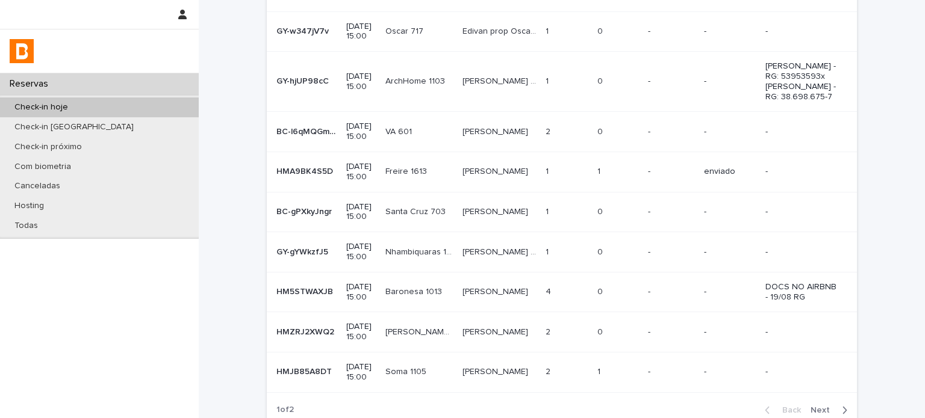
scroll to position [275, 0]
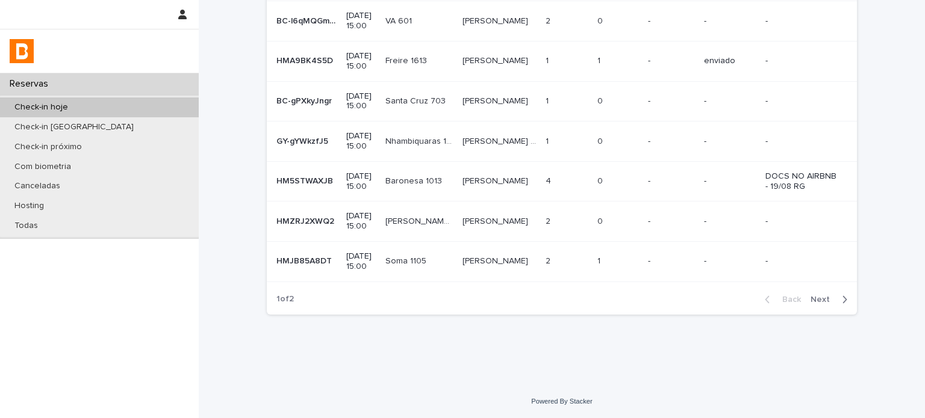
click at [831, 300] on span "Next" at bounding box center [823, 300] width 26 height 8
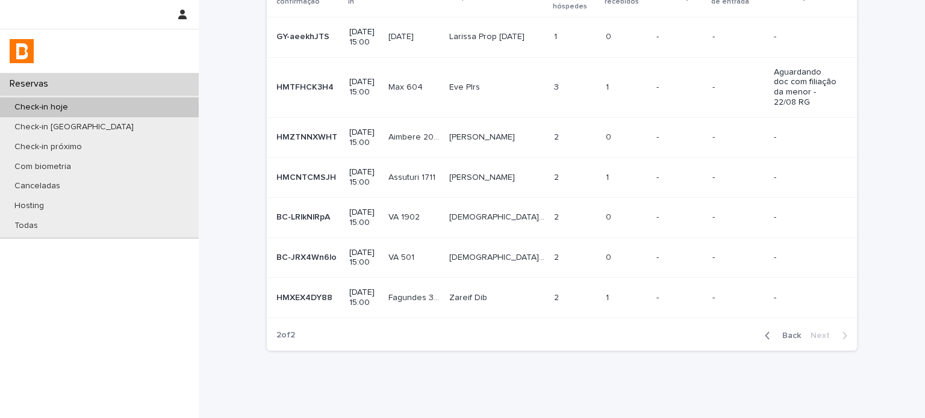
scroll to position [65, 0]
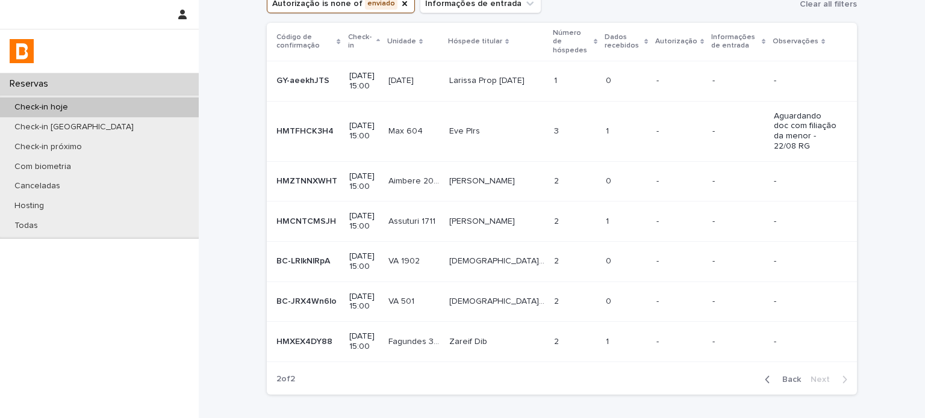
click at [488, 214] on p "Breno Canevarollo De Campos" at bounding box center [483, 220] width 68 height 13
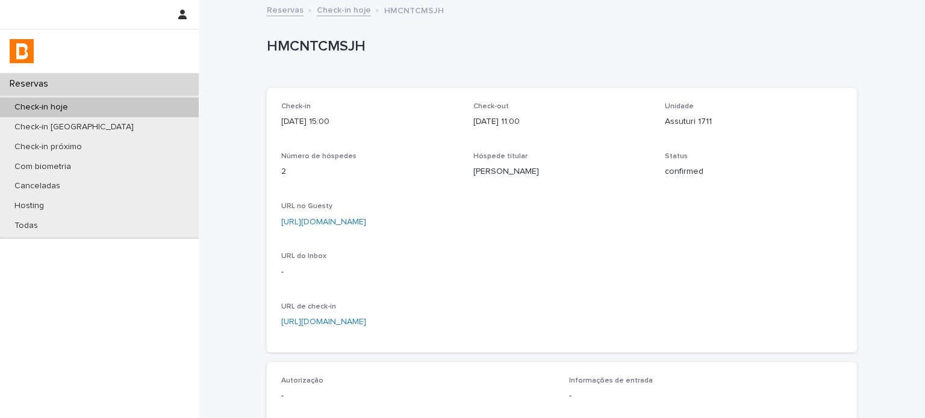
click at [297, 43] on p "HMCNTCMSJH" at bounding box center [559, 46] width 585 height 17
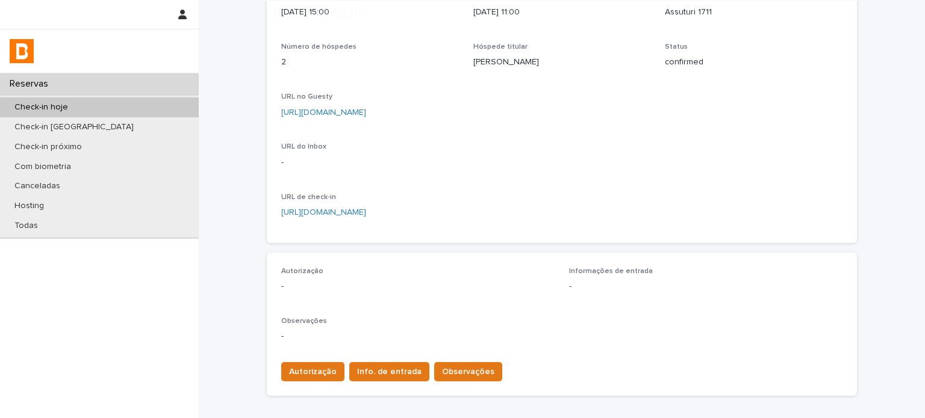
scroll to position [160, 0]
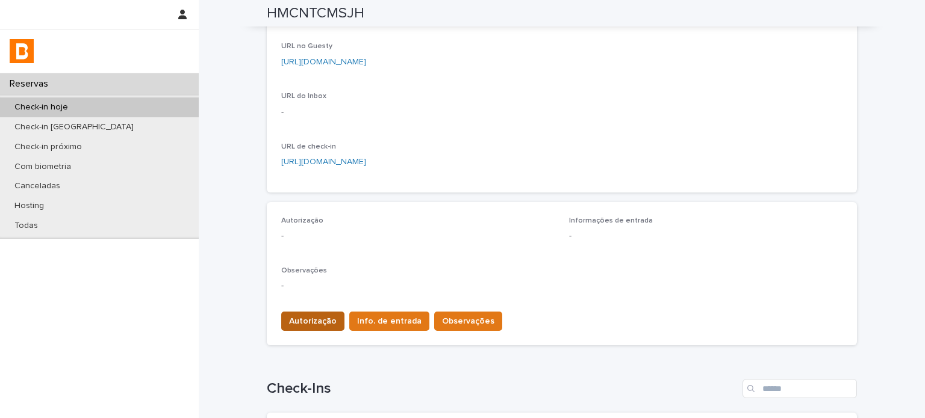
click at [323, 323] on span "Autorização" at bounding box center [313, 321] width 48 height 12
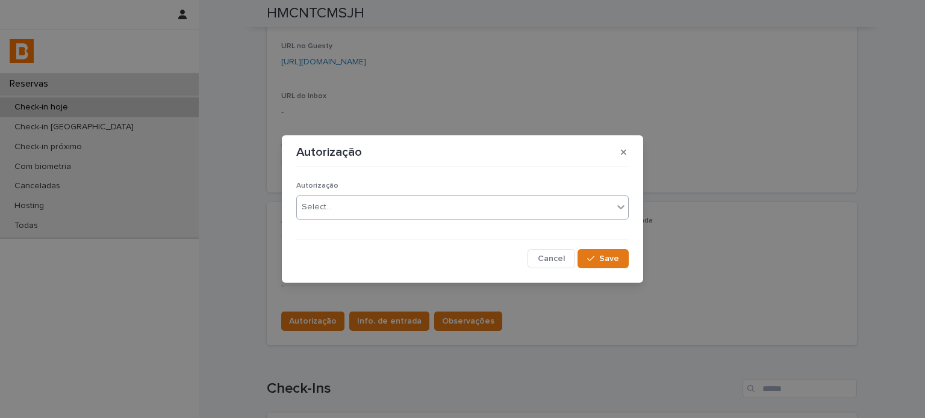
click at [334, 202] on div "Select..." at bounding box center [455, 207] width 316 height 20
click at [606, 258] on span "Save" at bounding box center [609, 259] width 20 height 8
click at [368, 321] on div "Autorização Autorização enviado Cancel Loading... Save" at bounding box center [462, 209] width 925 height 418
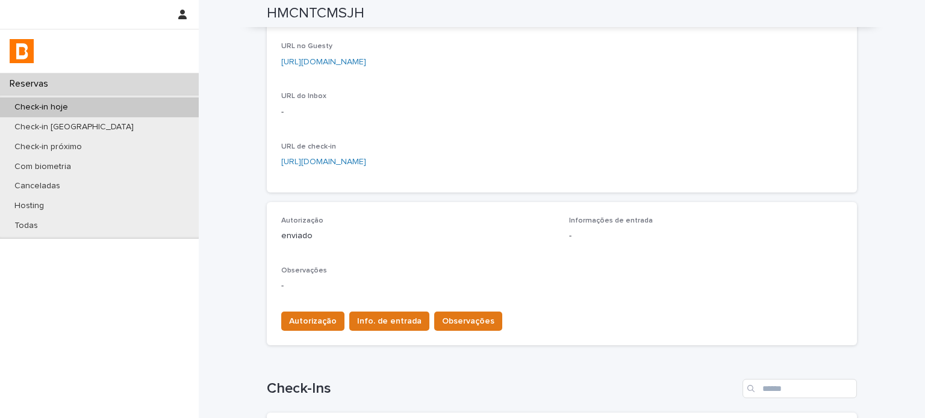
click at [368, 321] on span "Info. de entrada" at bounding box center [389, 321] width 64 height 12
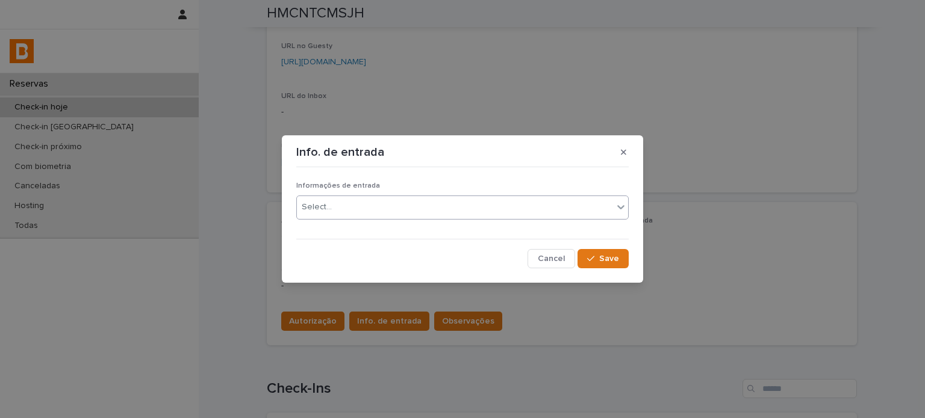
click at [368, 213] on div "Select..." at bounding box center [462, 208] width 332 height 24
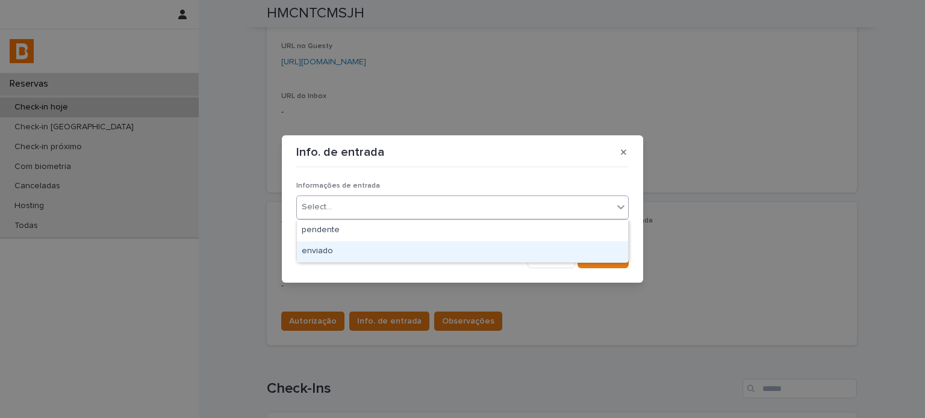
click at [370, 249] on div "enviado" at bounding box center [462, 251] width 331 height 21
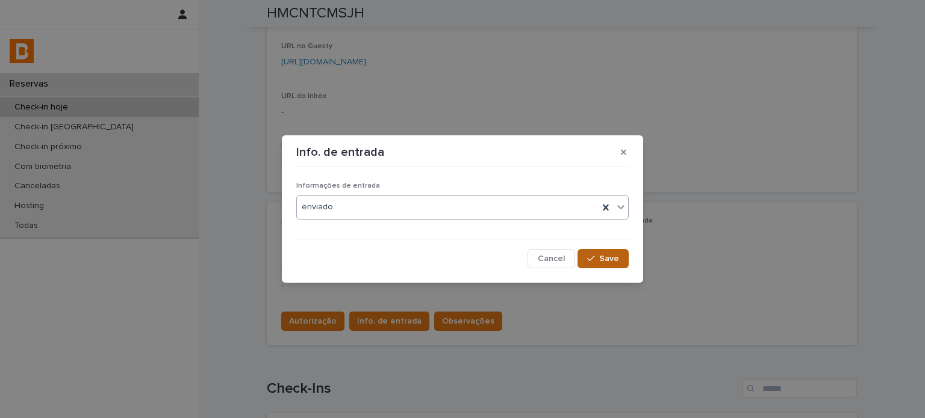
click at [605, 259] on span "Save" at bounding box center [609, 259] width 20 height 8
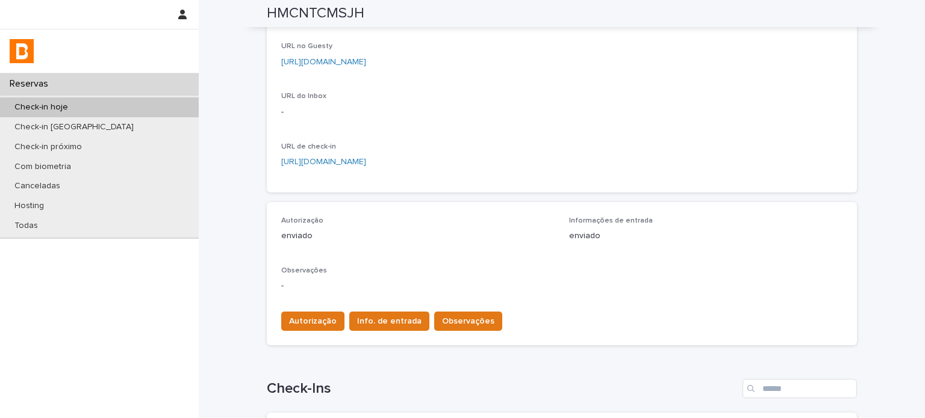
click at [442, 322] on span "Observações" at bounding box center [468, 321] width 52 height 12
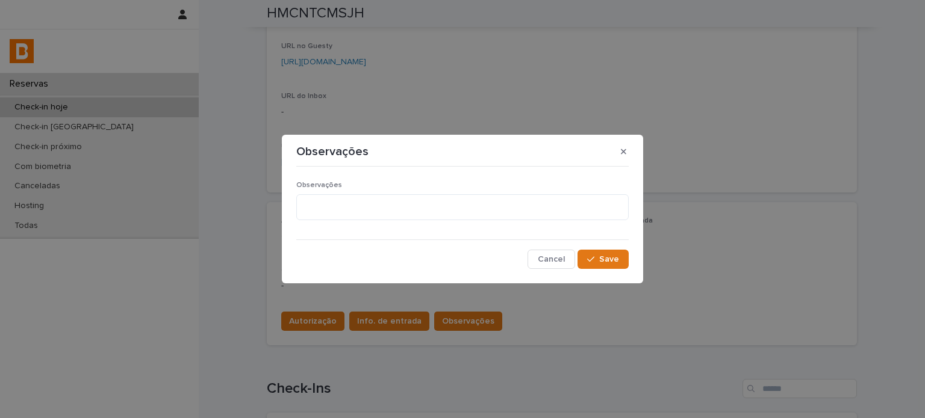
click at [424, 187] on p "Observações" at bounding box center [462, 185] width 332 height 8
click at [419, 205] on textarea at bounding box center [462, 207] width 332 height 26
paste textarea "*******"
type textarea "*******"
click at [606, 259] on span "Save" at bounding box center [609, 259] width 20 height 8
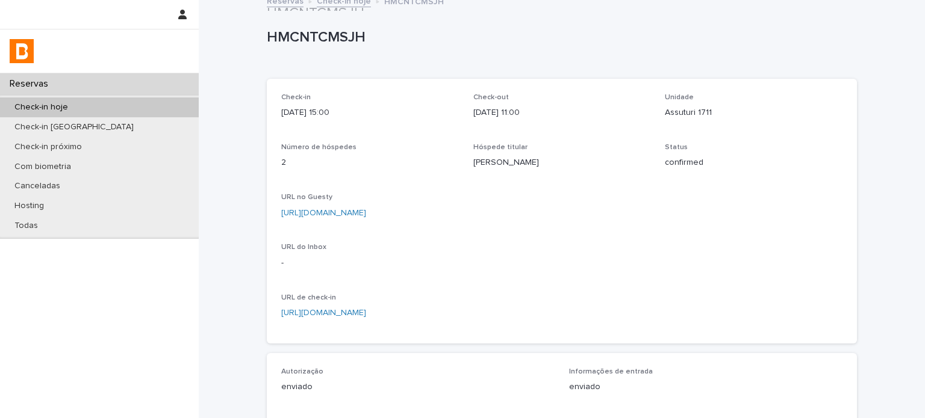
scroll to position [0, 0]
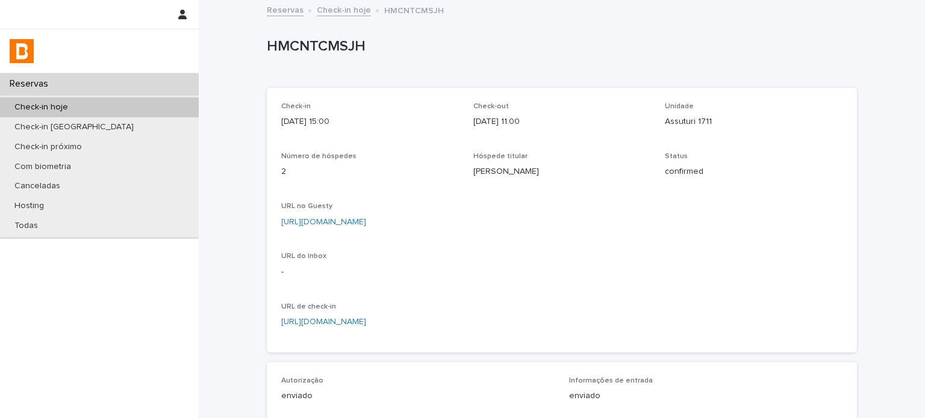
click at [349, 12] on link "Check-in hoje" at bounding box center [344, 9] width 54 height 14
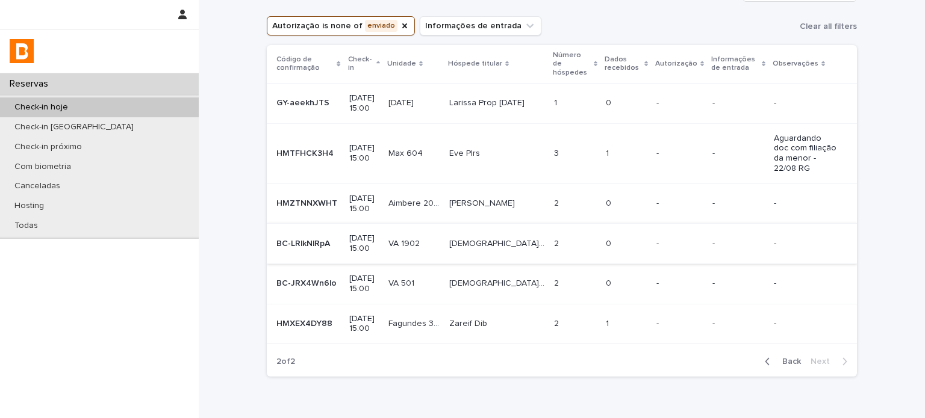
scroll to position [85, 0]
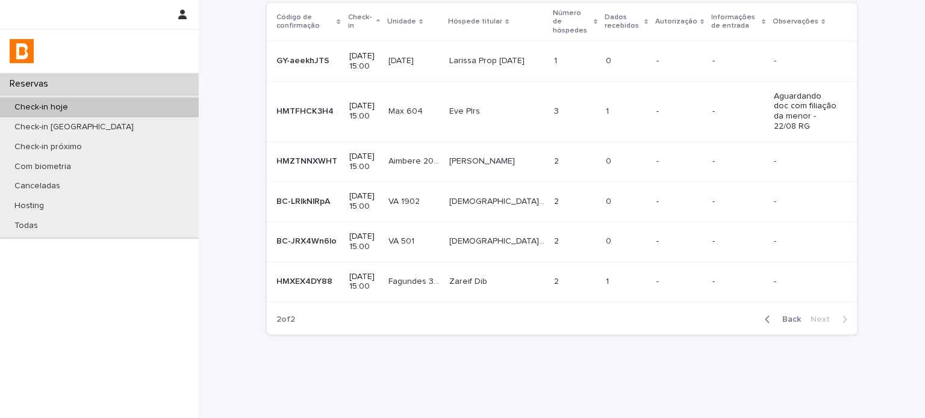
click at [776, 315] on span "Back" at bounding box center [788, 319] width 26 height 8
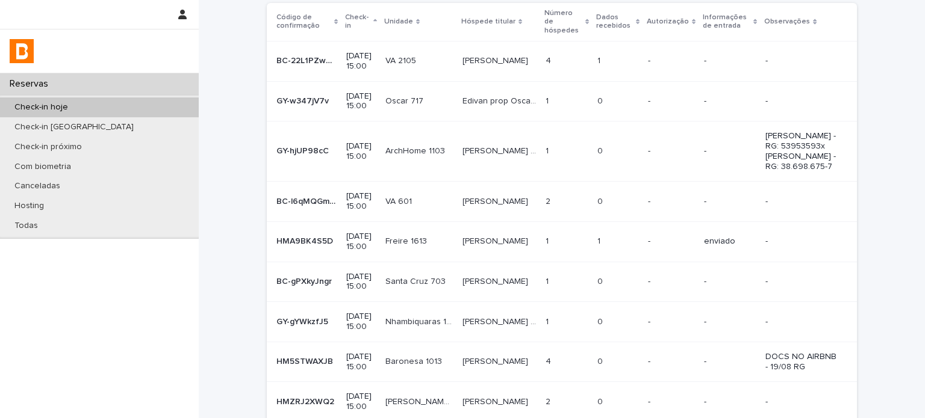
scroll to position [180, 0]
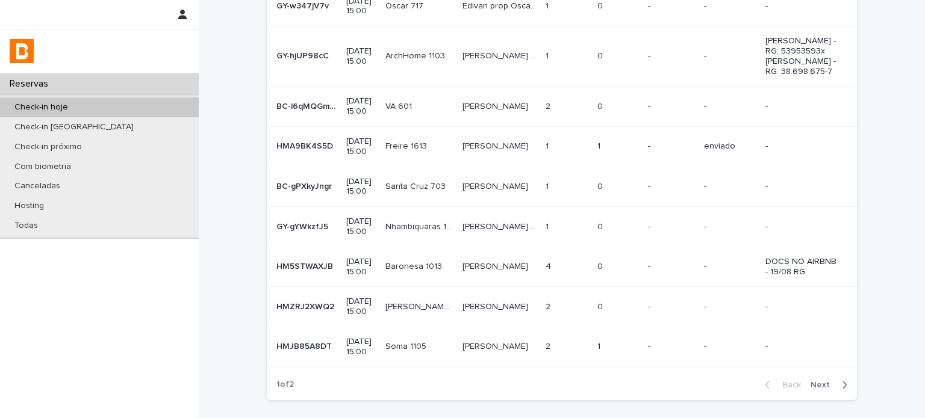
click at [657, 349] on div "-" at bounding box center [671, 346] width 46 height 13
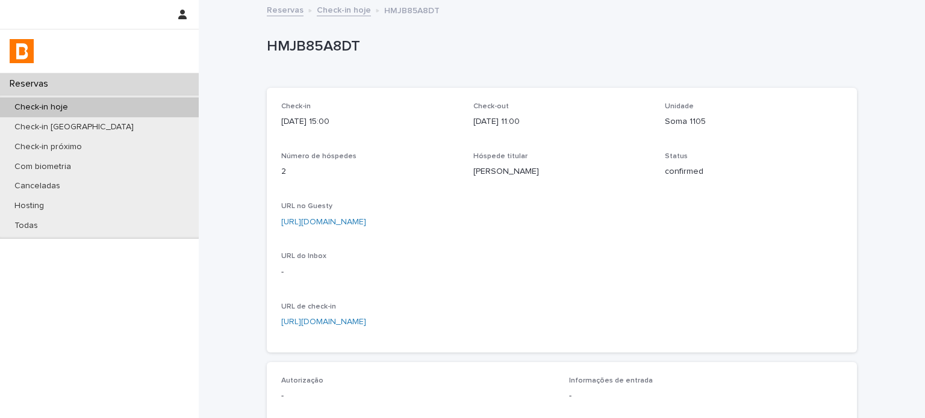
click at [341, 49] on p "HMJB85A8DT" at bounding box center [559, 46] width 585 height 17
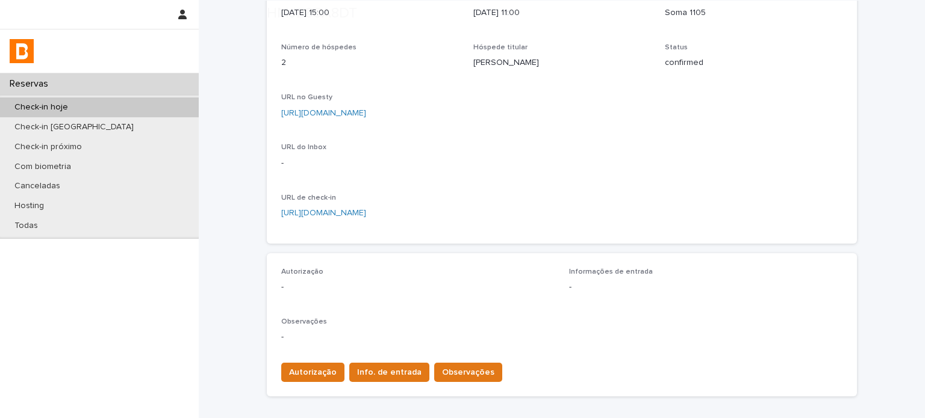
scroll to position [181, 0]
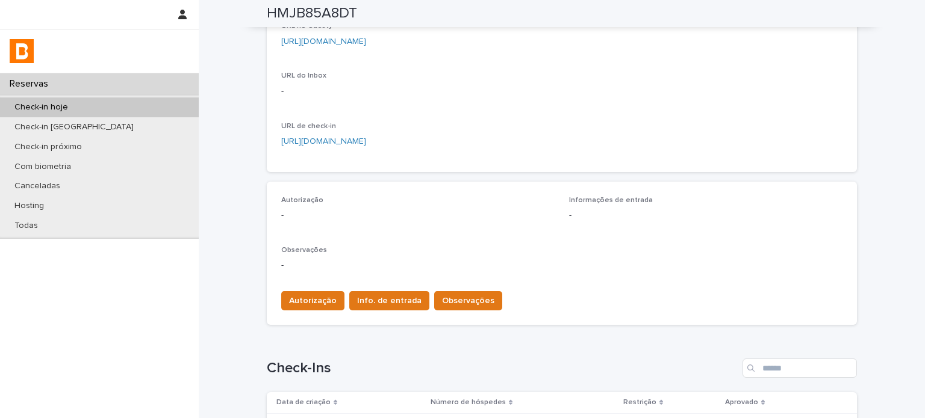
click at [458, 287] on div "Autorização Info. de entrada Observações" at bounding box center [561, 299] width 561 height 34
click at [460, 293] on button "Observações" at bounding box center [468, 300] width 68 height 19
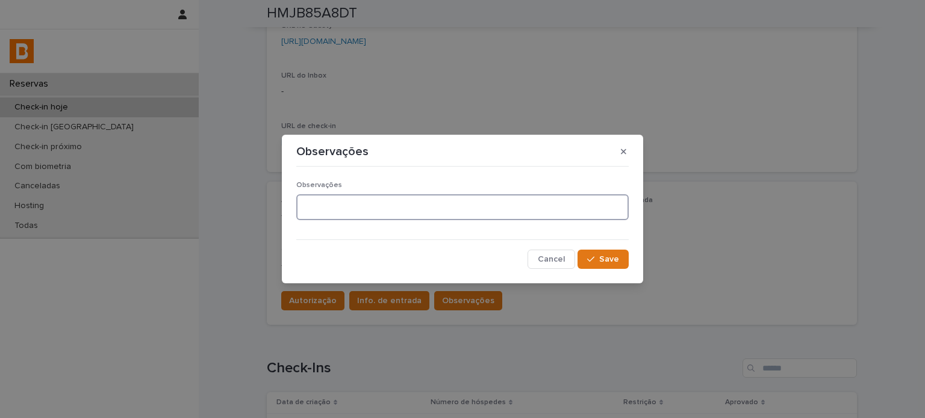
click at [383, 205] on textarea at bounding box center [462, 207] width 332 height 26
paste textarea "*******"
type textarea "*******"
click at [597, 253] on button "Save" at bounding box center [602, 259] width 51 height 19
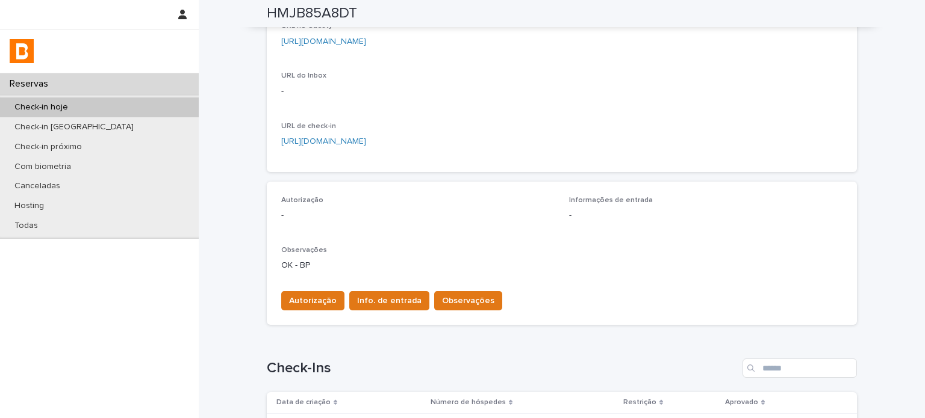
click at [306, 300] on span "Autorização" at bounding box center [313, 301] width 48 height 12
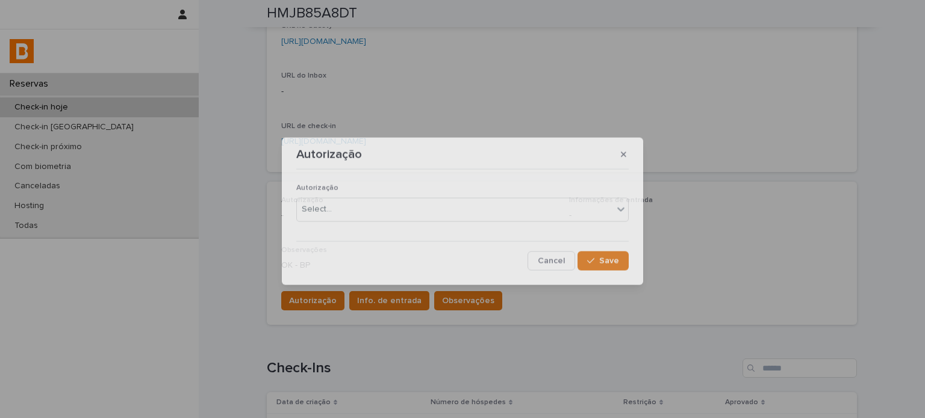
click at [306, 300] on div "Autorização Autorização Select... Cancel Save" at bounding box center [462, 209] width 925 height 418
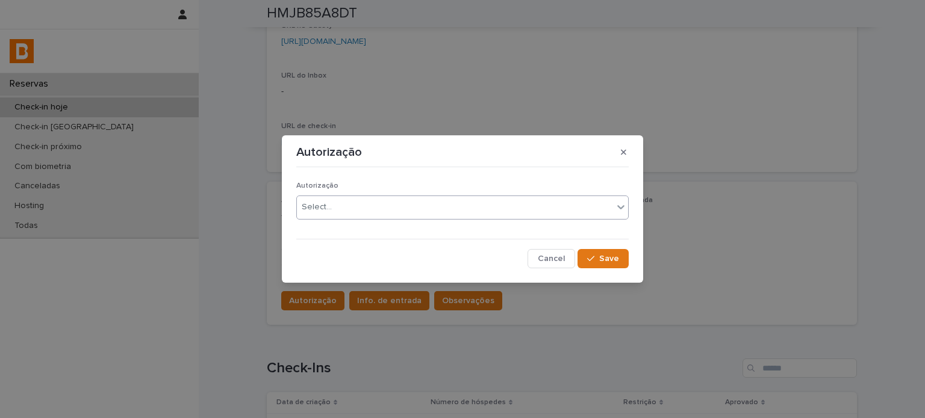
drag, startPoint x: 350, startPoint y: 210, endPoint x: 347, endPoint y: 218, distance: 8.4
click at [350, 210] on div "Select..." at bounding box center [455, 207] width 316 height 20
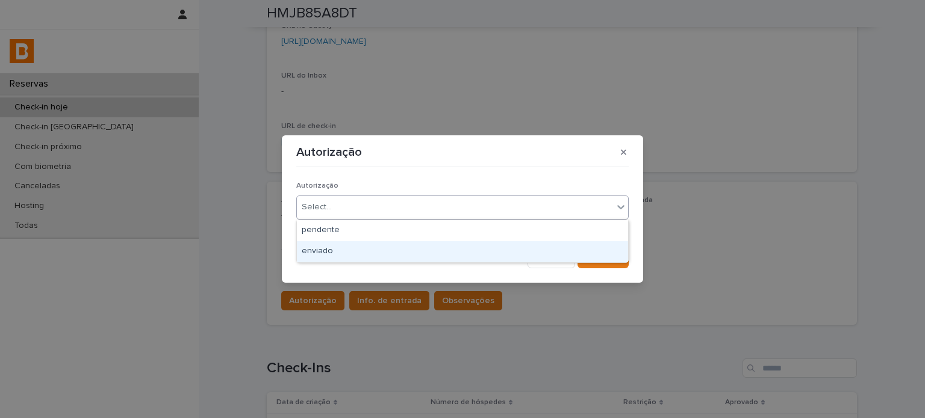
click at [341, 254] on div "enviado" at bounding box center [462, 251] width 331 height 21
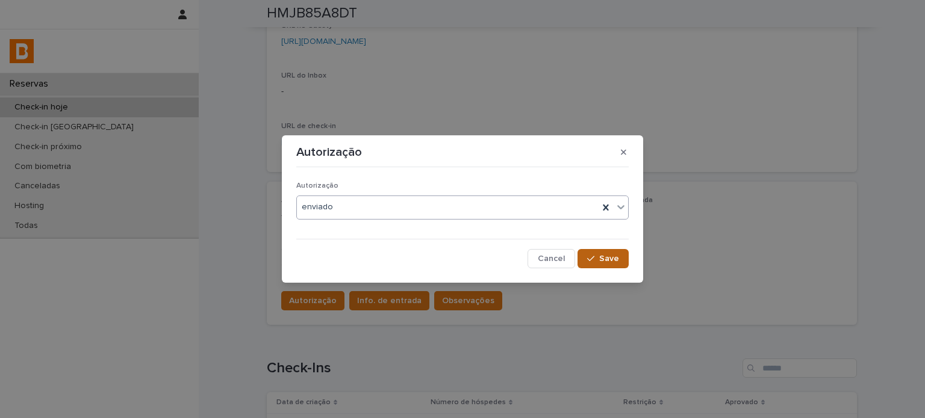
click at [591, 259] on icon "button" at bounding box center [590, 259] width 7 height 8
click at [393, 303] on div "Autorização Autorização enviado Cancel Loading... Save" at bounding box center [462, 209] width 925 height 418
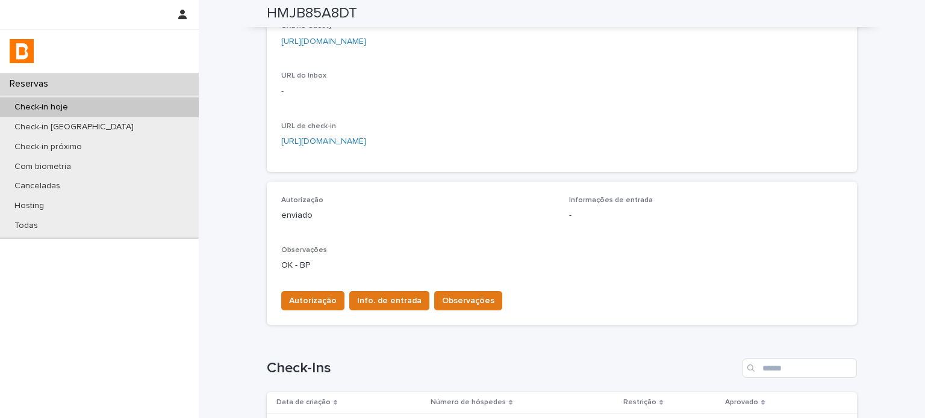
click at [393, 303] on span "Info. de entrada" at bounding box center [389, 301] width 64 height 12
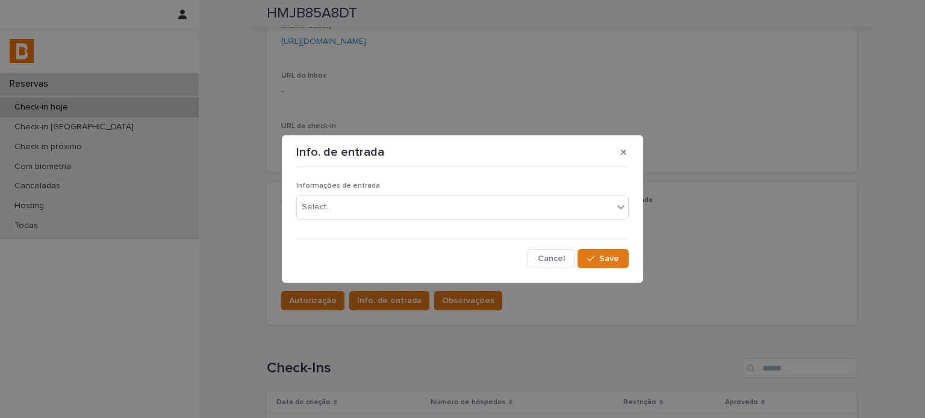
drag, startPoint x: 427, startPoint y: 193, endPoint x: 423, endPoint y: 210, distance: 17.4
click at [427, 194] on div "Informações de entrada Select..." at bounding box center [462, 205] width 332 height 47
drag, startPoint x: 423, startPoint y: 210, endPoint x: 421, endPoint y: 219, distance: 8.6
click at [423, 211] on div "Select..." at bounding box center [455, 207] width 316 height 20
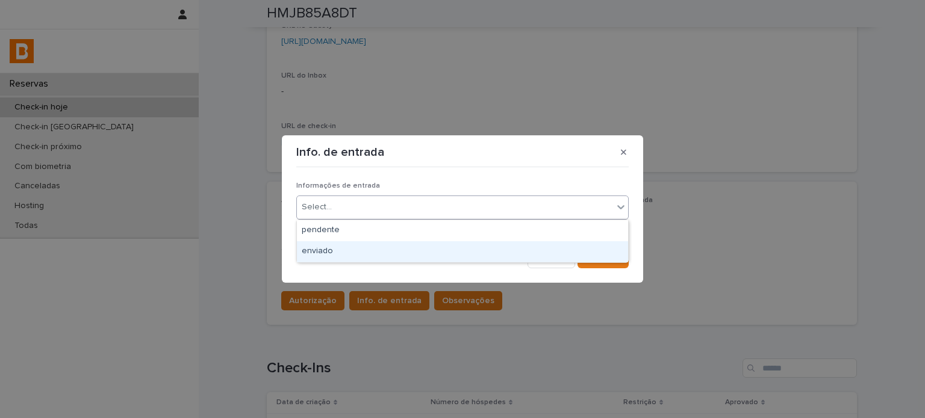
click at [407, 263] on div "Cancel Save" at bounding box center [462, 258] width 332 height 19
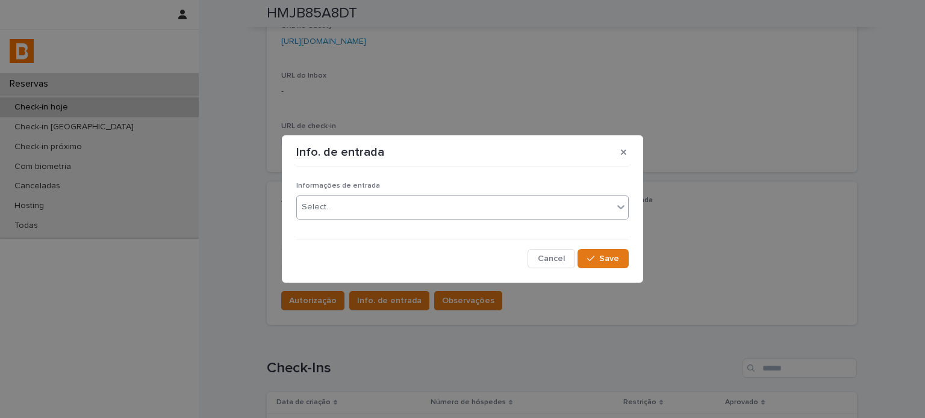
click at [506, 218] on div "Informações de entrada Select..." at bounding box center [462, 205] width 332 height 47
drag, startPoint x: 483, startPoint y: 209, endPoint x: 476, endPoint y: 217, distance: 10.7
click at [482, 211] on div "Select..." at bounding box center [455, 207] width 316 height 20
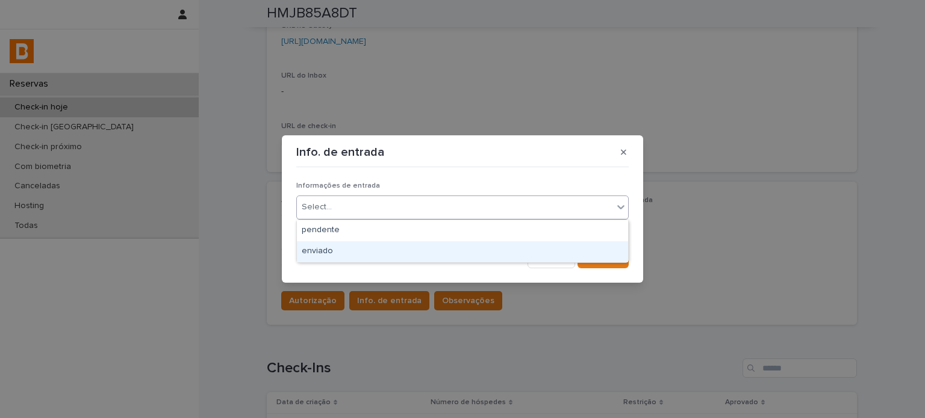
click at [419, 247] on div "enviado" at bounding box center [462, 251] width 331 height 21
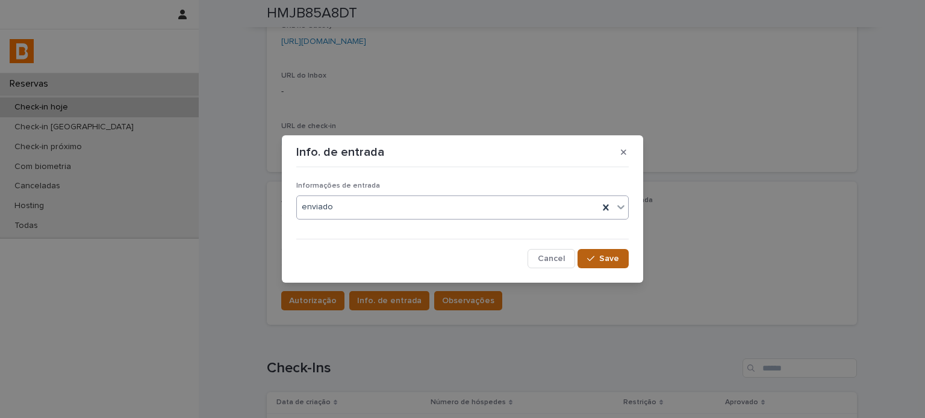
click at [580, 262] on button "Save" at bounding box center [602, 258] width 51 height 19
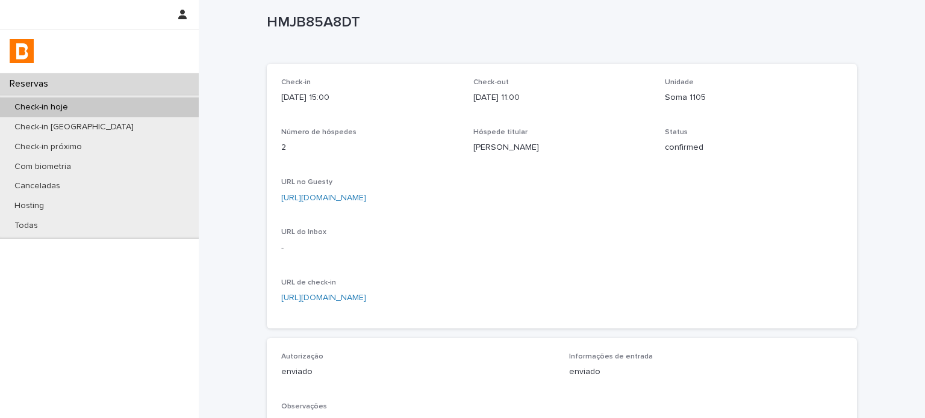
scroll to position [0, 0]
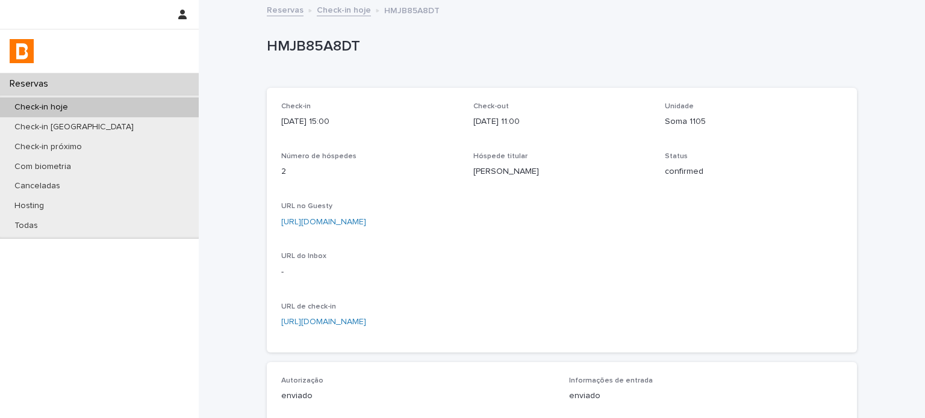
click at [328, 9] on link "Check-in hoje" at bounding box center [344, 9] width 54 height 14
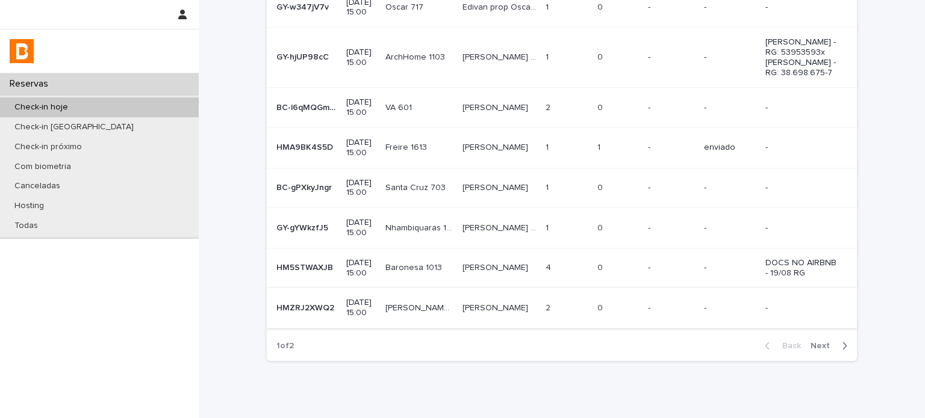
scroll to position [235, 0]
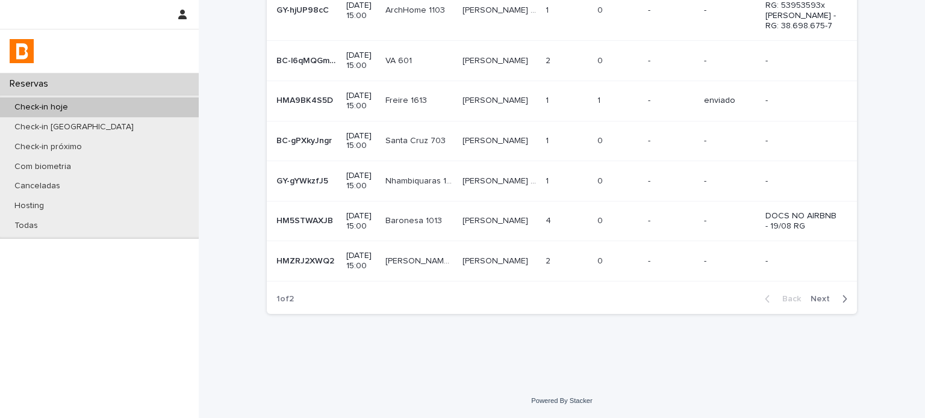
click at [825, 300] on span "Next" at bounding box center [823, 299] width 26 height 8
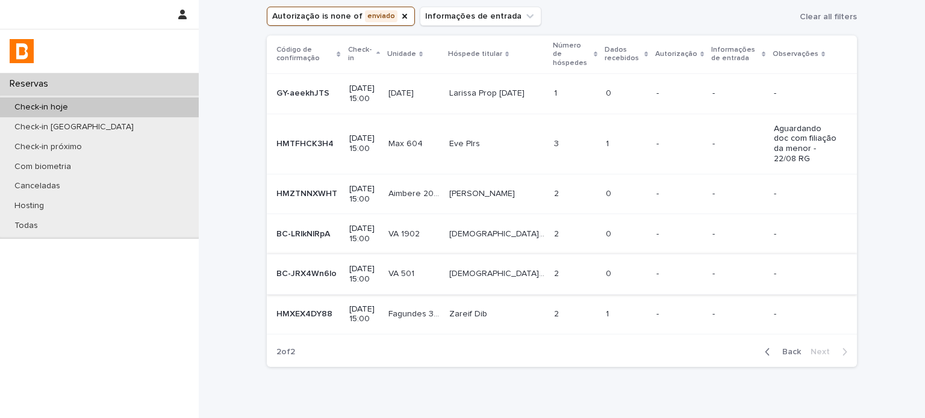
scroll to position [5, 0]
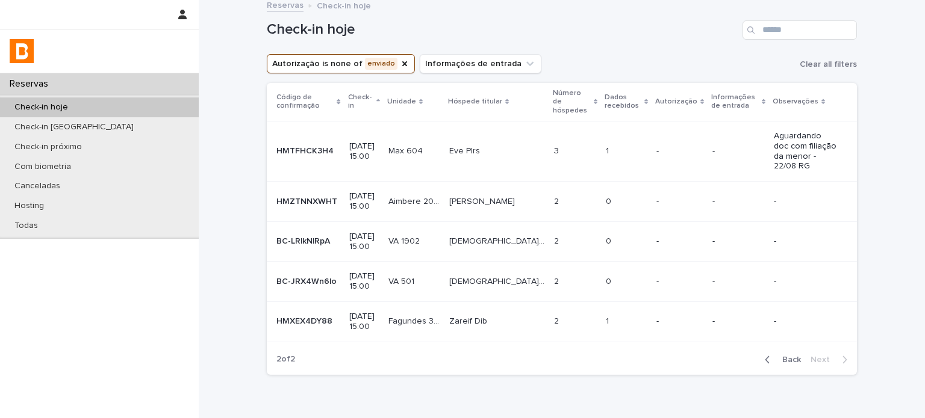
click at [785, 380] on div "Loading... Saving… Loading... Saving… Check-in hoje Autorização is none of envi…" at bounding box center [562, 205] width 602 height 418
click at [775, 356] on span "Back" at bounding box center [788, 360] width 26 height 8
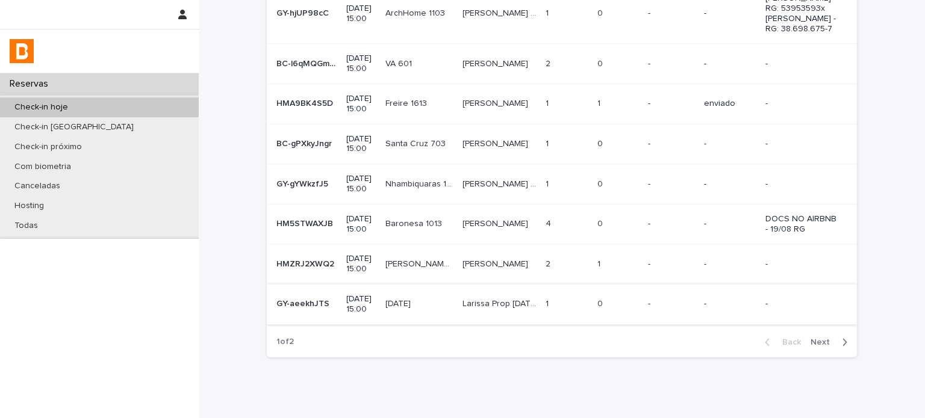
scroll to position [275, 0]
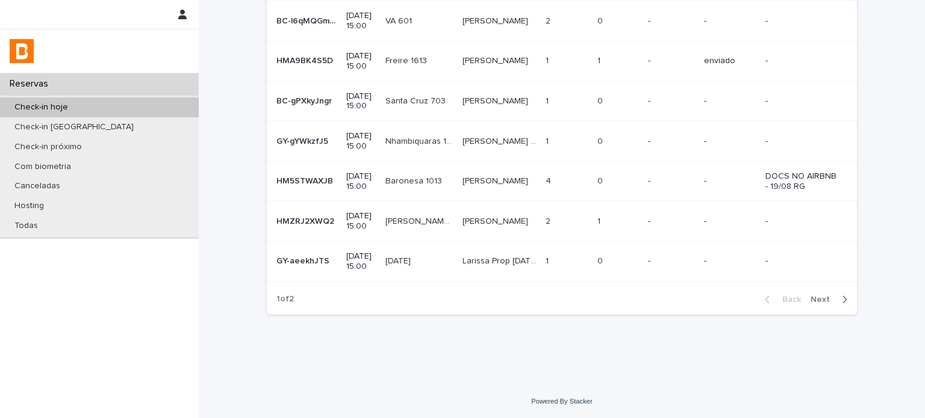
click at [824, 294] on button "Next" at bounding box center [831, 299] width 51 height 11
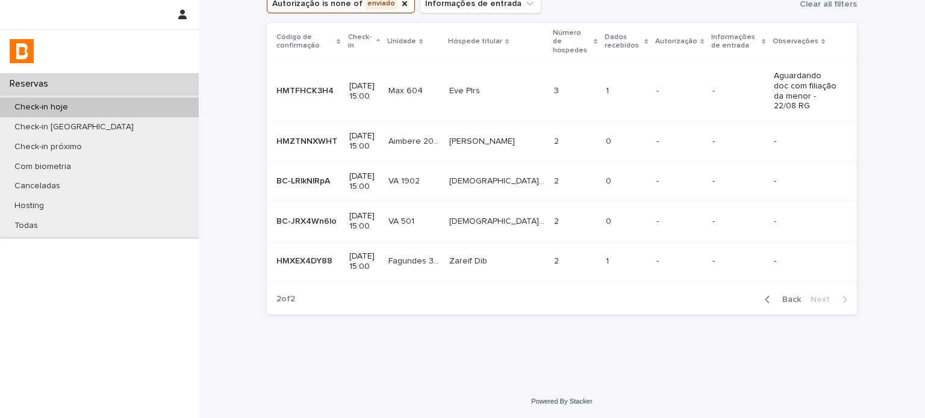
scroll to position [45, 0]
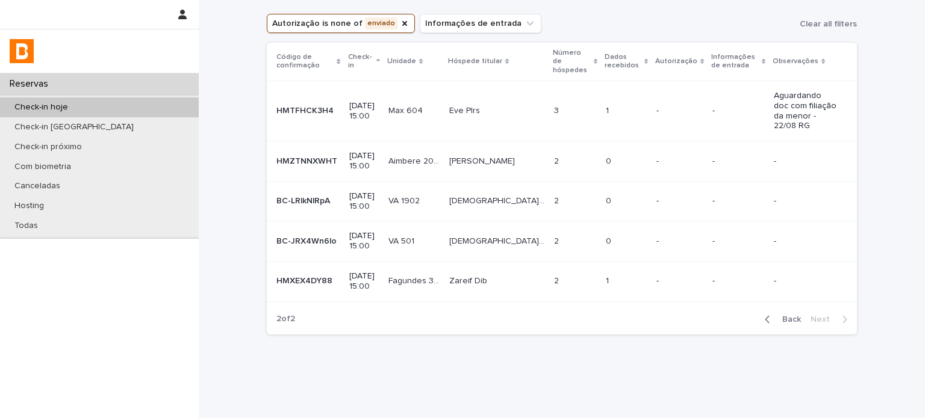
click at [554, 191] on div "2 2" at bounding box center [575, 201] width 42 height 20
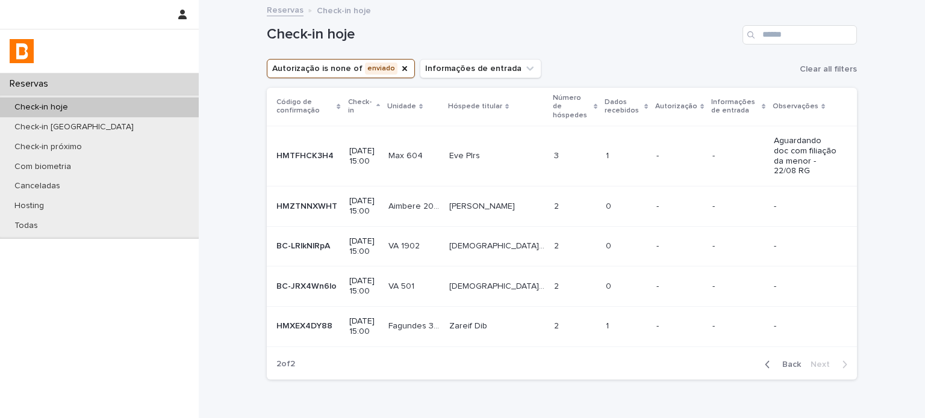
click at [479, 279] on p "Cristiane Burin" at bounding box center [498, 285] width 98 height 13
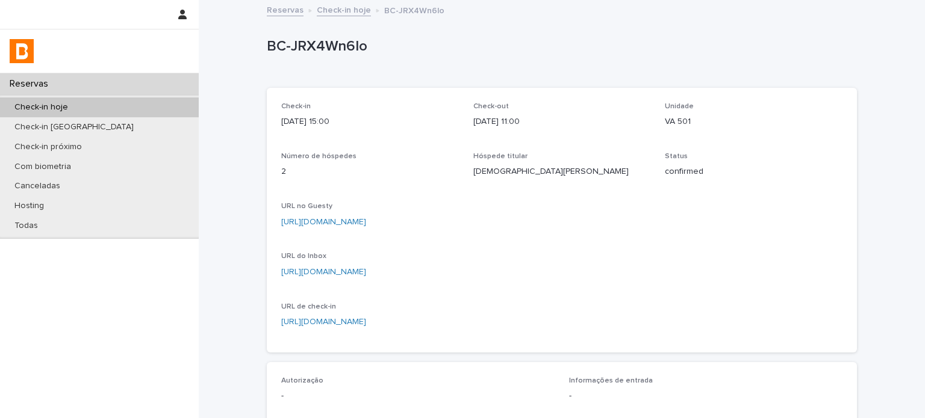
scroll to position [160, 0]
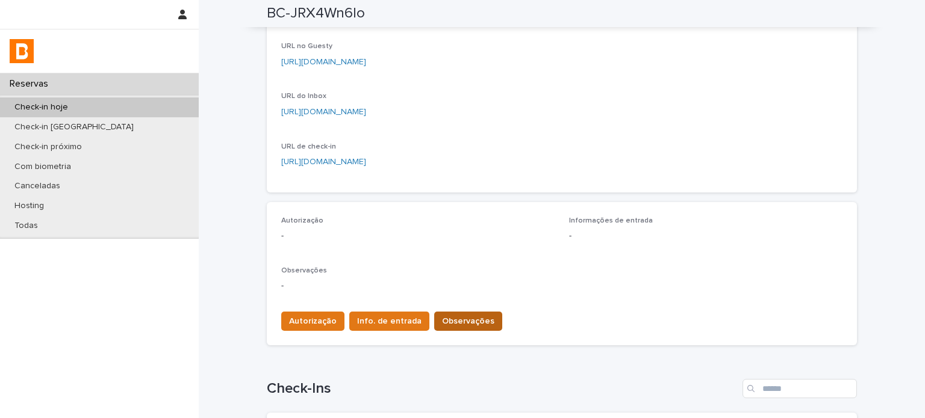
click at [468, 314] on button "Observações" at bounding box center [468, 321] width 68 height 19
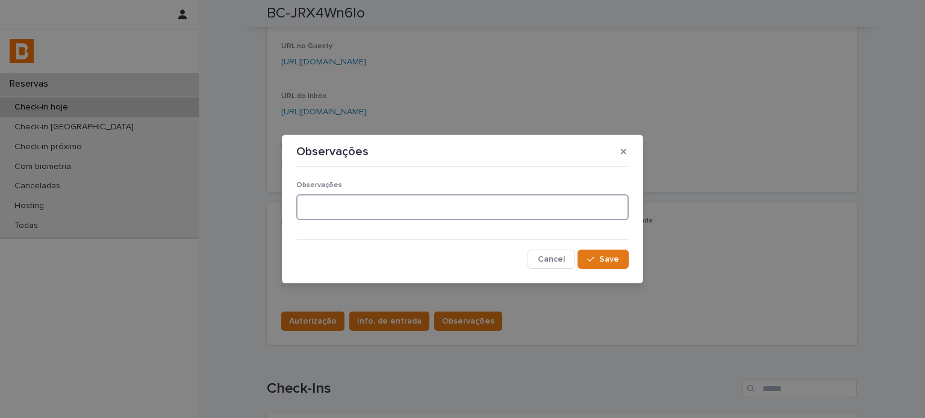
click at [385, 212] on textarea at bounding box center [462, 207] width 332 height 26
paste textarea "**********"
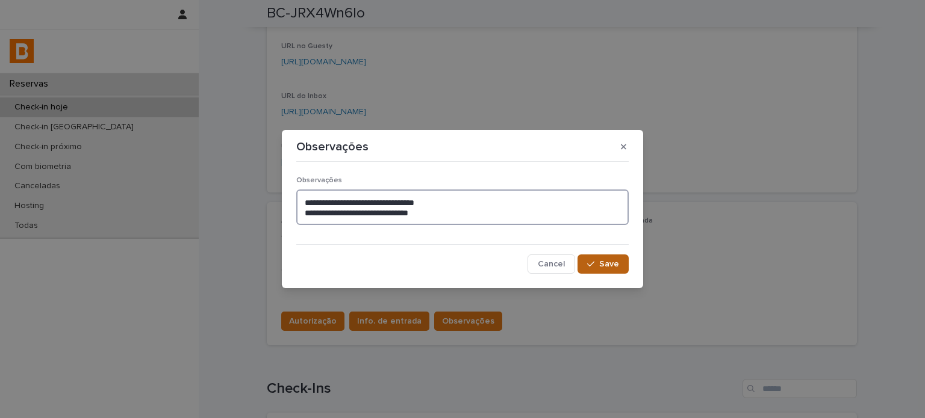
type textarea "**********"
click at [590, 264] on icon "button" at bounding box center [590, 264] width 7 height 8
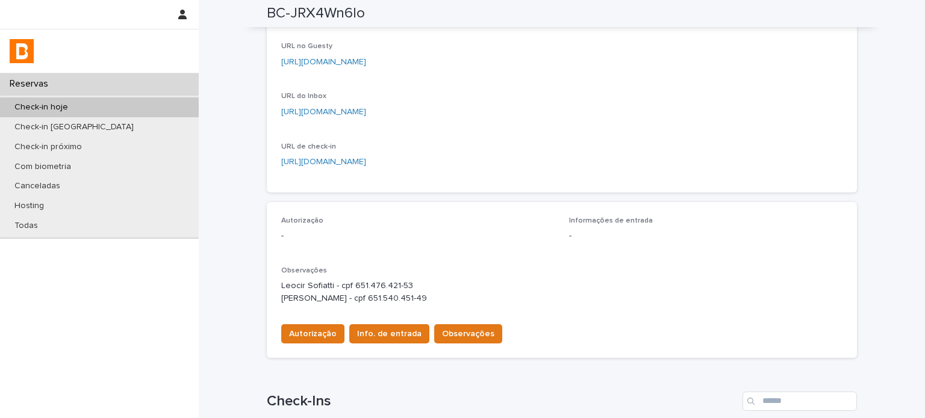
scroll to position [166, 0]
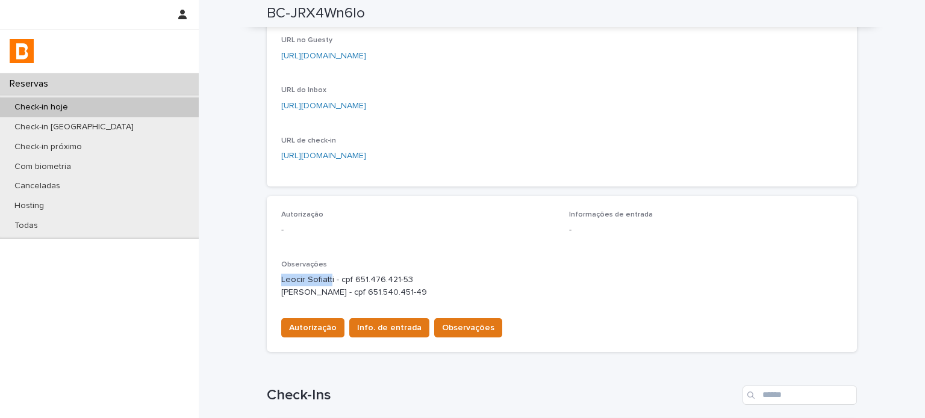
drag, startPoint x: 325, startPoint y: 276, endPoint x: 276, endPoint y: 277, distance: 48.8
click at [281, 277] on p "Leocir Sofiatti - cpf 651.476.421-53 Iara Sofiatti - cpf 651.540.451-49" at bounding box center [561, 286] width 561 height 25
drag, startPoint x: 296, startPoint y: 276, endPoint x: 290, endPoint y: 275, distance: 6.1
click at [295, 276] on p "Leocir Sofiatti - cpf 651.476.421-53 Iara Sofiatti - cpf 651.540.451-49" at bounding box center [561, 286] width 561 height 25
click at [281, 277] on p "Leocir Sofiatti - cpf 651.476.421-53 Iara Sofiatti - cpf 651.540.451-49" at bounding box center [561, 286] width 561 height 25
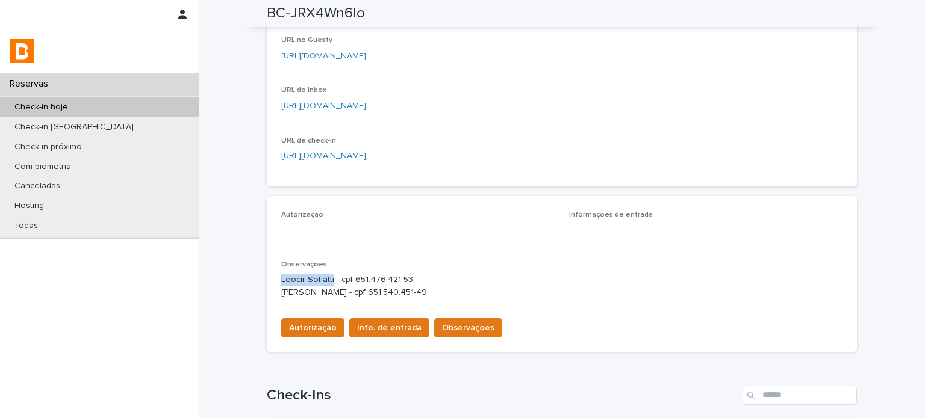
drag, startPoint x: 275, startPoint y: 279, endPoint x: 326, endPoint y: 281, distance: 51.2
click at [326, 281] on div "Autorização - Informações de entrada - Observações Leocir Sofiatti - cpf 651.47…" at bounding box center [562, 274] width 590 height 156
drag, startPoint x: 409, startPoint y: 278, endPoint x: 348, endPoint y: 279, distance: 60.8
click at [348, 279] on p "Leocir Sofiatti - cpf 651.476.421-53 Iara Sofiatti - cpf 651.540.451-49" at bounding box center [561, 286] width 561 height 25
drag, startPoint x: 273, startPoint y: 291, endPoint x: 317, endPoint y: 295, distance: 43.6
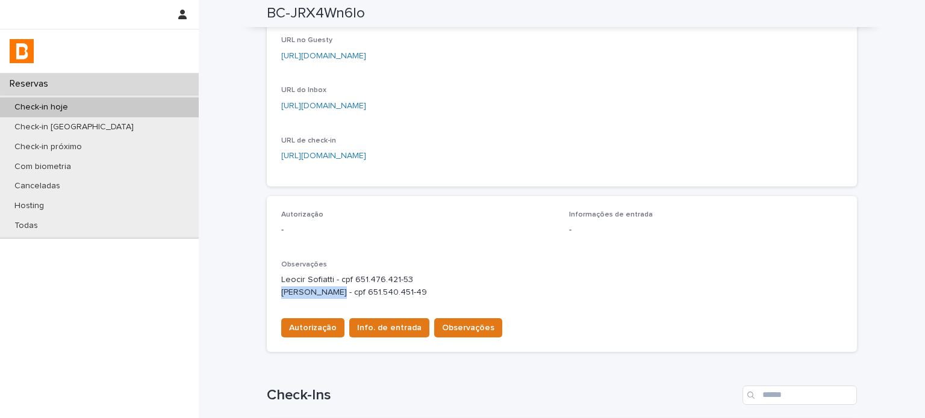
click at [317, 295] on div "Autorização - Informações de entrada - Observações Leocir Sofiatti - cpf 651.47…" at bounding box center [562, 274] width 590 height 156
drag, startPoint x: 400, startPoint y: 291, endPoint x: 340, endPoint y: 291, distance: 60.2
click at [340, 291] on p "Leocir Sofiatti - cpf 651.476.421-53 Iara Sofiatti - cpf 651.540.451-49" at bounding box center [561, 286] width 561 height 25
click at [520, 266] on p "Observações" at bounding box center [561, 265] width 561 height 8
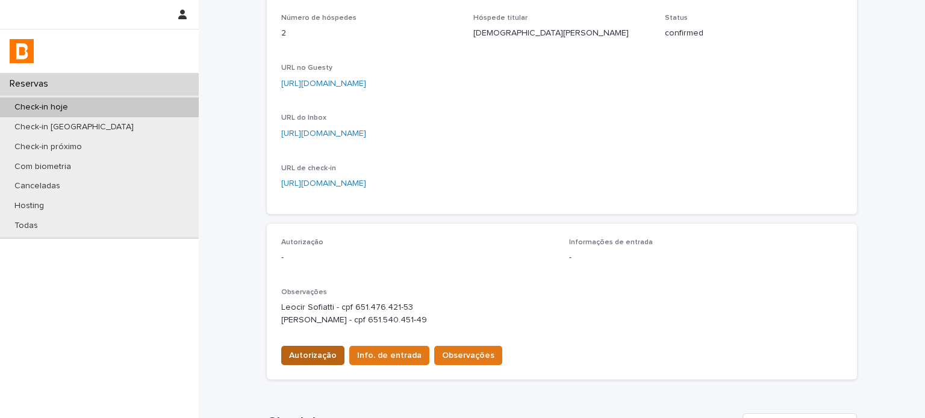
scroll to position [181, 0]
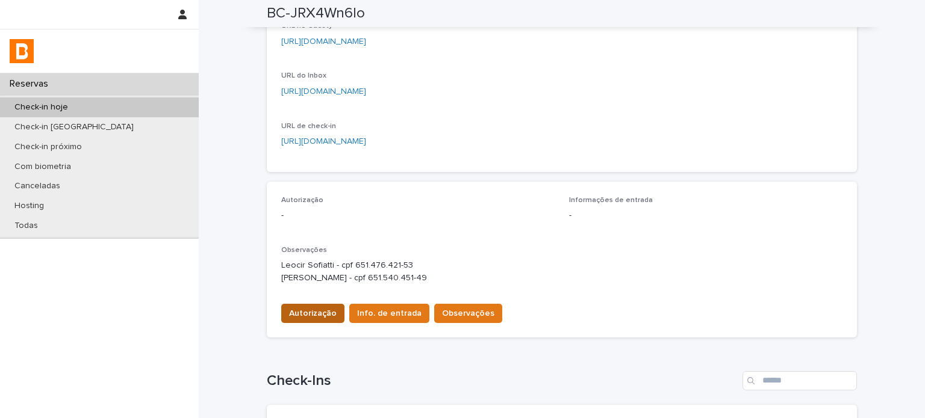
click at [295, 318] on span "Autorização" at bounding box center [313, 314] width 48 height 12
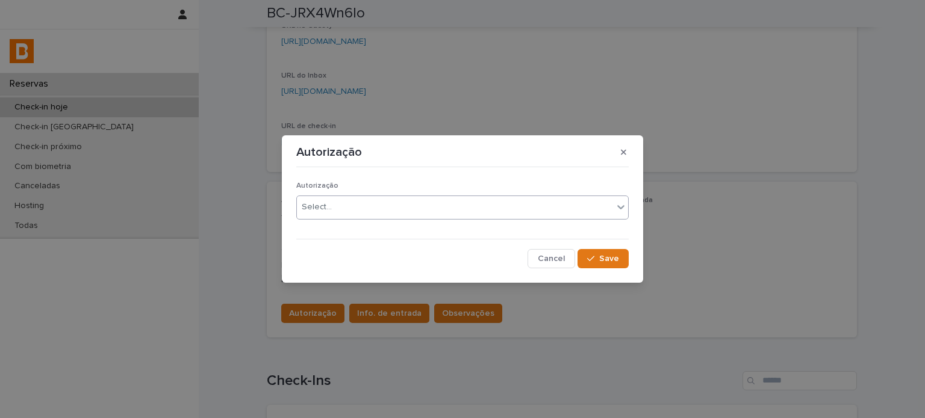
click at [337, 214] on div "Select..." at bounding box center [455, 207] width 316 height 20
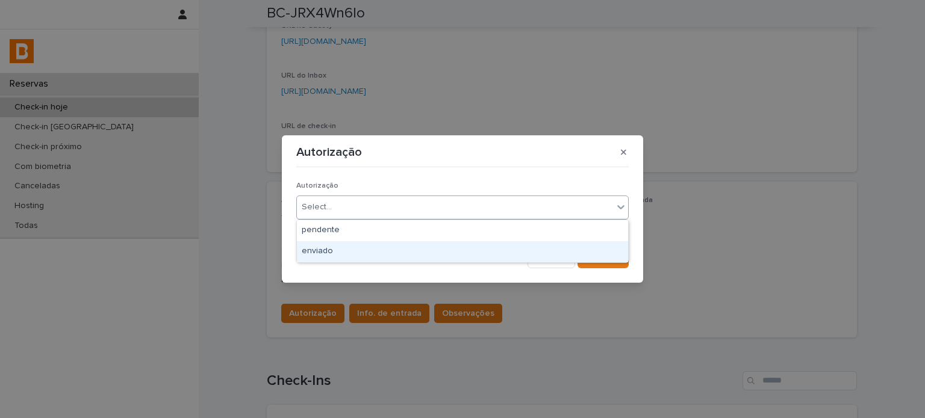
click at [332, 253] on div "enviado" at bounding box center [462, 251] width 331 height 21
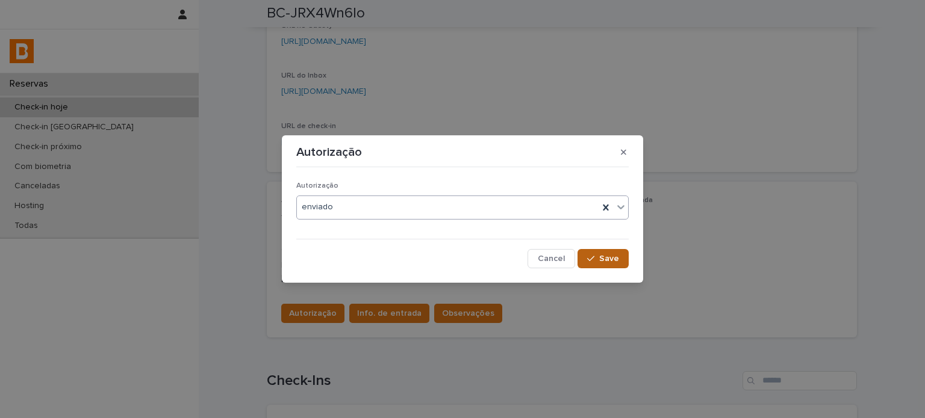
click at [580, 255] on button "Save" at bounding box center [602, 258] width 51 height 19
click at [407, 308] on div "Autorização Autorização enviado Cancel Loading... Save" at bounding box center [462, 209] width 925 height 418
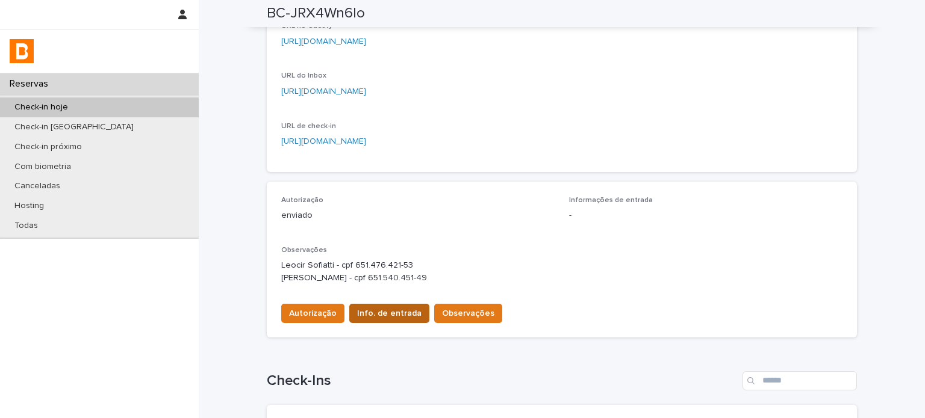
click at [402, 310] on span "Info. de entrada" at bounding box center [389, 314] width 64 height 12
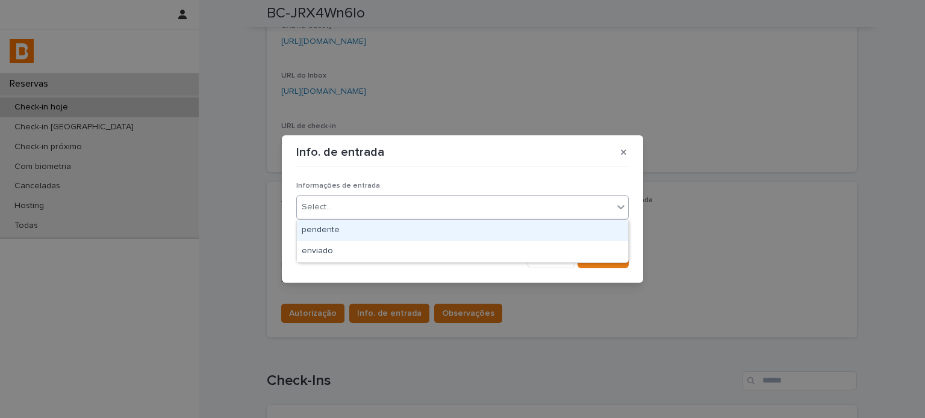
drag, startPoint x: 388, startPoint y: 209, endPoint x: 388, endPoint y: 240, distance: 31.3
click at [388, 210] on div "Select..." at bounding box center [455, 207] width 316 height 20
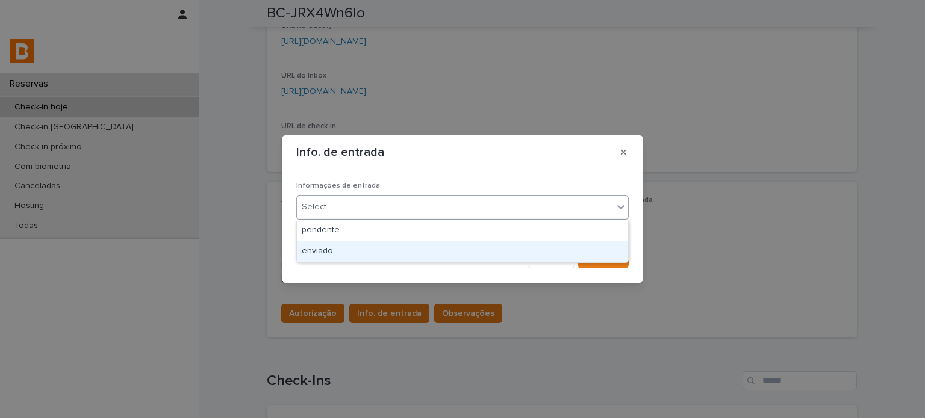
click at [389, 255] on div "enviado" at bounding box center [462, 251] width 331 height 21
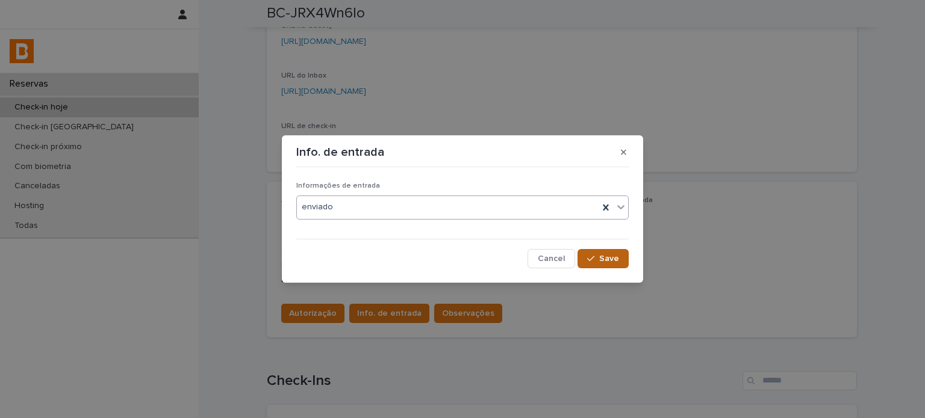
click at [620, 255] on button "Save" at bounding box center [602, 258] width 51 height 19
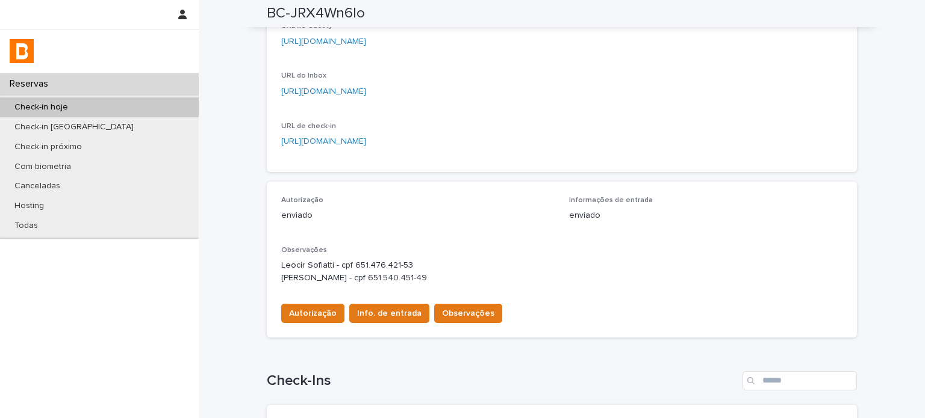
click at [453, 309] on span "Observações" at bounding box center [468, 314] width 52 height 12
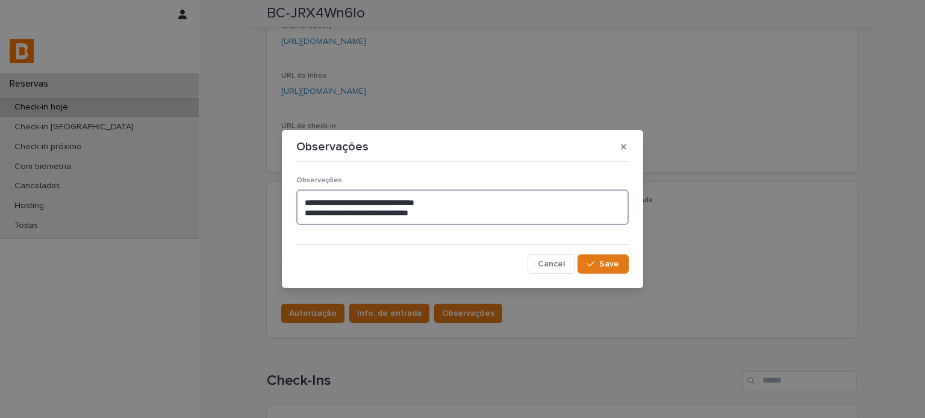
click at [443, 210] on textarea "**********" at bounding box center [462, 208] width 332 height 36
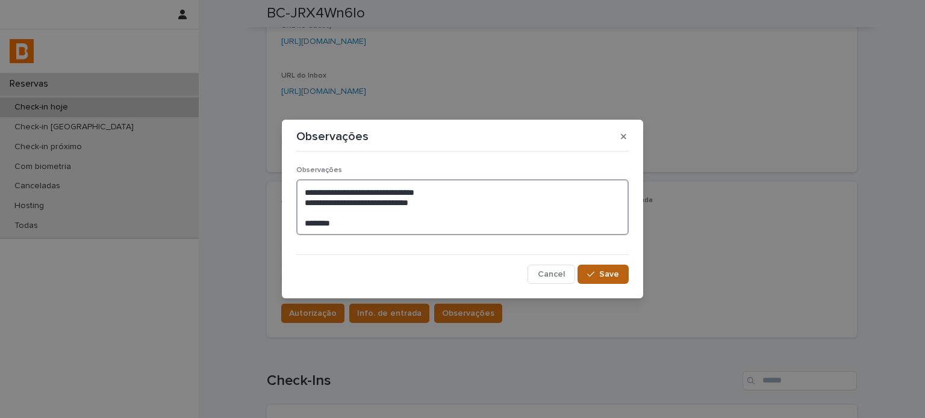
type textarea "**********"
click at [621, 273] on button "Save" at bounding box center [602, 274] width 51 height 19
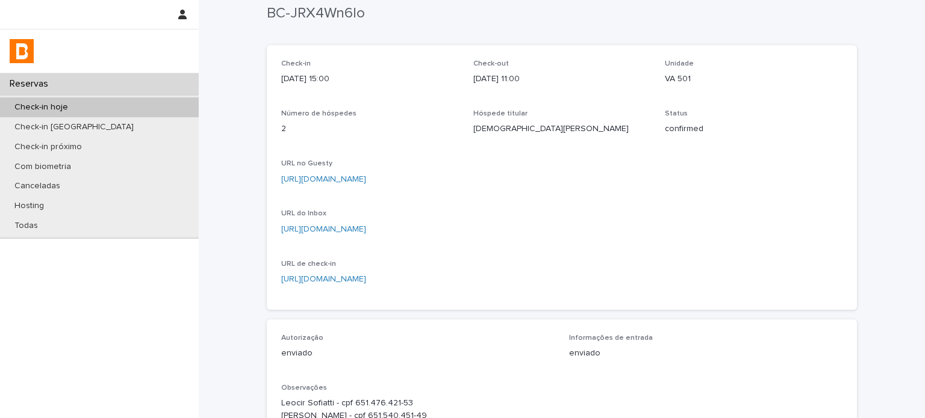
scroll to position [0, 0]
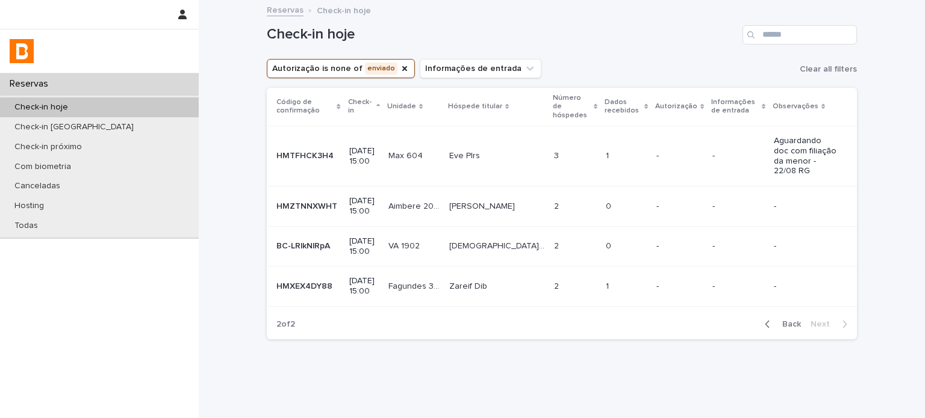
click at [656, 241] on p "-" at bounding box center [679, 246] width 46 height 10
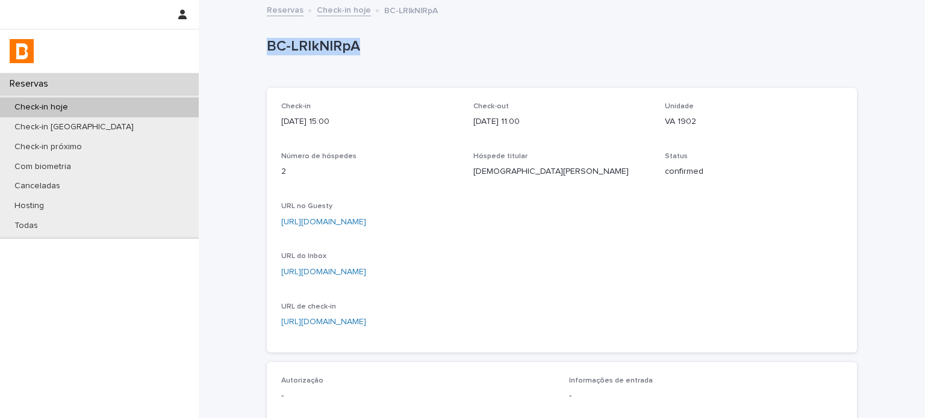
drag, startPoint x: 328, startPoint y: 42, endPoint x: 253, endPoint y: 42, distance: 74.1
click at [253, 42] on div "Loading... Saving… Loading... Saving… BC-LRlkNlRpA BC-LRlkNlRpA Sorry, there wa…" at bounding box center [562, 391] width 726 height 780
click at [639, 72] on div "BC-LRlkNlRpA" at bounding box center [562, 49] width 590 height 48
click at [299, 60] on div "BC-LRlkNlRpA" at bounding box center [562, 49] width 590 height 48
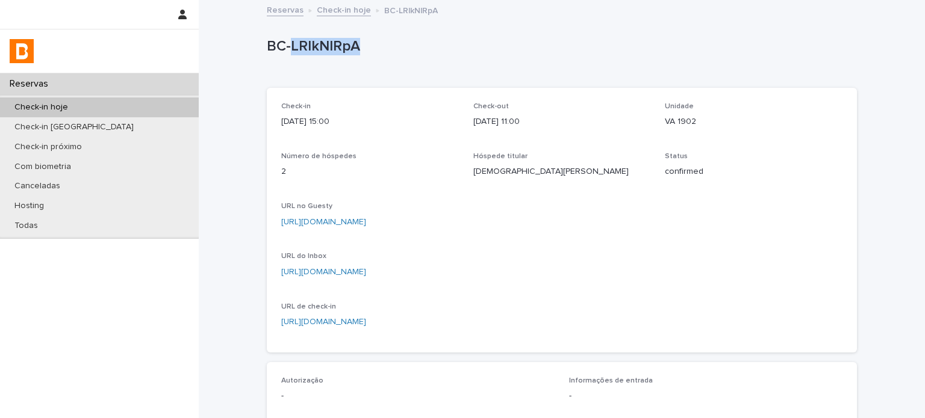
click at [301, 58] on div "BC-LRlkNlRpA" at bounding box center [559, 49] width 585 height 22
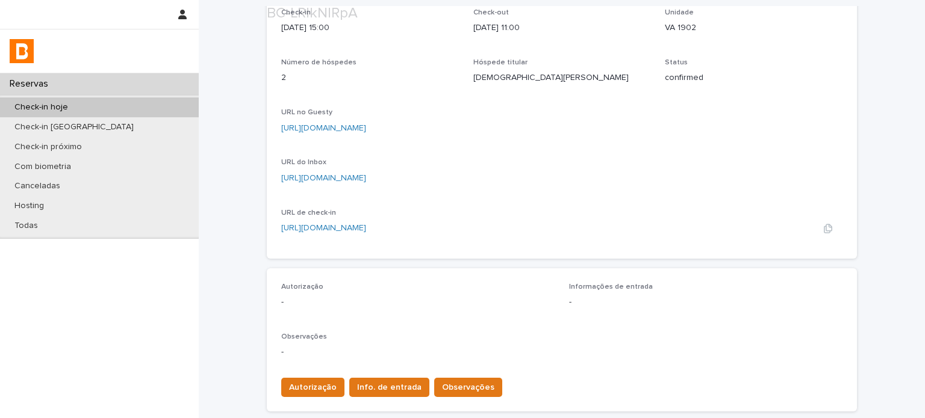
scroll to position [160, 0]
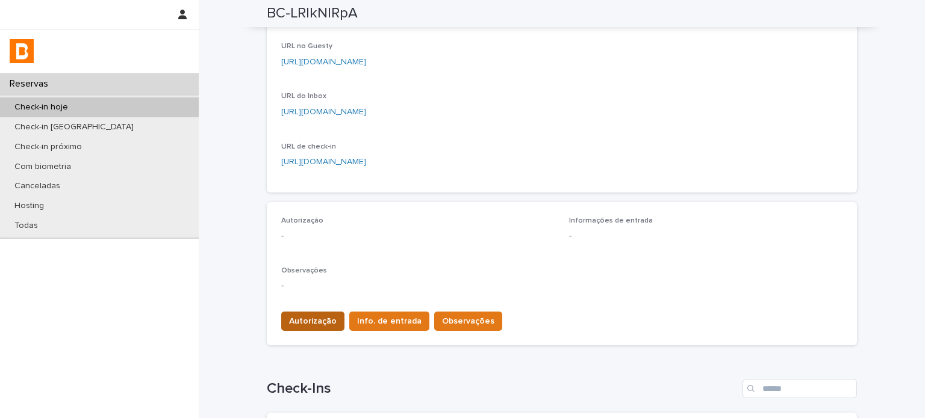
click at [313, 323] on span "Autorização" at bounding box center [313, 321] width 48 height 12
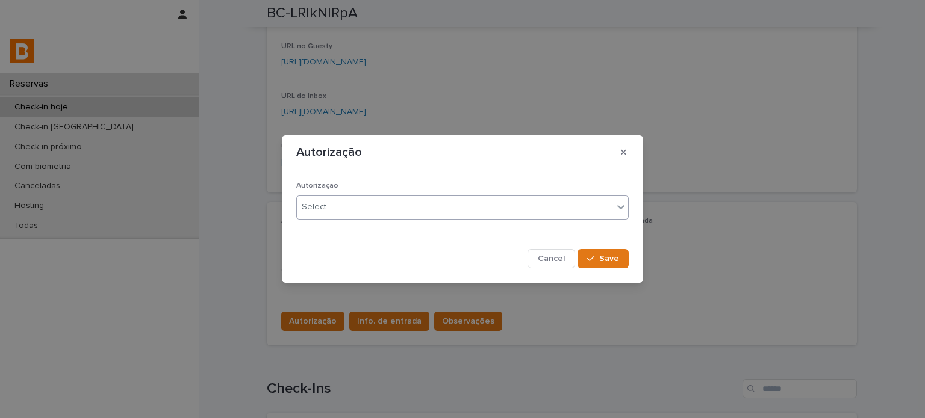
click at [323, 216] on div "Select..." at bounding box center [455, 207] width 316 height 20
drag, startPoint x: 591, startPoint y: 260, endPoint x: 426, endPoint y: 308, distance: 171.1
click at [591, 261] on icon "button" at bounding box center [590, 258] width 7 height 5
click at [400, 315] on div "Autorização Autorização enviado Cancel Loading... Save" at bounding box center [462, 209] width 925 height 418
click at [399, 324] on div "Autorização Autorização enviado Cancel Loading... Save" at bounding box center [462, 209] width 925 height 418
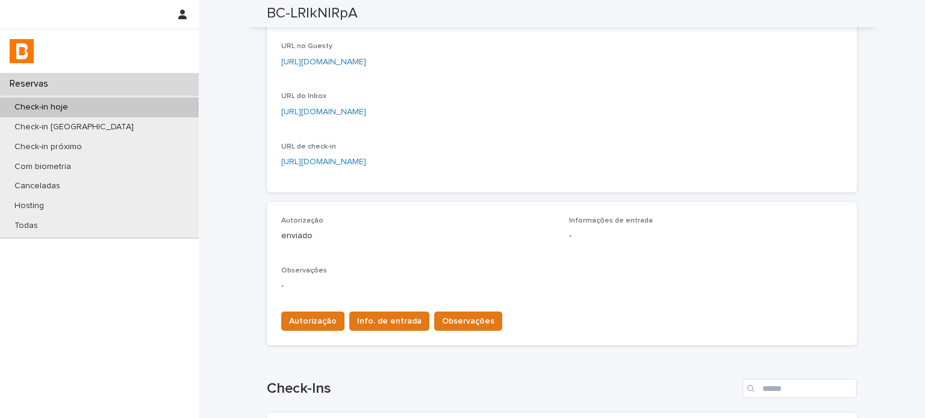
click at [399, 324] on span "Info. de entrada" at bounding box center [389, 321] width 64 height 12
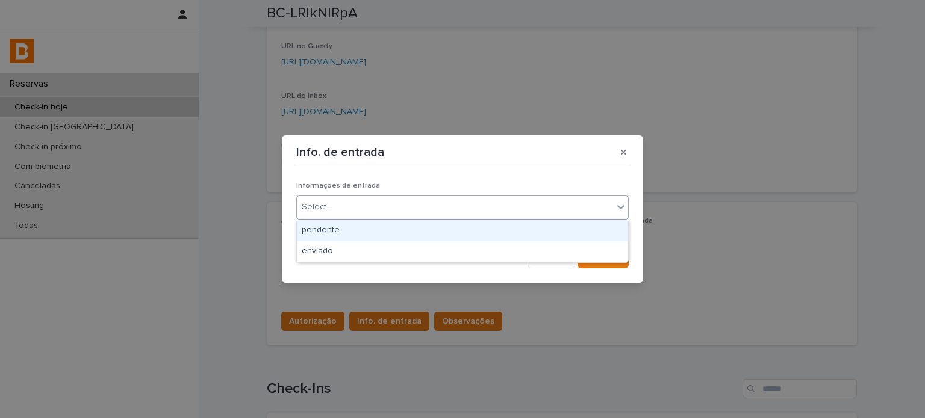
click at [391, 200] on div "Select..." at bounding box center [455, 207] width 316 height 20
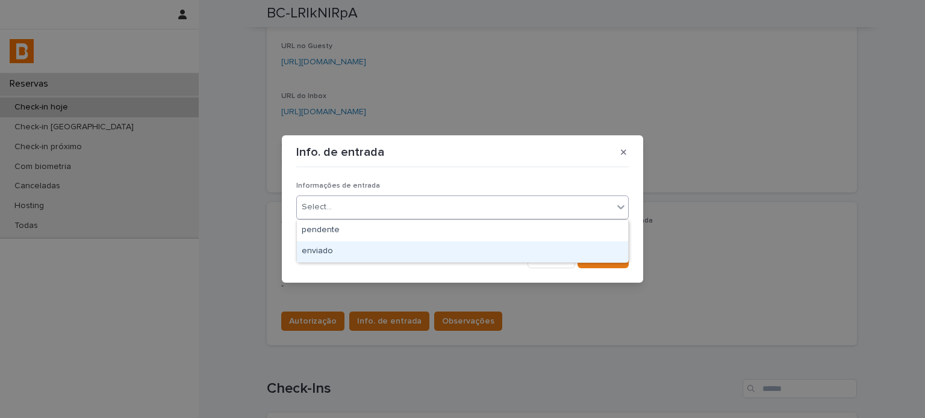
click at [390, 250] on div "enviado" at bounding box center [462, 251] width 331 height 21
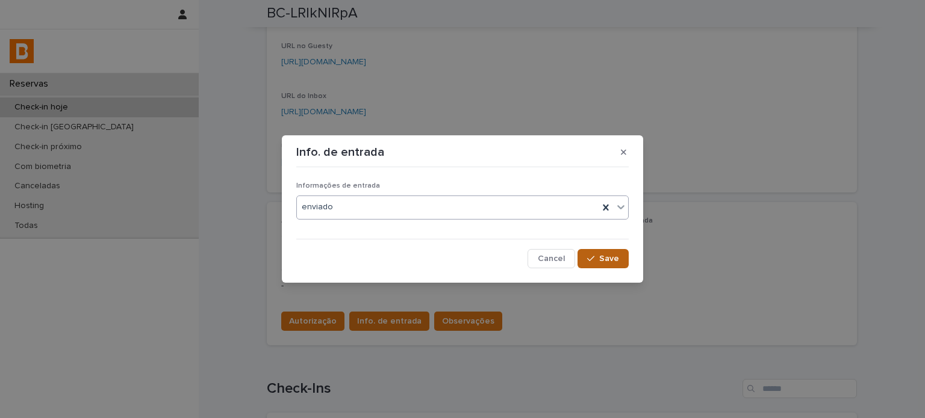
click at [602, 267] on button "Save" at bounding box center [602, 258] width 51 height 19
drag, startPoint x: 450, startPoint y: 331, endPoint x: 450, endPoint y: 324, distance: 6.6
click at [450, 326] on div "Info. de entrada Informações de entrada enviado Cancel Loading... Save" at bounding box center [462, 209] width 925 height 418
click at [450, 325] on div "Info. de entrada Informações de entrada enviado Cancel Loading... Save" at bounding box center [462, 209] width 925 height 418
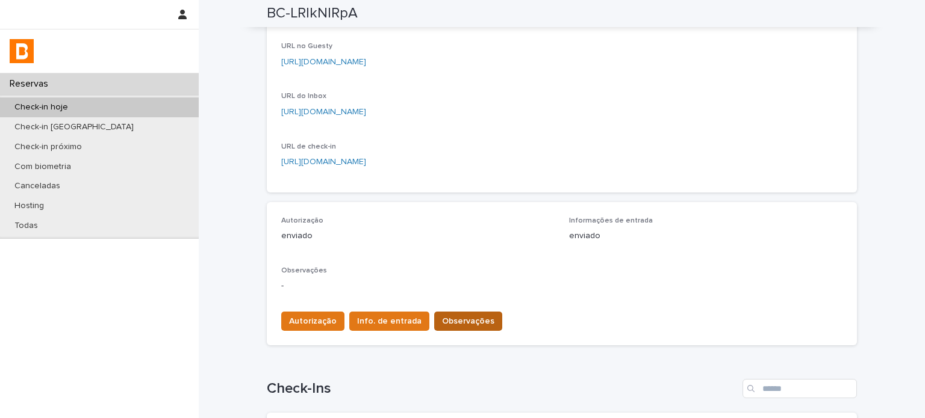
click at [450, 325] on span "Observações" at bounding box center [468, 321] width 52 height 12
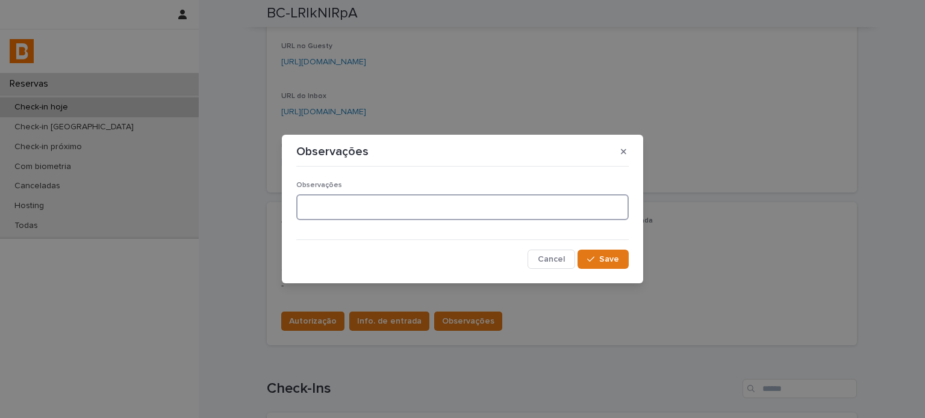
click at [498, 214] on textarea at bounding box center [462, 207] width 332 height 26
type textarea "**********"
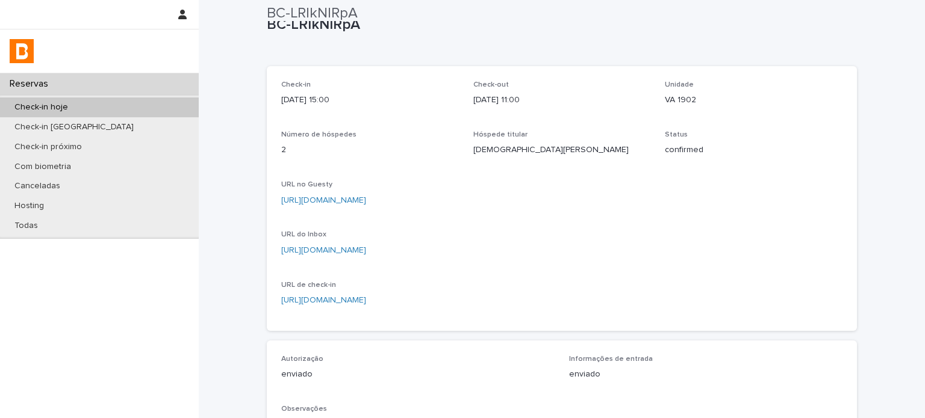
scroll to position [0, 0]
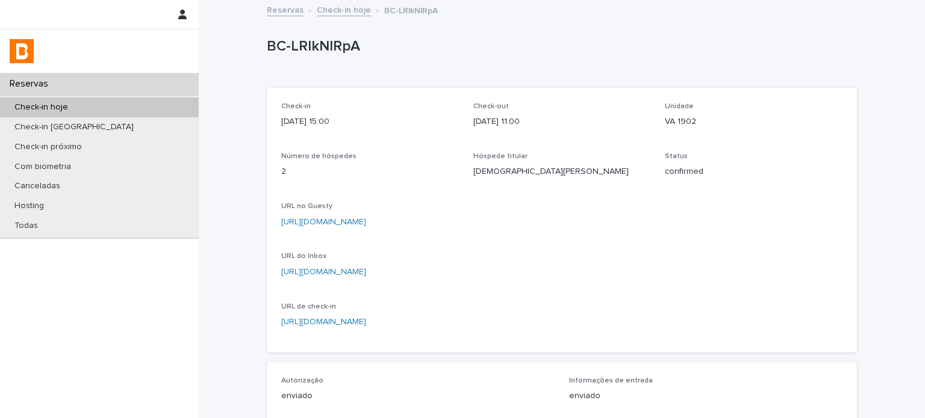
click at [337, 10] on link "Check-in hoje" at bounding box center [344, 9] width 54 height 14
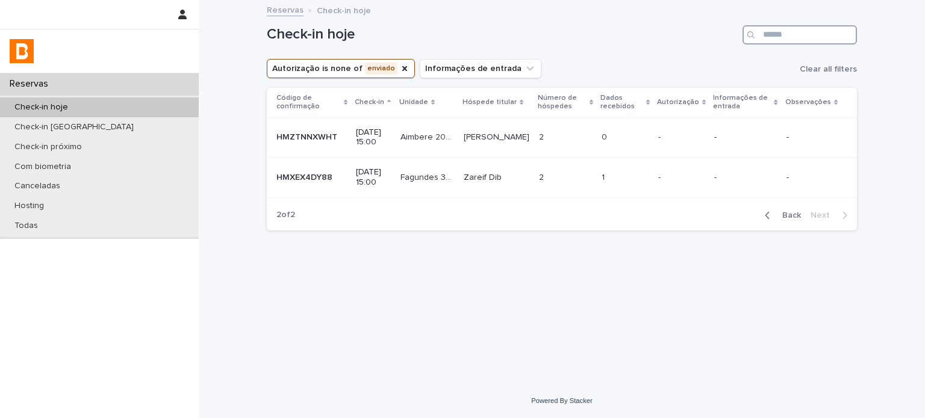
click at [784, 42] on input "Search" at bounding box center [799, 34] width 114 height 19
paste input "**********"
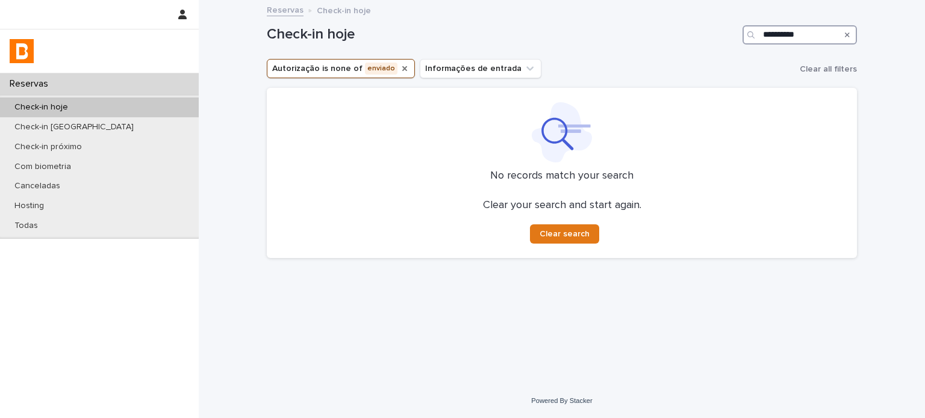
type input "**********"
click at [400, 66] on icon "Autorização" at bounding box center [405, 69] width 10 height 10
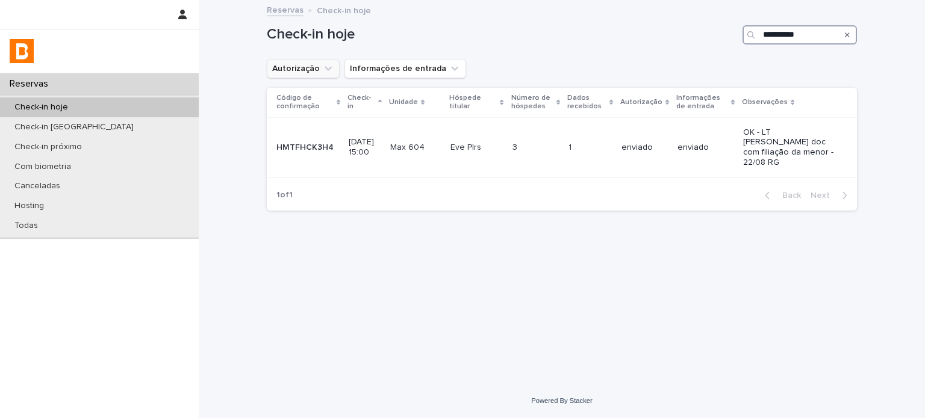
drag, startPoint x: 802, startPoint y: 31, endPoint x: 797, endPoint y: 38, distance: 8.6
click at [801, 31] on input "**********" at bounding box center [799, 34] width 114 height 19
click at [719, 145] on p "enviado" at bounding box center [705, 148] width 56 height 10
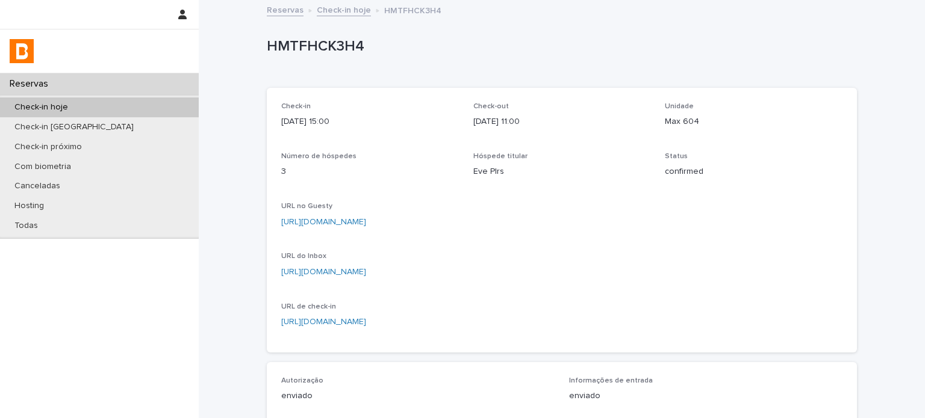
click at [680, 121] on p "Max 604" at bounding box center [754, 122] width 178 height 13
click at [680, 120] on p "Max 604" at bounding box center [754, 122] width 178 height 13
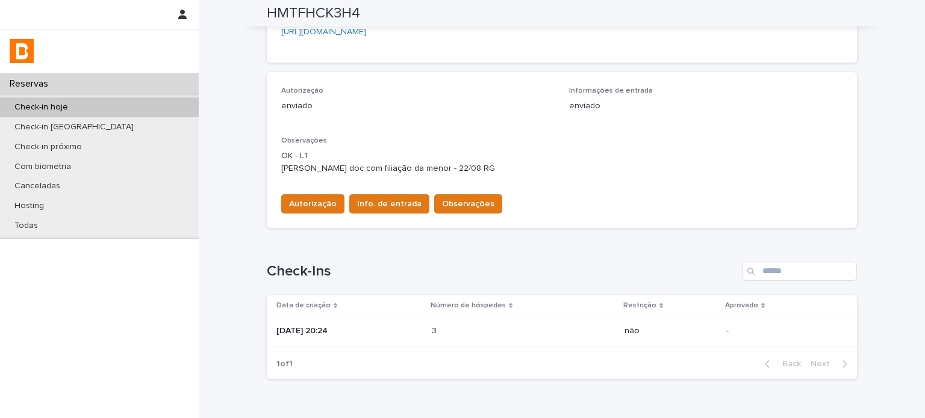
scroll to position [341, 0]
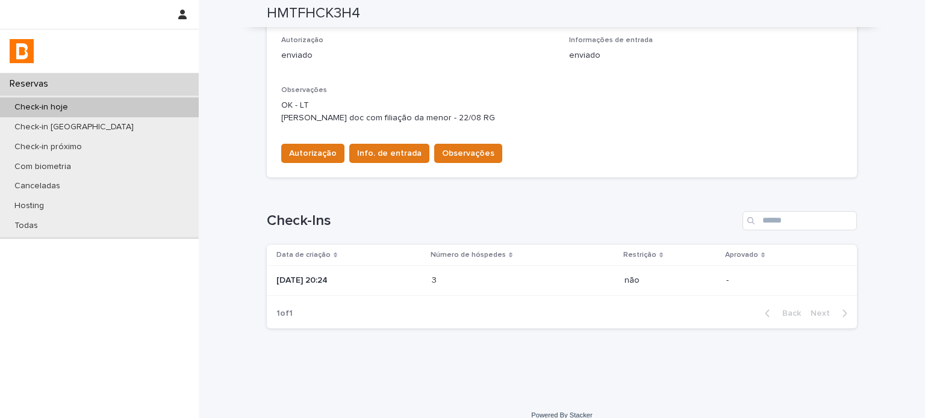
click at [368, 288] on div "2025-08-17 20:24" at bounding box center [349, 281] width 146 height 20
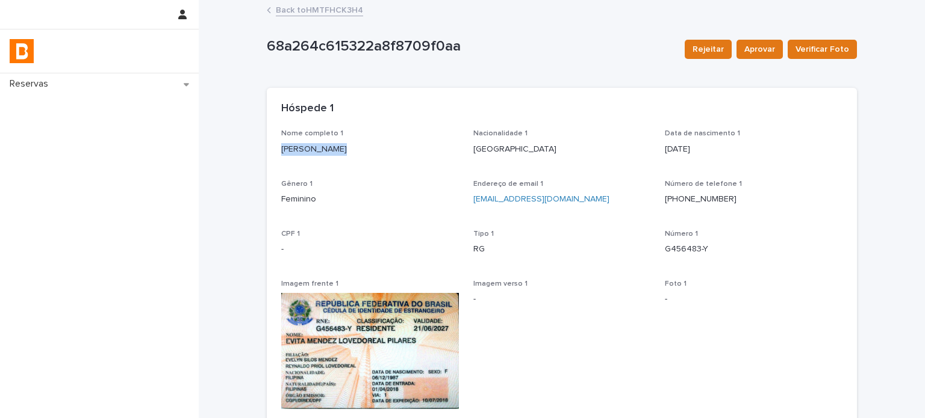
drag, startPoint x: 320, startPoint y: 148, endPoint x: 273, endPoint y: 146, distance: 46.4
click at [273, 146] on div "Nome completo 1 Evita Pilares Nacionalidade 1 Filipinas Data de nascimento 1 19…" at bounding box center [562, 306] width 590 height 354
click at [675, 249] on p "G456483-Y" at bounding box center [754, 249] width 178 height 13
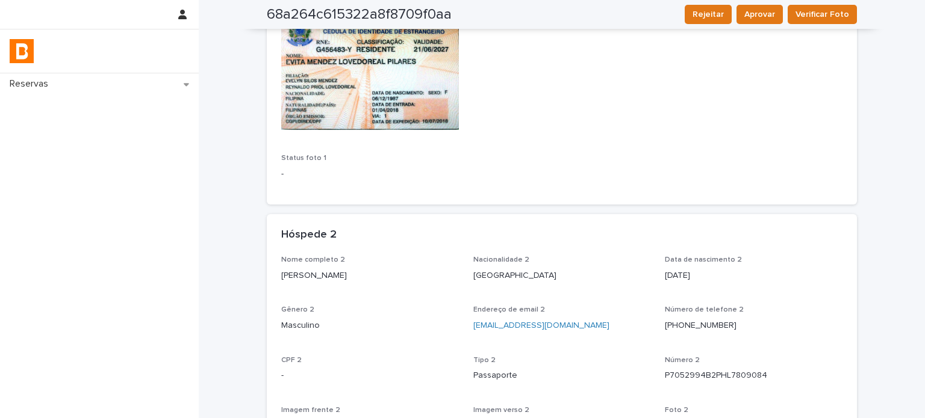
scroll to position [301, 0]
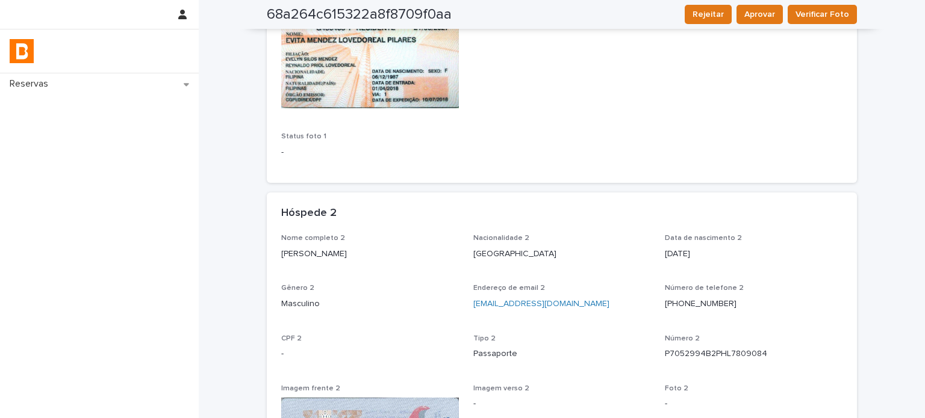
drag, startPoint x: 346, startPoint y: 253, endPoint x: 276, endPoint y: 255, distance: 70.4
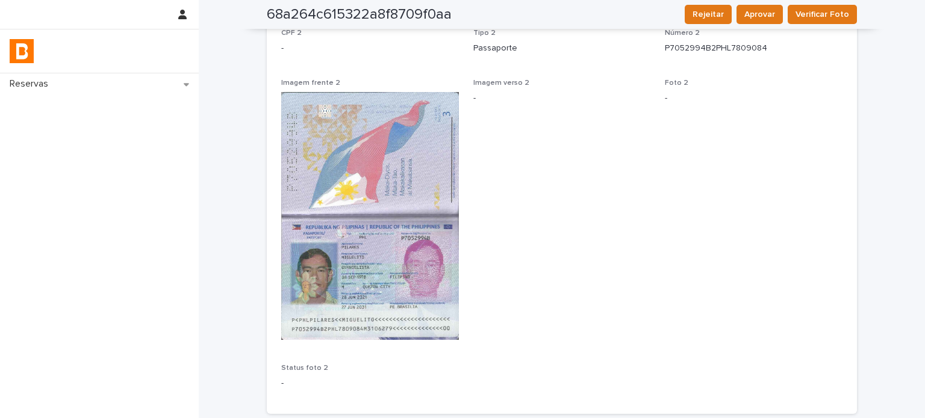
scroll to position [562, 0]
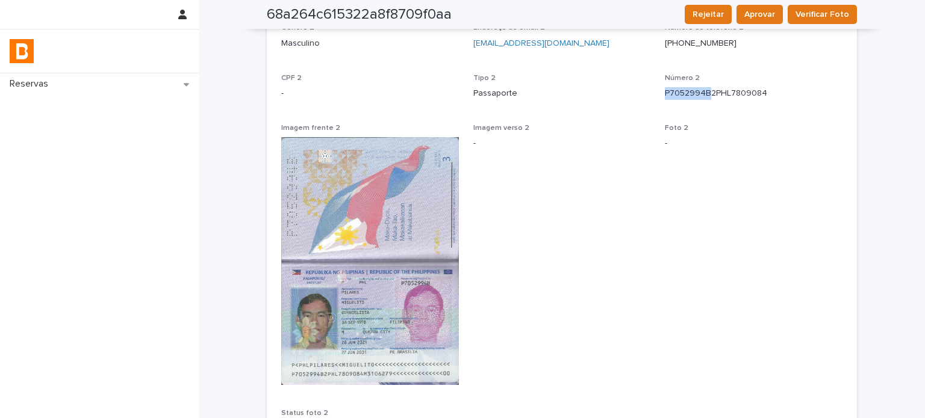
drag, startPoint x: 657, startPoint y: 92, endPoint x: 703, endPoint y: 96, distance: 45.9
click at [703, 96] on div "Nome completo 2 Miguelito Pilares Nacionalidade 2 Filipinas Data de nascimento …" at bounding box center [561, 209] width 561 height 471
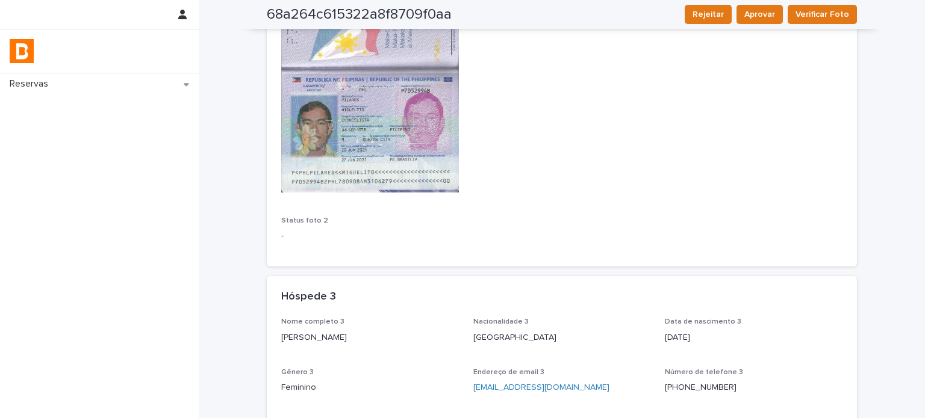
scroll to position [803, 0]
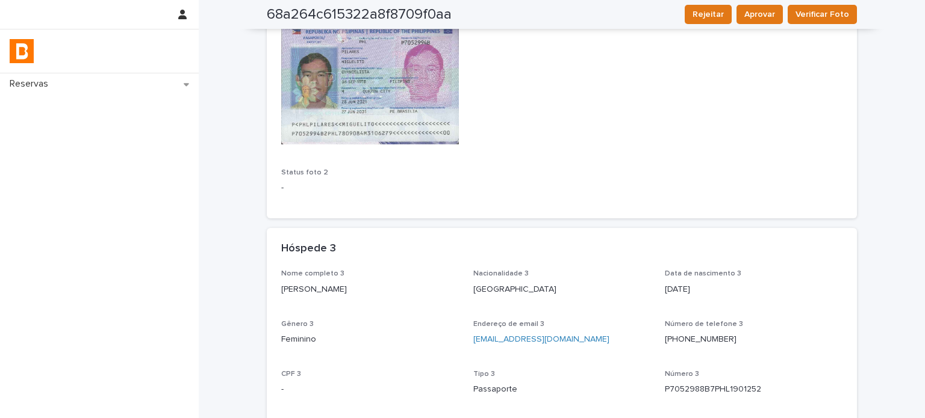
drag, startPoint x: 353, startPoint y: 286, endPoint x: 261, endPoint y: 288, distance: 92.1
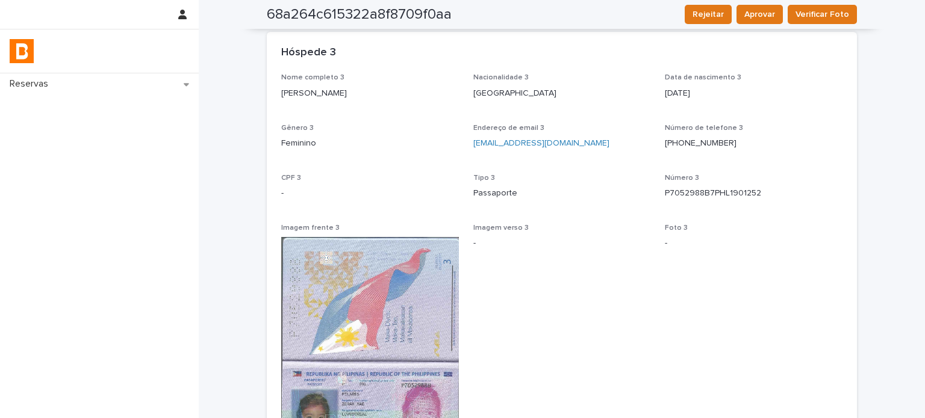
scroll to position [1003, 0]
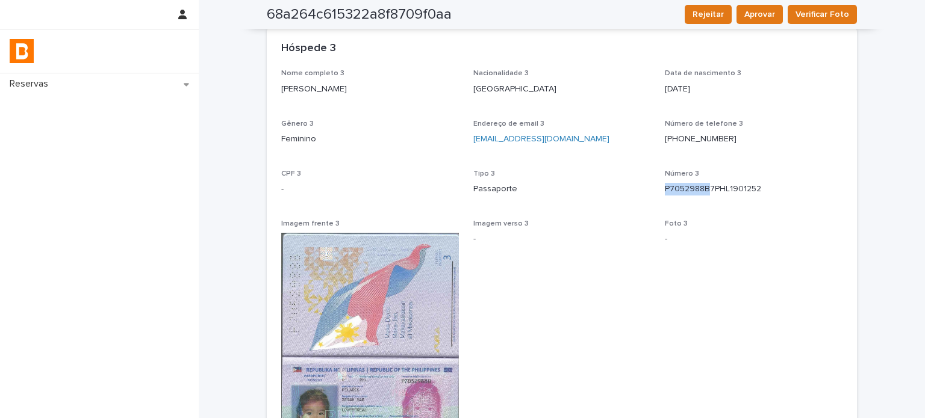
drag, startPoint x: 657, startPoint y: 187, endPoint x: 703, endPoint y: 191, distance: 45.9
click at [705, 190] on div "Nome completo 3 Zerah Mae Pilares Nacionalidade 3 Brasil Data de nascimento 3 2…" at bounding box center [561, 304] width 561 height 471
click at [655, 180] on div "Nome completo 3 Zerah Mae Pilares Nacionalidade 3 Brasil Data de nascimento 3 2…" at bounding box center [561, 304] width 561 height 471
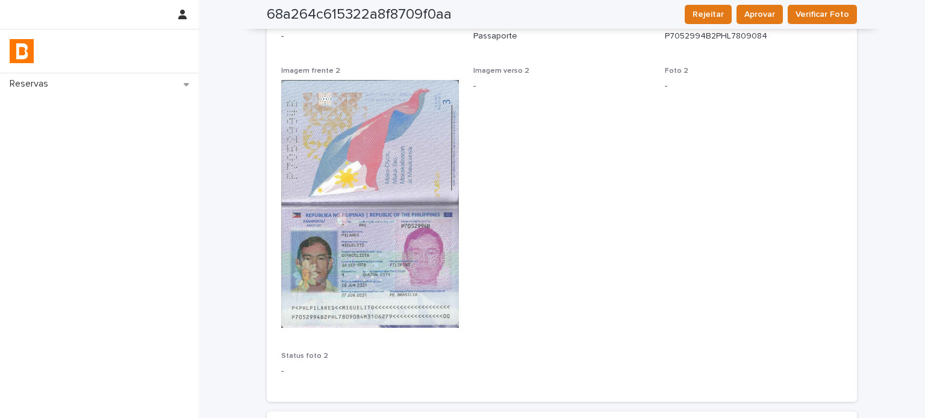
scroll to position [0, 0]
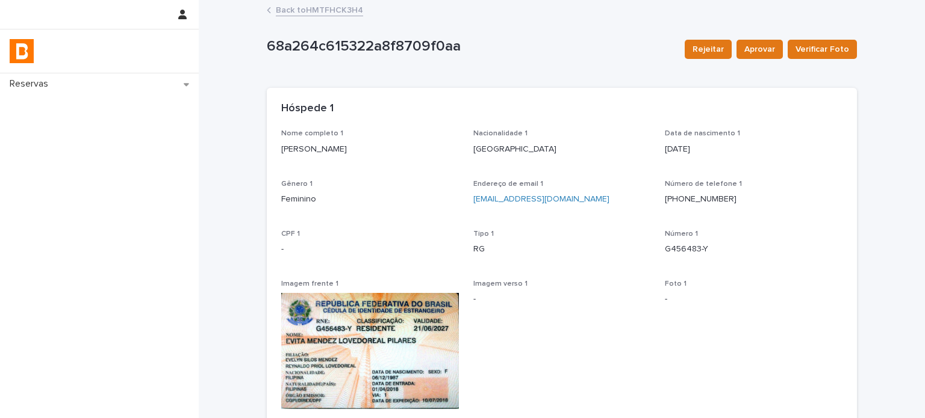
click at [311, 10] on link "Back to HMTFHCK3H4" at bounding box center [319, 9] width 87 height 14
